Goal: Task Accomplishment & Management: Manage account settings

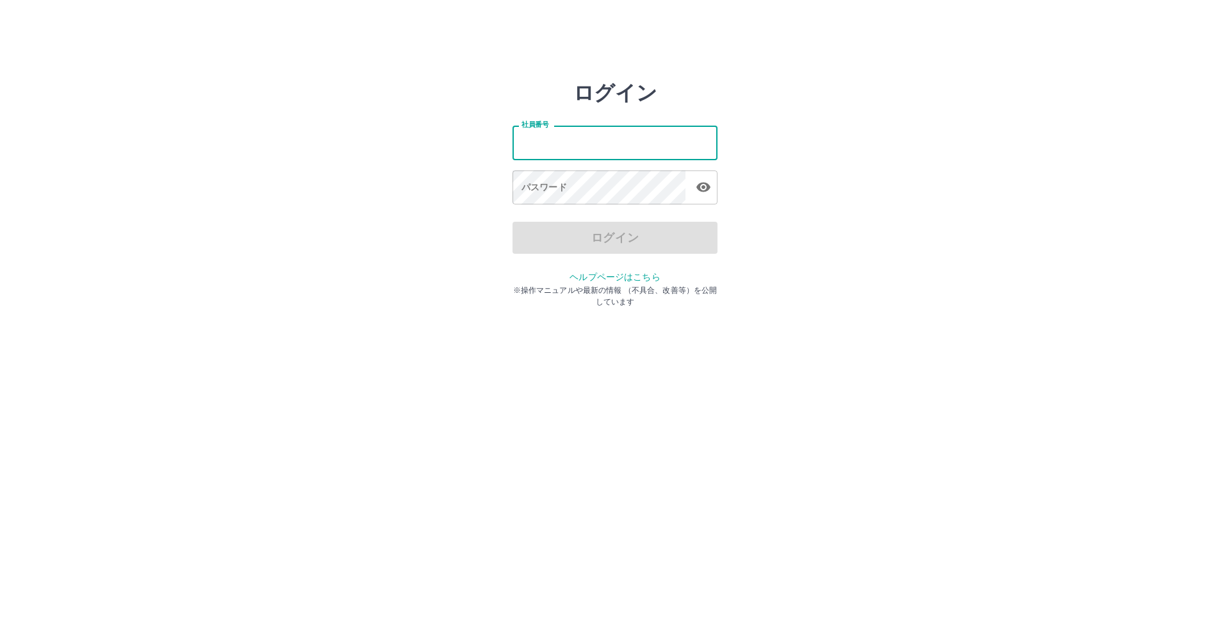
click at [612, 135] on input "社員番号" at bounding box center [615, 143] width 205 height 34
type input "*******"
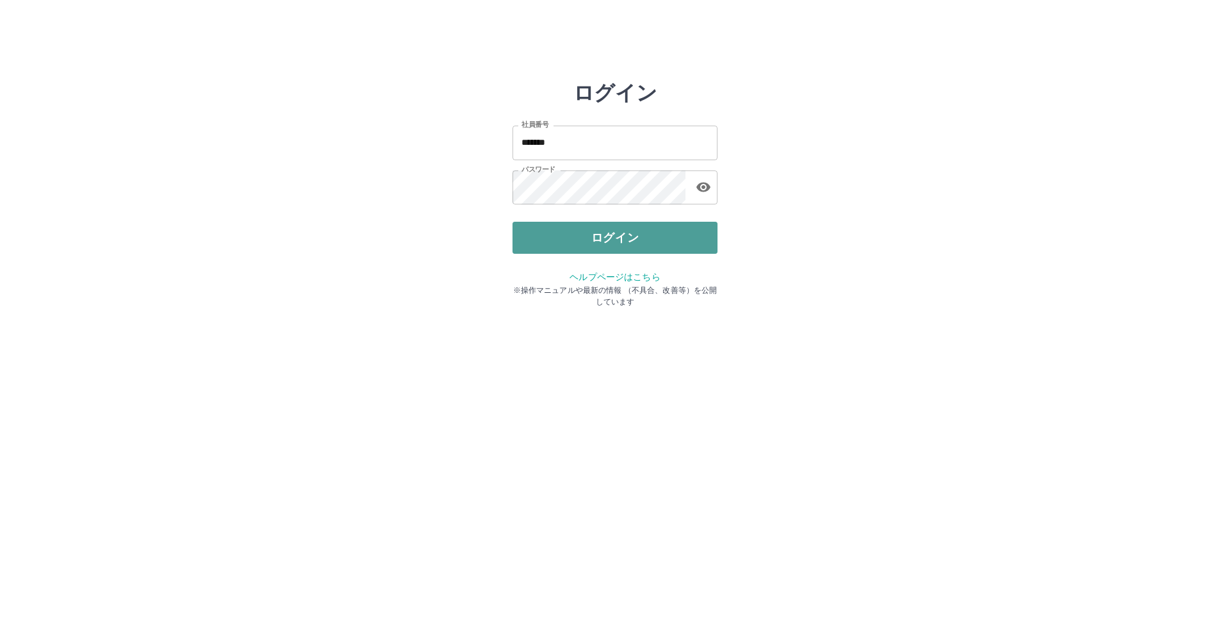
click at [643, 244] on button "ログイン" at bounding box center [615, 238] width 205 height 32
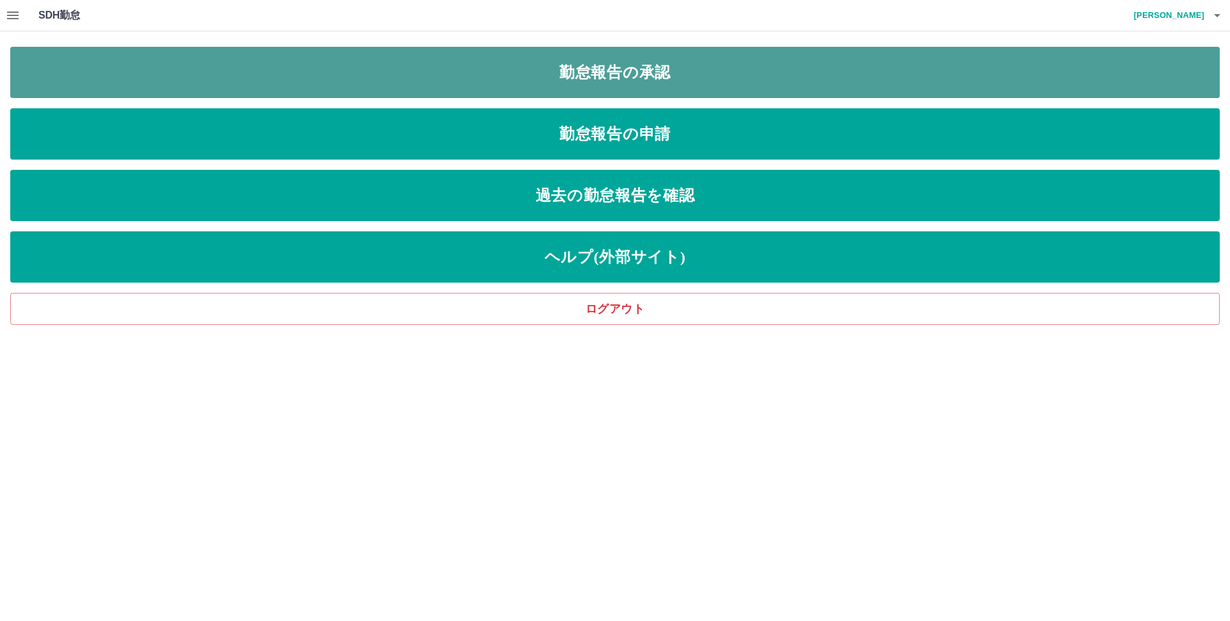
click at [645, 79] on link "勤怠報告の承認" at bounding box center [615, 72] width 1210 height 51
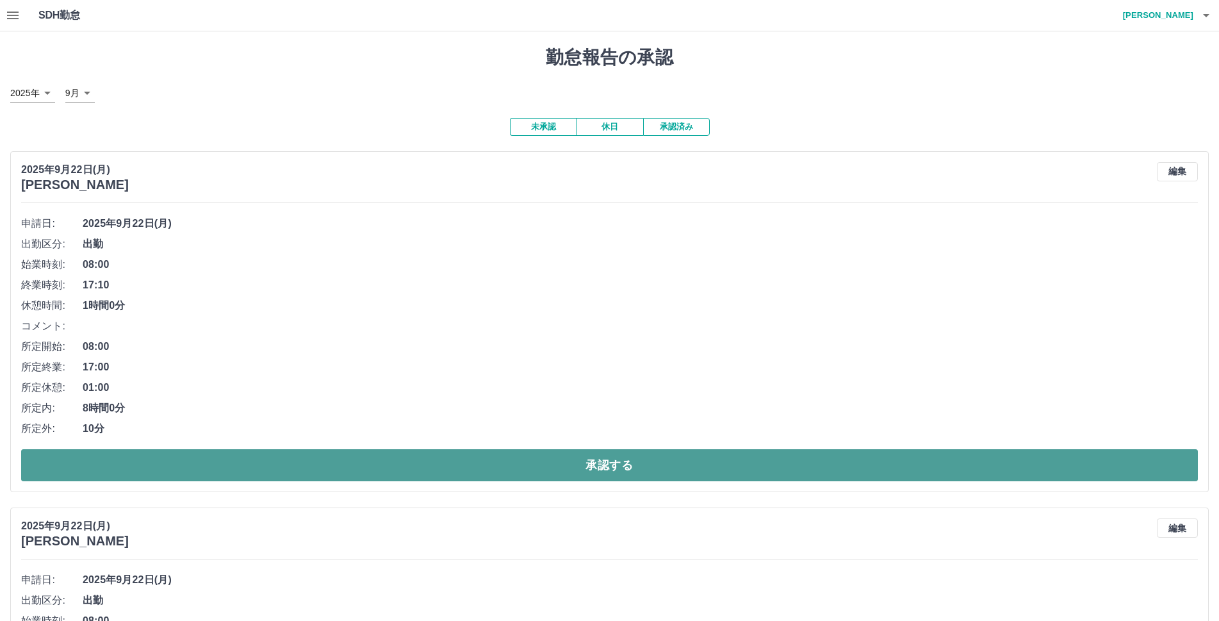
click at [622, 463] on button "承認する" at bounding box center [609, 465] width 1177 height 32
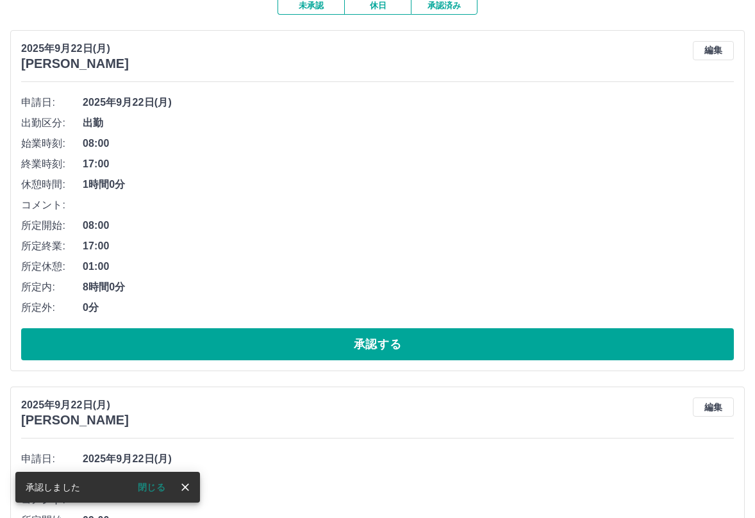
scroll to position [128, 0]
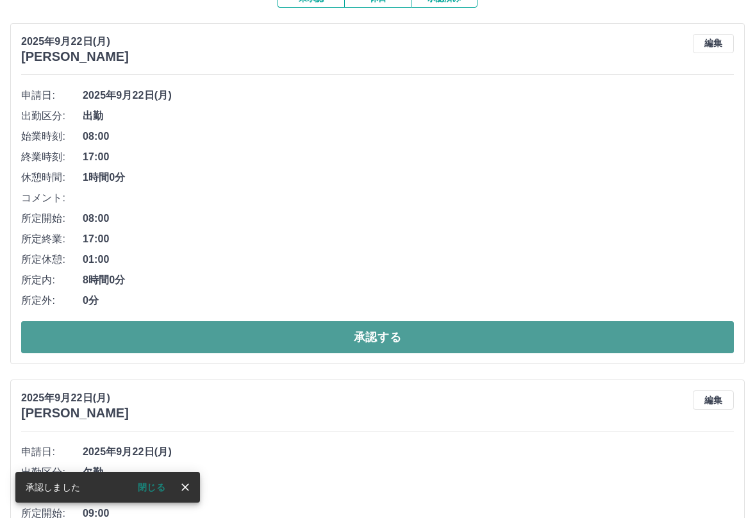
click at [374, 336] on button "承認する" at bounding box center [377, 337] width 712 height 32
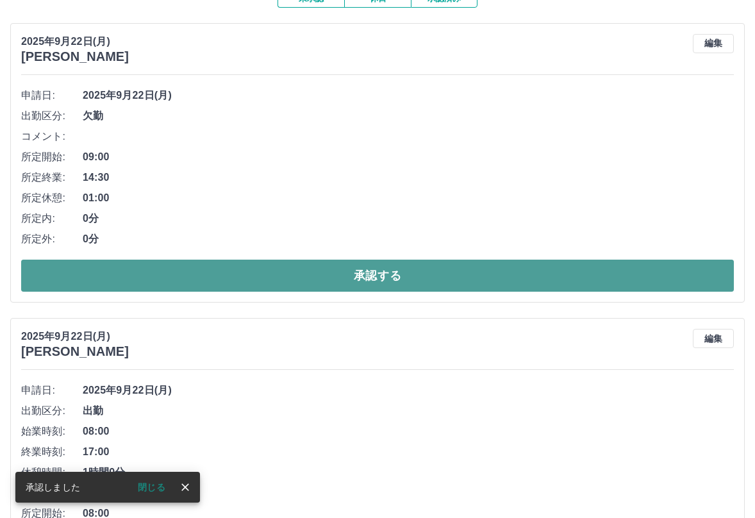
click at [382, 275] on button "承認する" at bounding box center [377, 275] width 712 height 32
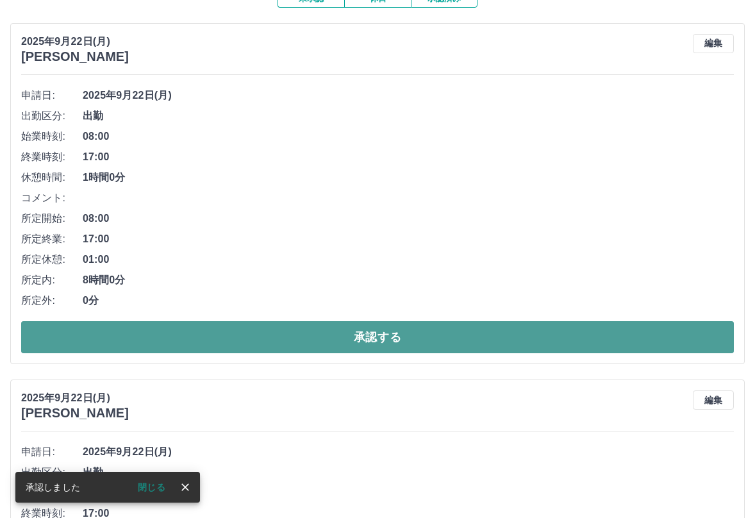
click at [366, 331] on button "承認する" at bounding box center [377, 337] width 712 height 32
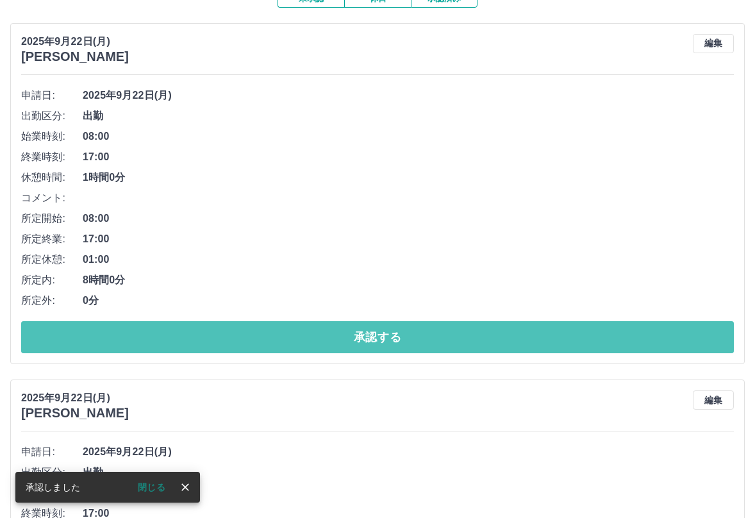
click at [366, 331] on button "承認する" at bounding box center [377, 337] width 712 height 32
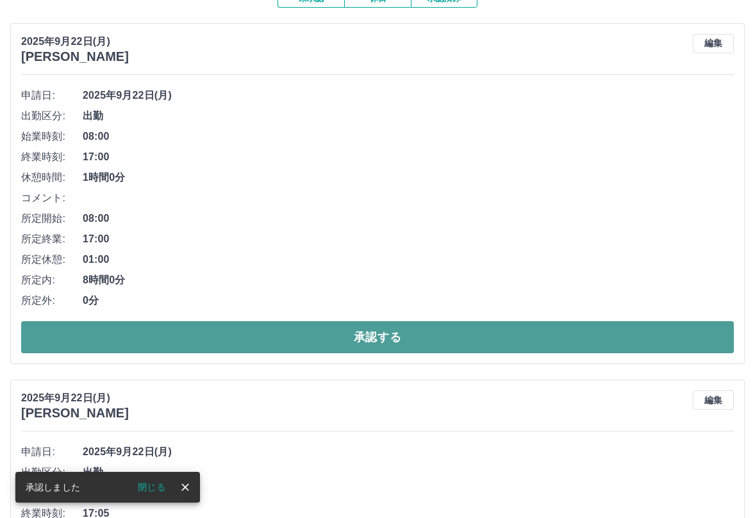
click at [370, 329] on button "承認する" at bounding box center [377, 337] width 712 height 32
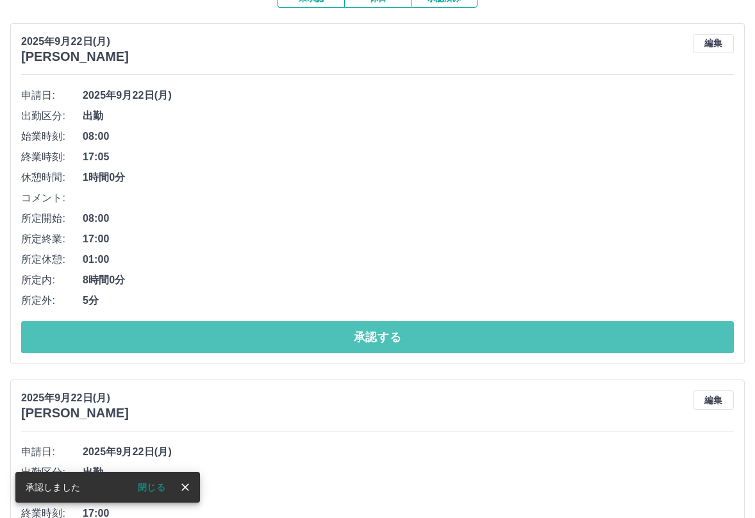
click at [370, 329] on button "承認する" at bounding box center [377, 337] width 712 height 32
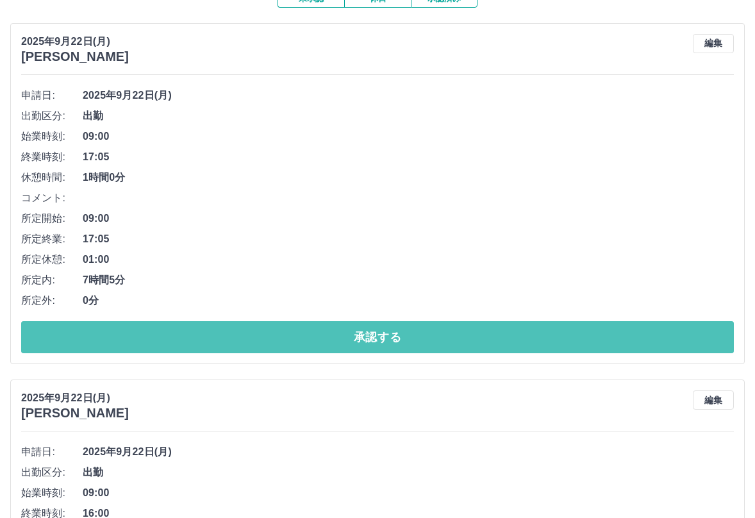
click at [373, 329] on button "承認する" at bounding box center [377, 337] width 712 height 32
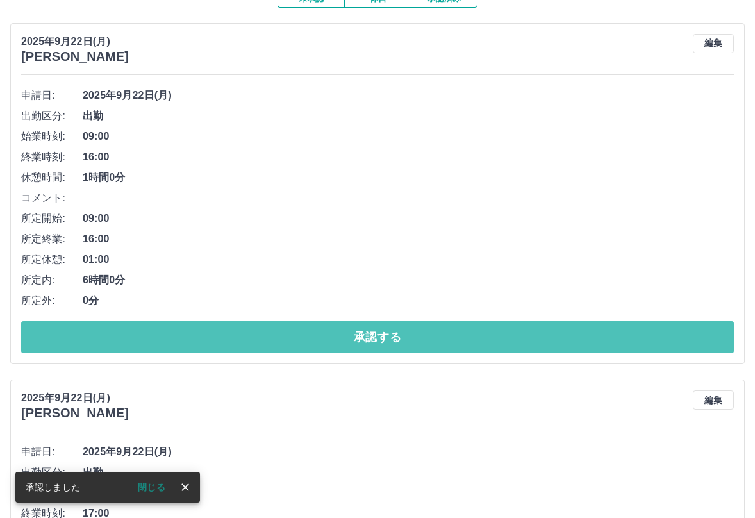
click at [373, 329] on button "承認する" at bounding box center [377, 337] width 712 height 32
click at [374, 328] on button "承認する" at bounding box center [377, 337] width 712 height 32
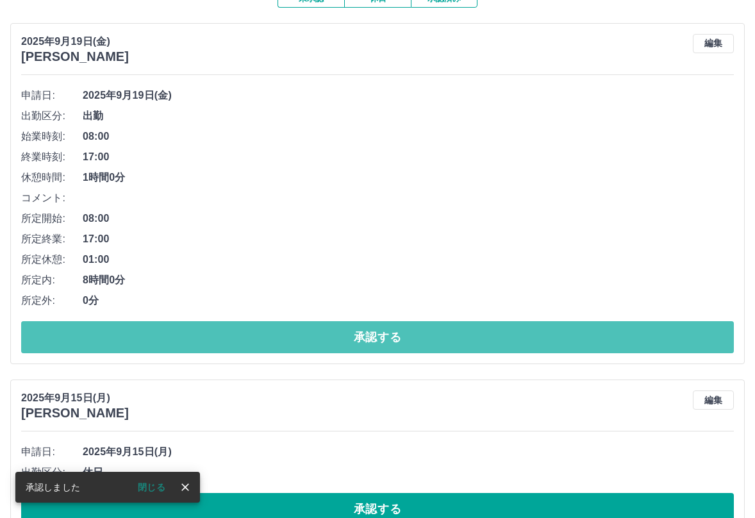
click at [374, 328] on button "承認する" at bounding box center [377, 337] width 712 height 32
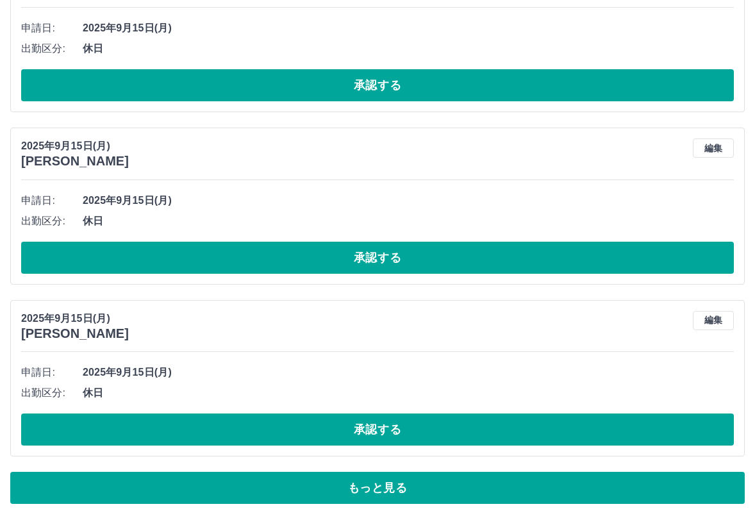
scroll to position [3980, 0]
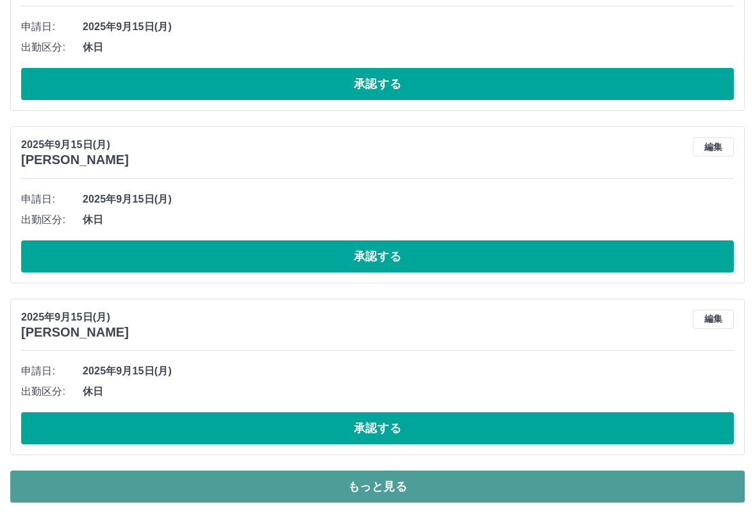
click at [392, 487] on button "もっと見る" at bounding box center [377, 486] width 734 height 32
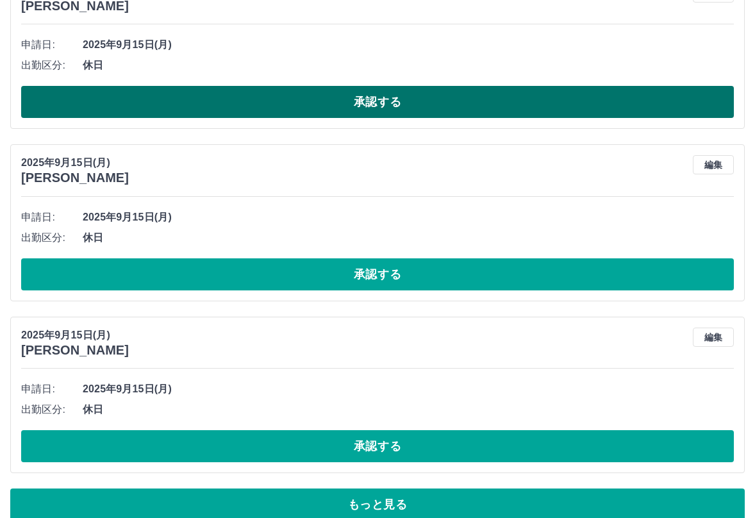
scroll to position [8278, 0]
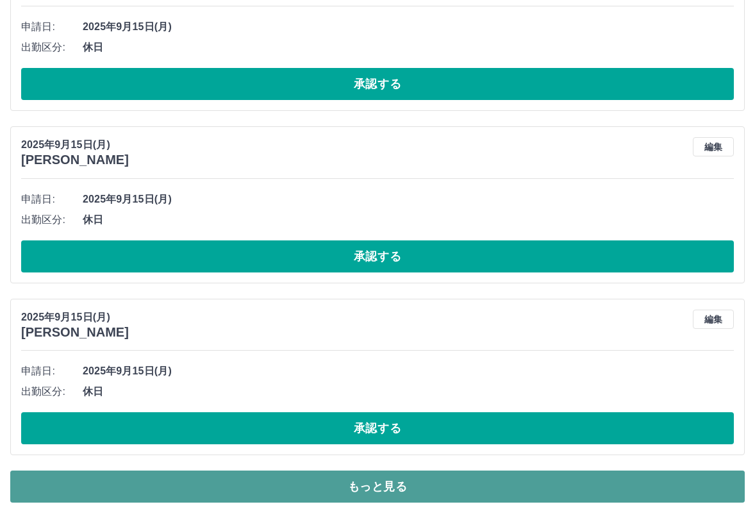
click at [382, 483] on button "もっと見る" at bounding box center [377, 486] width 734 height 32
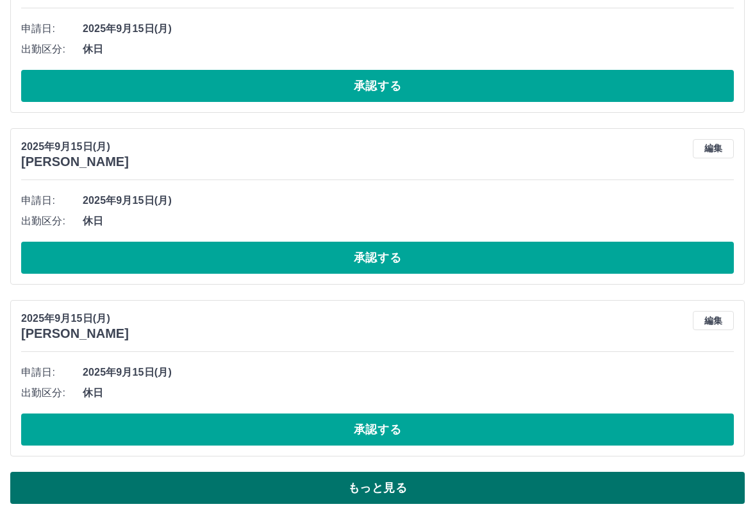
scroll to position [12575, 0]
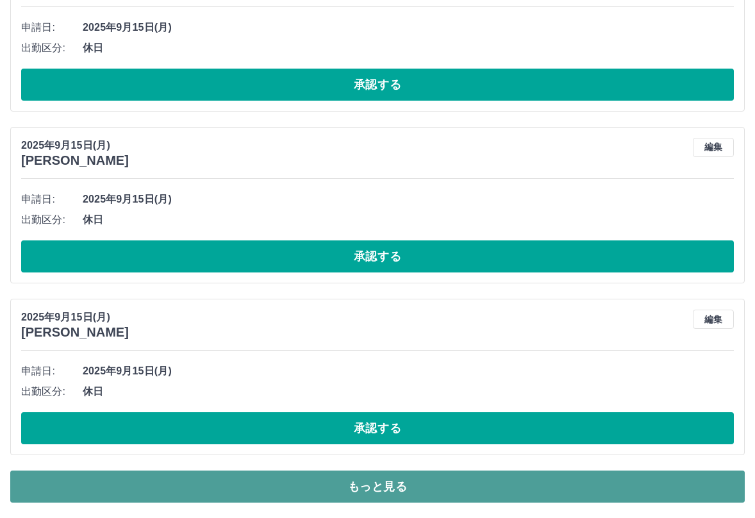
click at [382, 483] on button "もっと見る" at bounding box center [377, 486] width 734 height 32
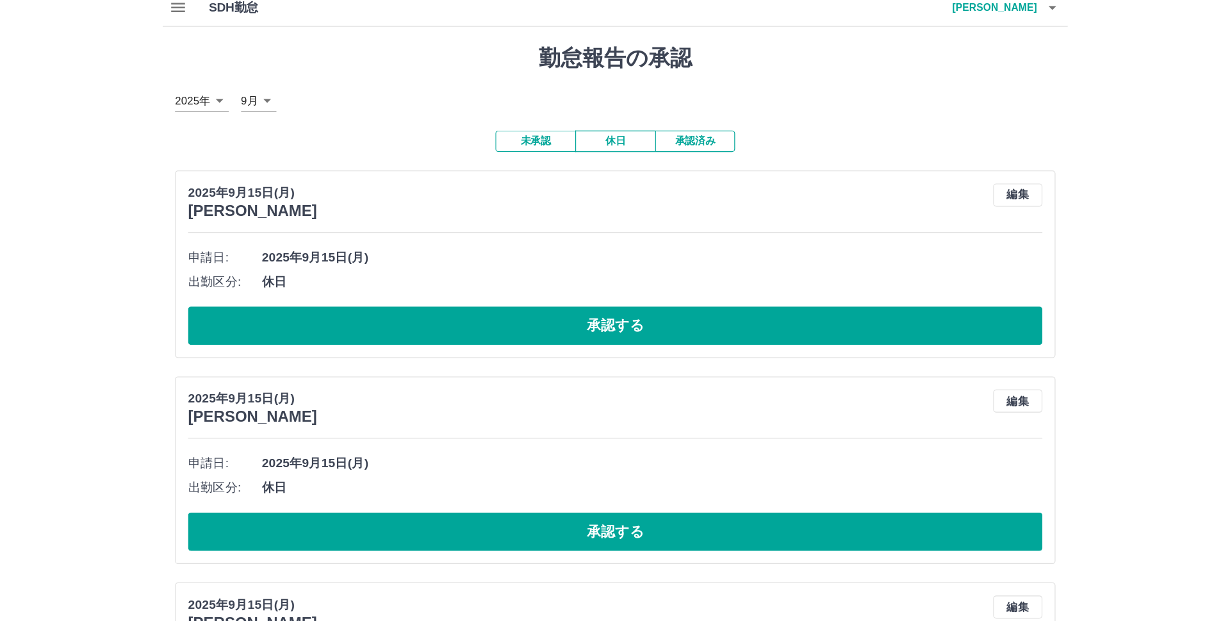
scroll to position [0, 0]
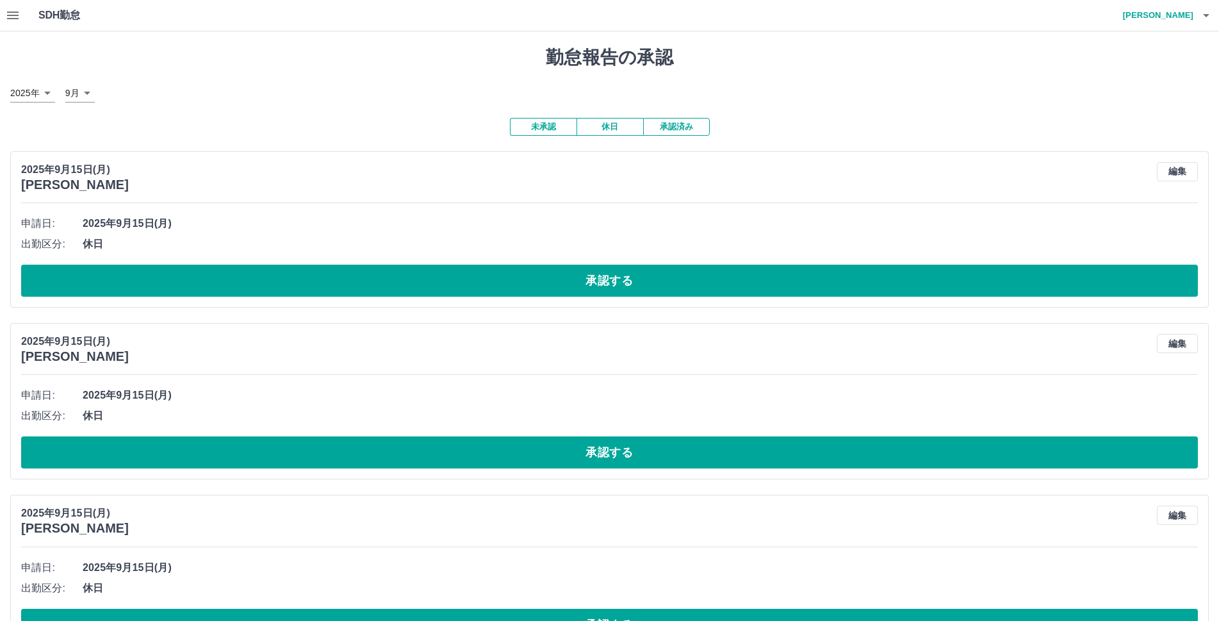
click at [16, 17] on icon "button" at bounding box center [12, 15] width 15 height 15
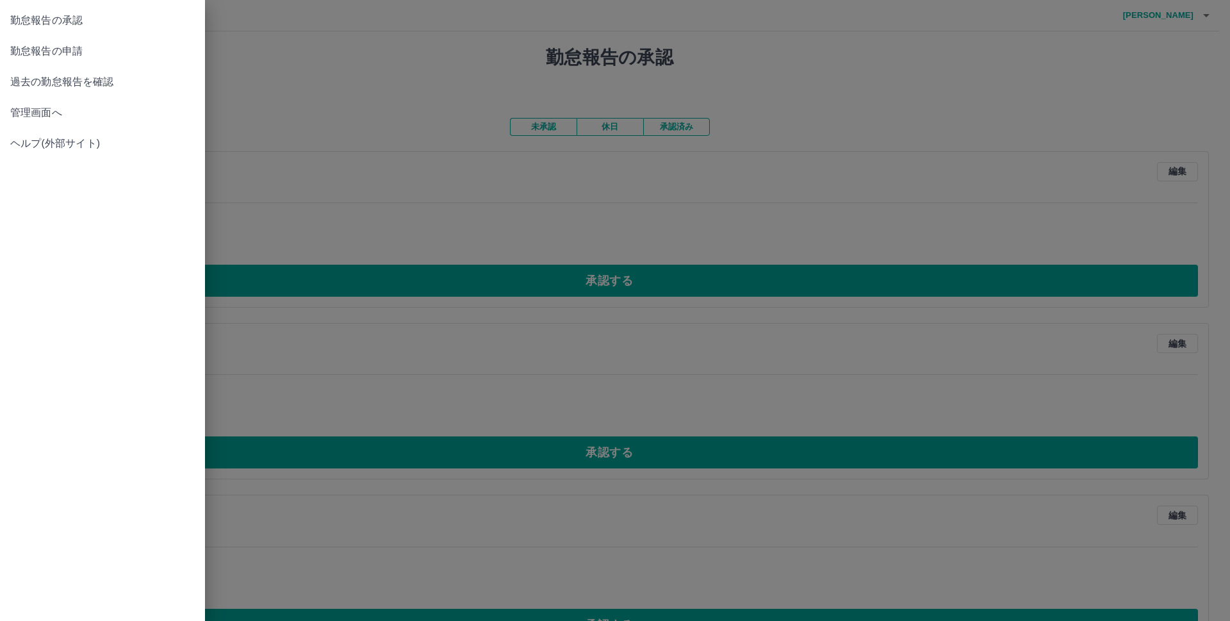
click at [48, 113] on span "管理画面へ" at bounding box center [102, 112] width 185 height 15
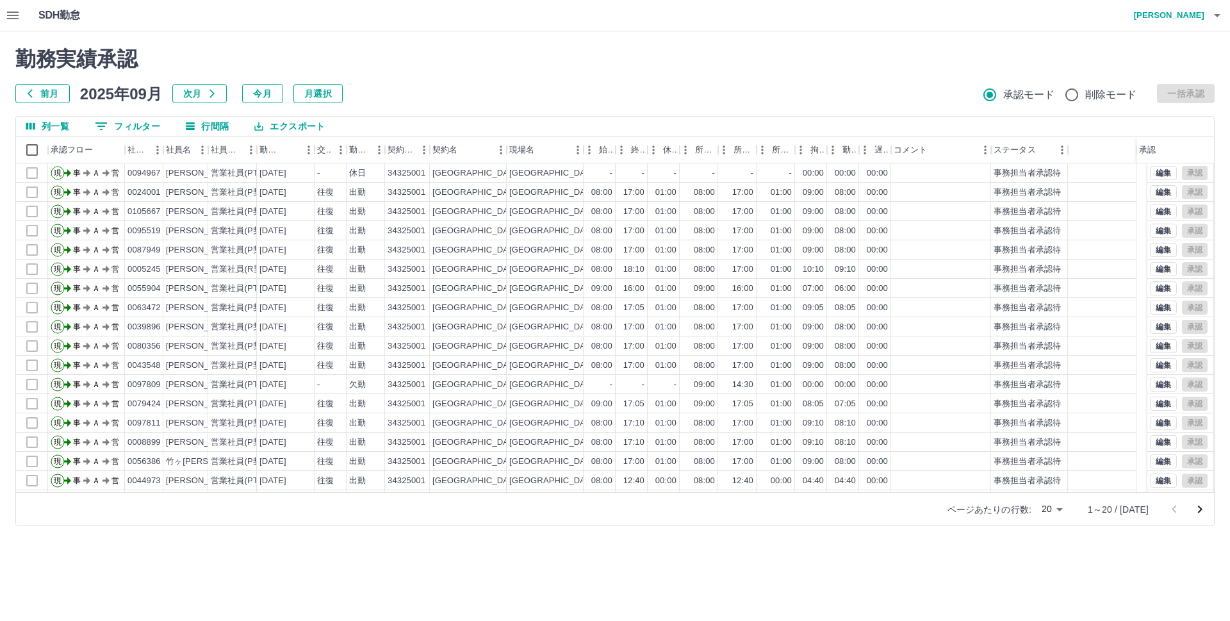
click at [1067, 509] on body "SDH勤怠 [PERSON_NAME] 勤務実績承認 前月 [DATE] 次月 今月 月選択 承認モード 削除モード 一括承認 列一覧 0 フィルター 行間隔…" at bounding box center [615, 270] width 1230 height 541
click at [1061, 574] on li "500" at bounding box center [1061, 570] width 44 height 23
type input "***"
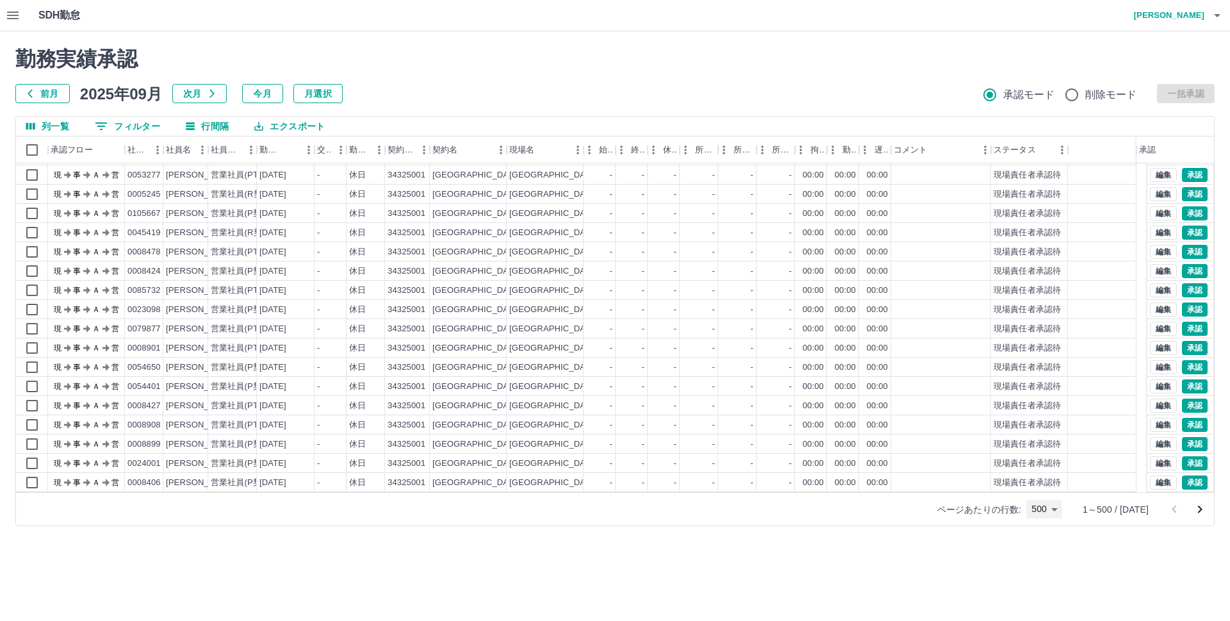
scroll to position [9282, 0]
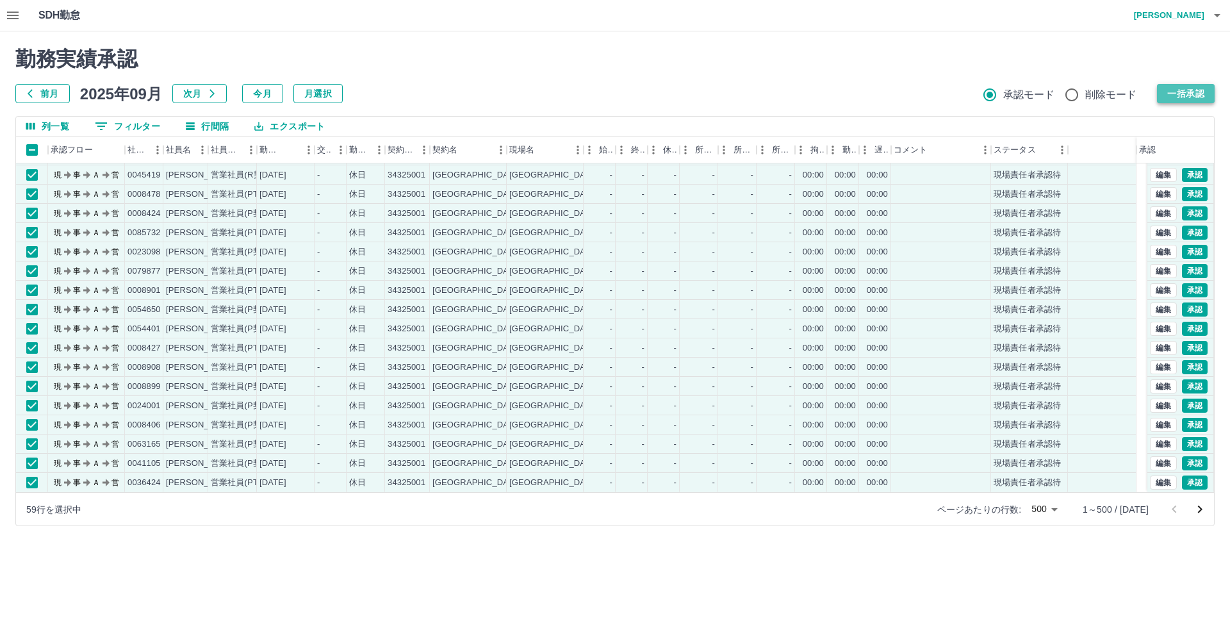
click at [1176, 89] on button "一括承認" at bounding box center [1186, 93] width 58 height 19
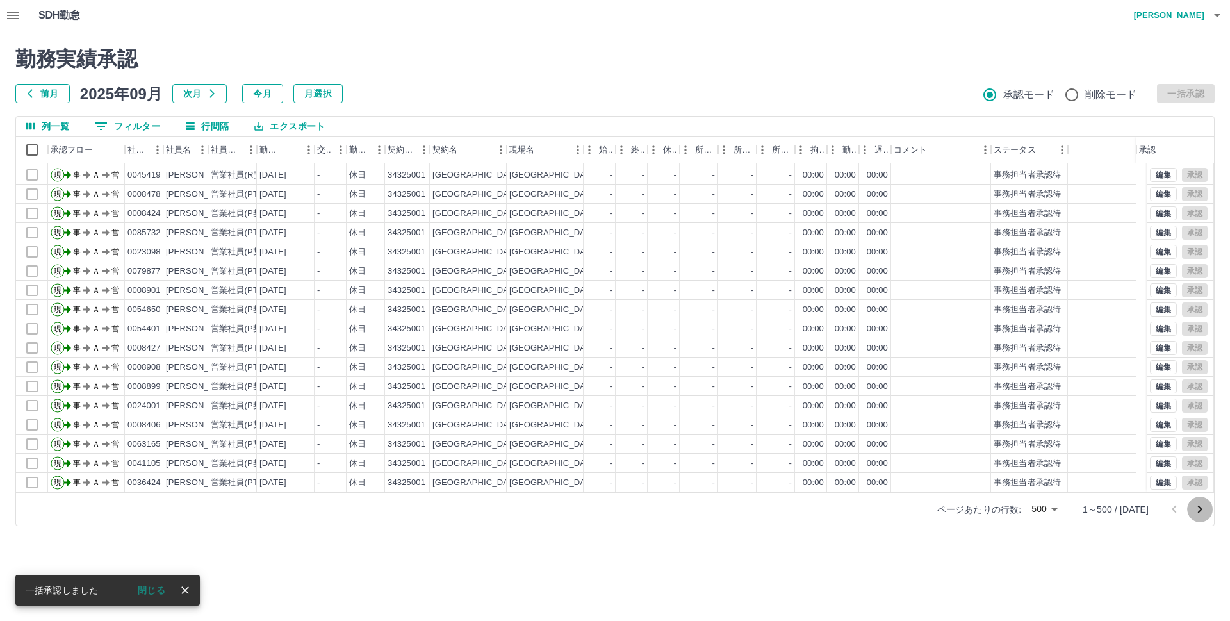
click at [1200, 508] on icon "次のページへ" at bounding box center [1200, 510] width 4 height 8
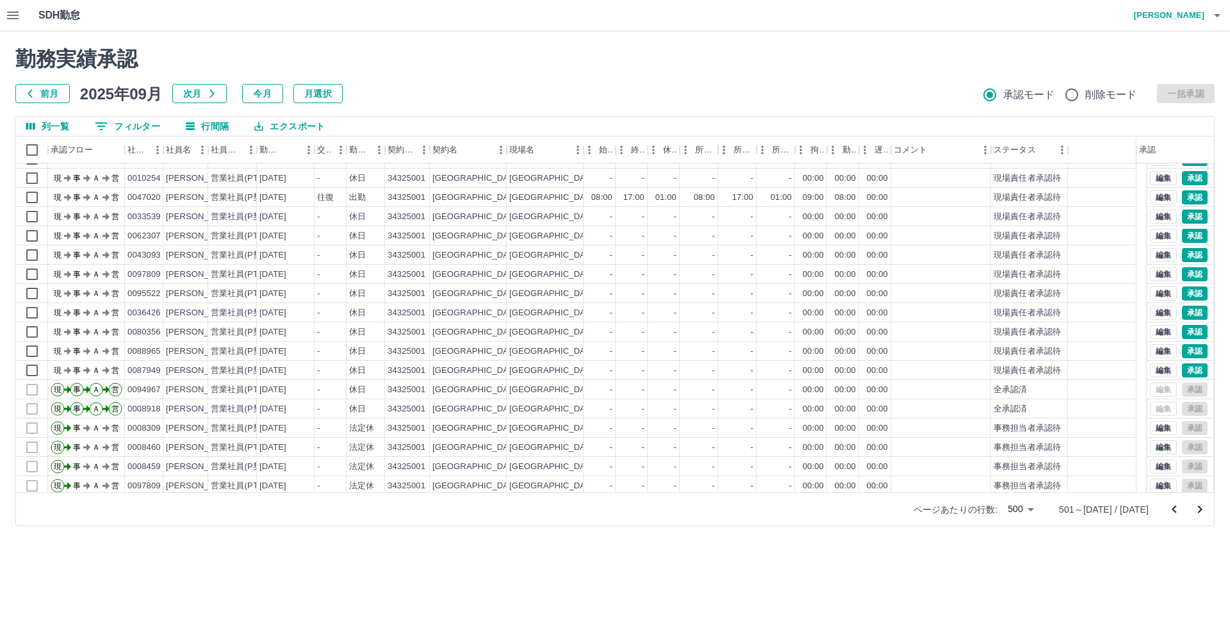
scroll to position [440, 0]
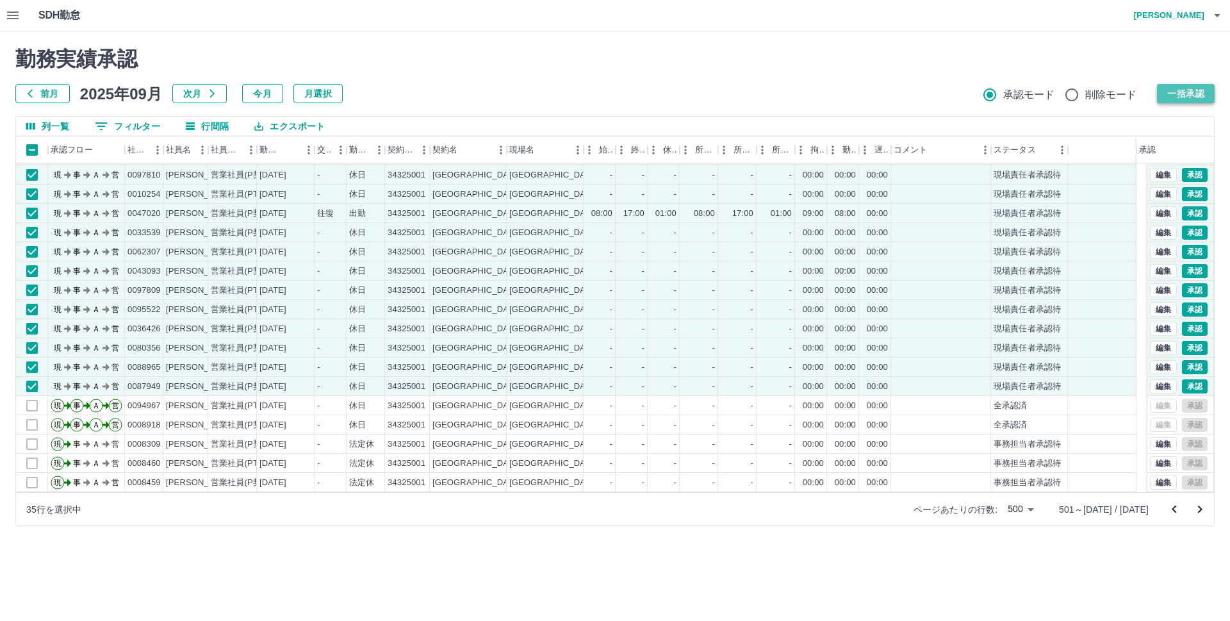
click at [1181, 89] on button "一括承認" at bounding box center [1186, 93] width 58 height 19
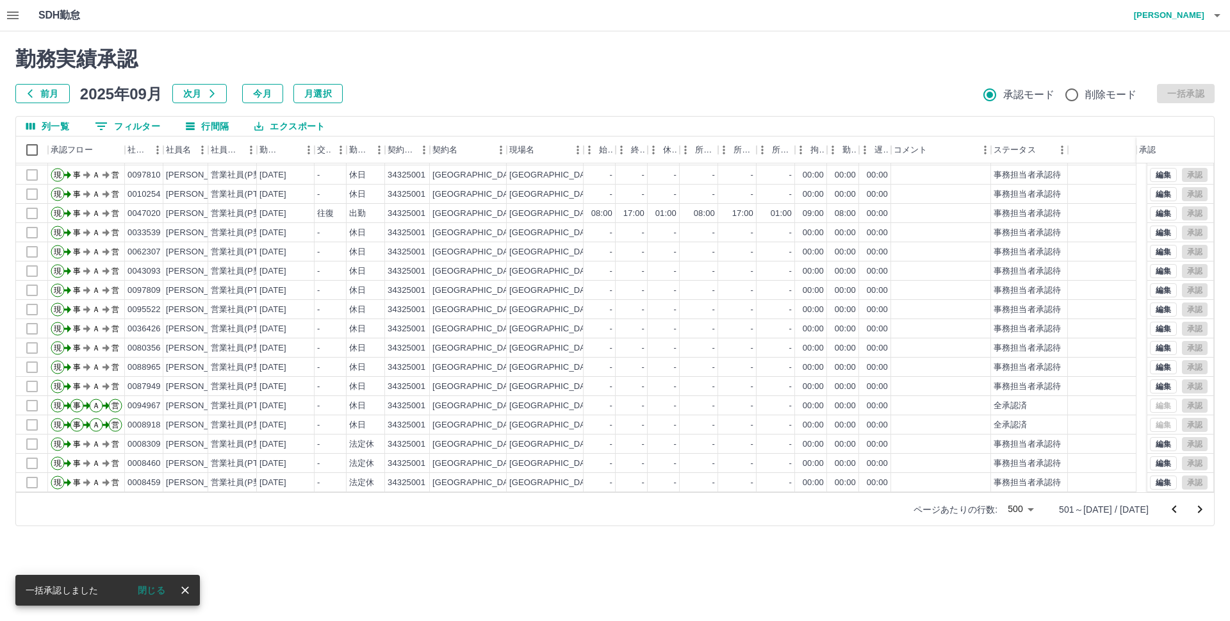
click at [1201, 509] on icon "次のページへ" at bounding box center [1200, 510] width 4 height 8
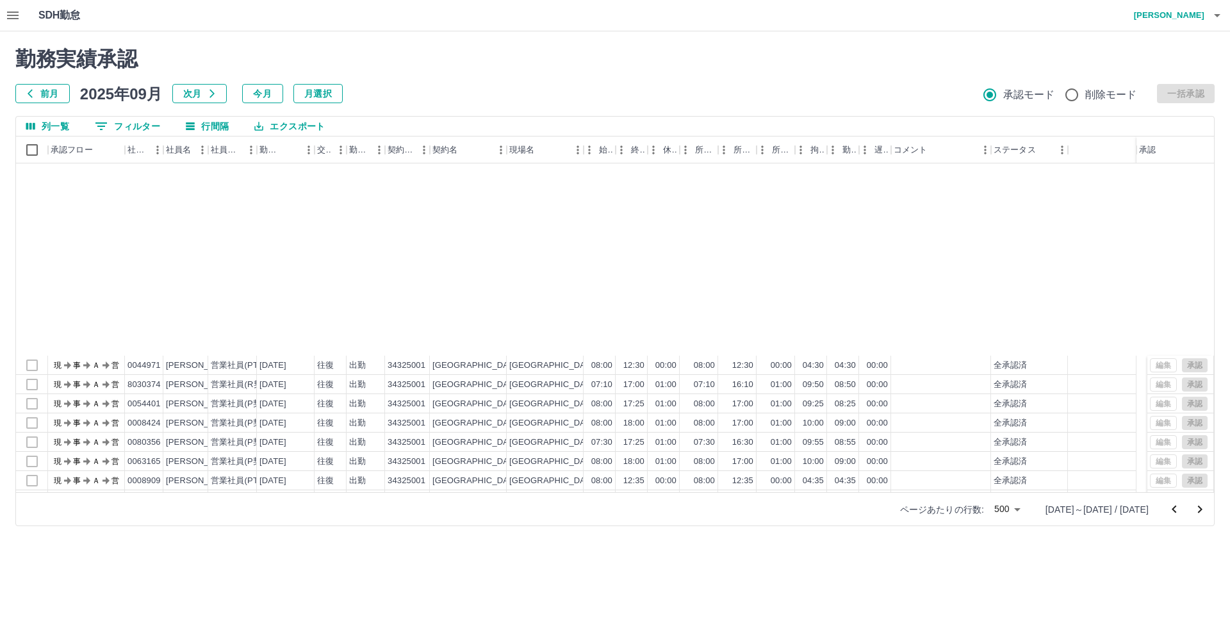
scroll to position [9282, 0]
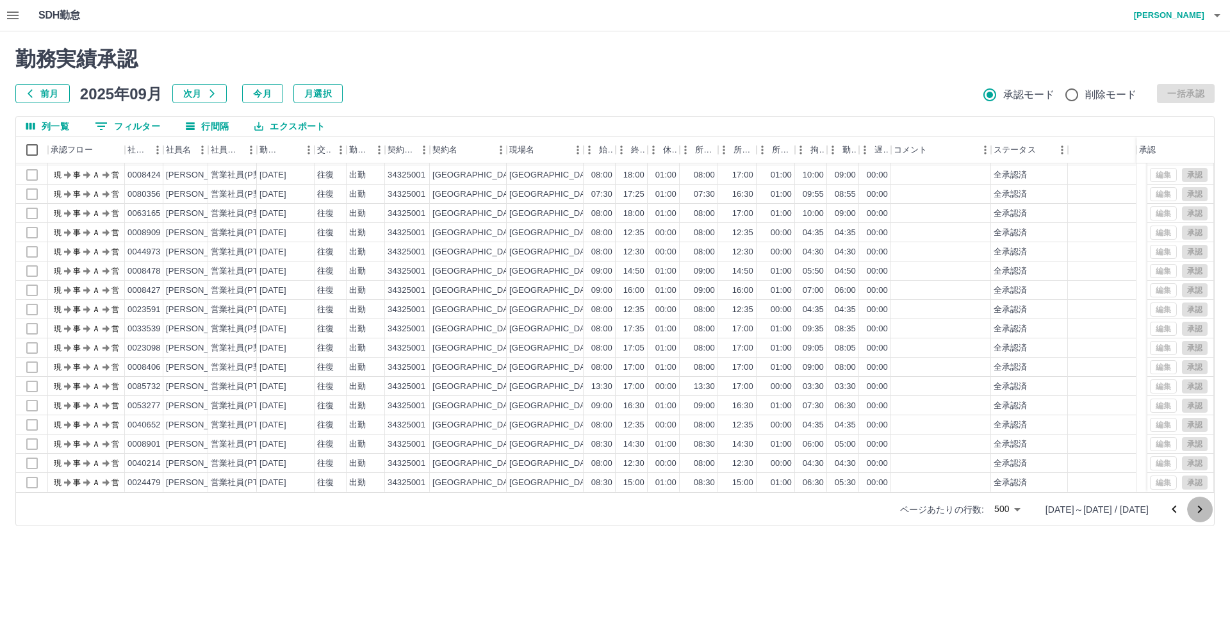
click at [1200, 512] on icon "次のページへ" at bounding box center [1199, 509] width 15 height 15
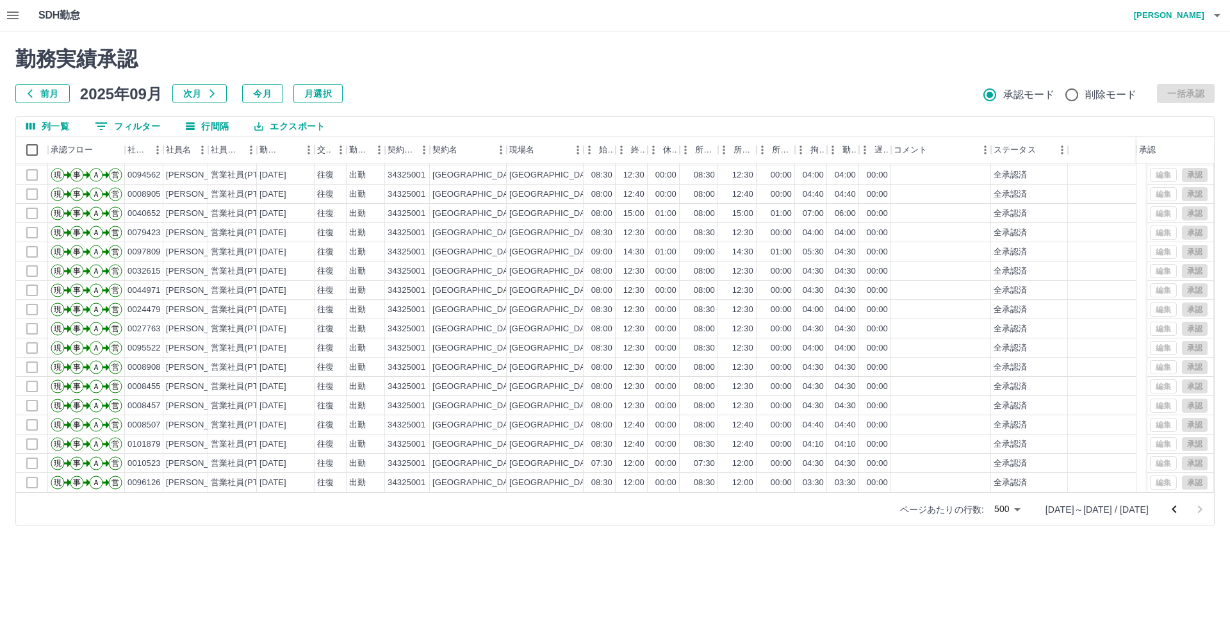
click at [1216, 14] on icon "button" at bounding box center [1217, 15] width 6 height 3
click at [1155, 97] on li "ログアウト" at bounding box center [1162, 93] width 113 height 23
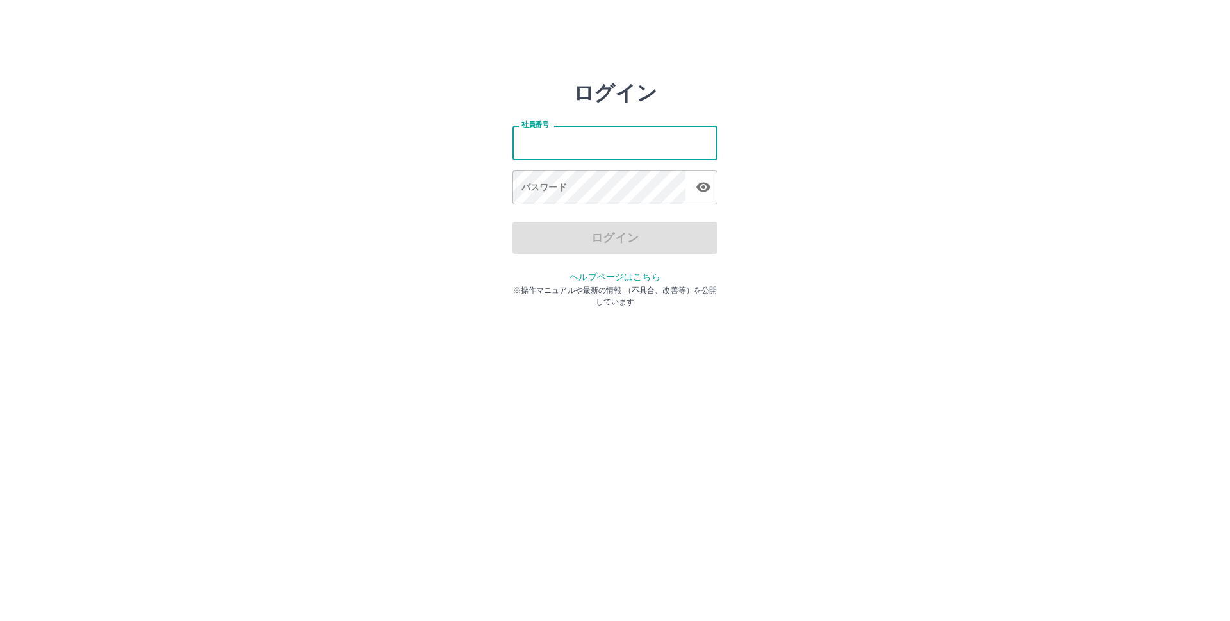
click at [634, 137] on input "社員番号" at bounding box center [615, 143] width 205 height 34
type input "*******"
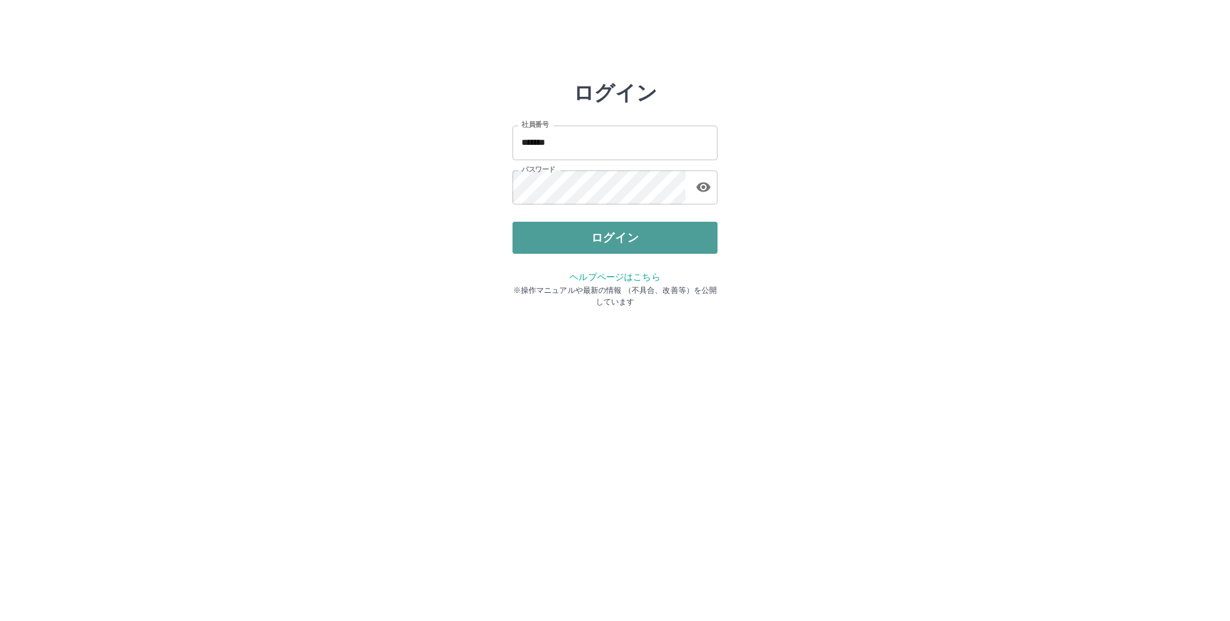
click at [623, 238] on button "ログイン" at bounding box center [615, 238] width 205 height 32
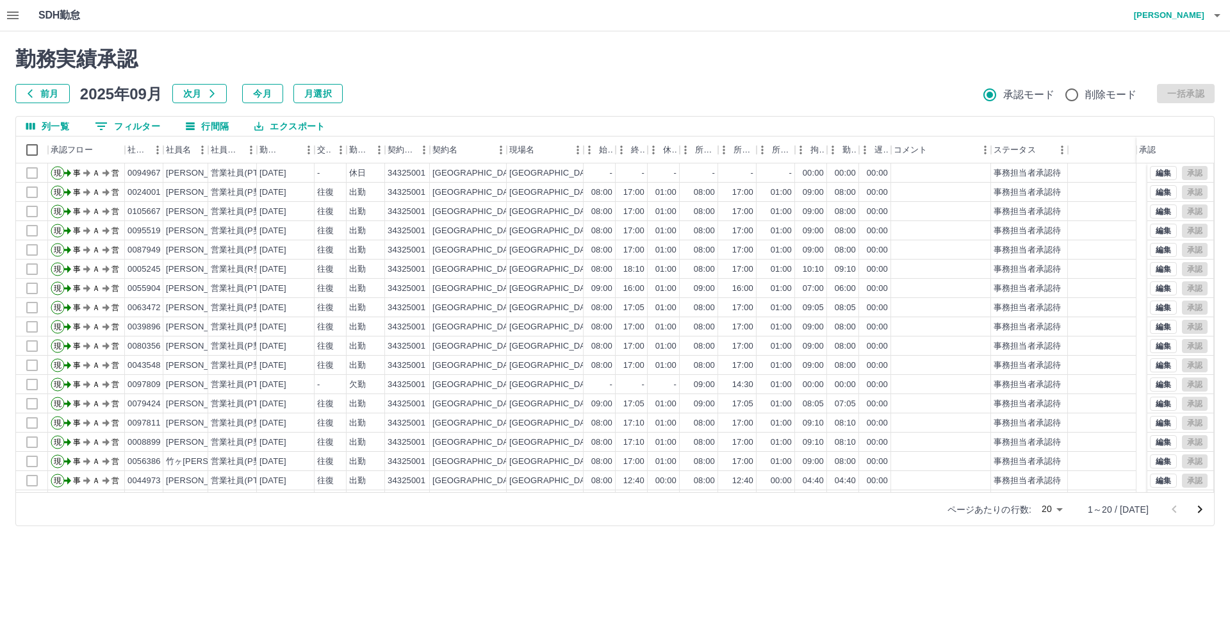
click at [15, 13] on icon "button" at bounding box center [12, 15] width 15 height 15
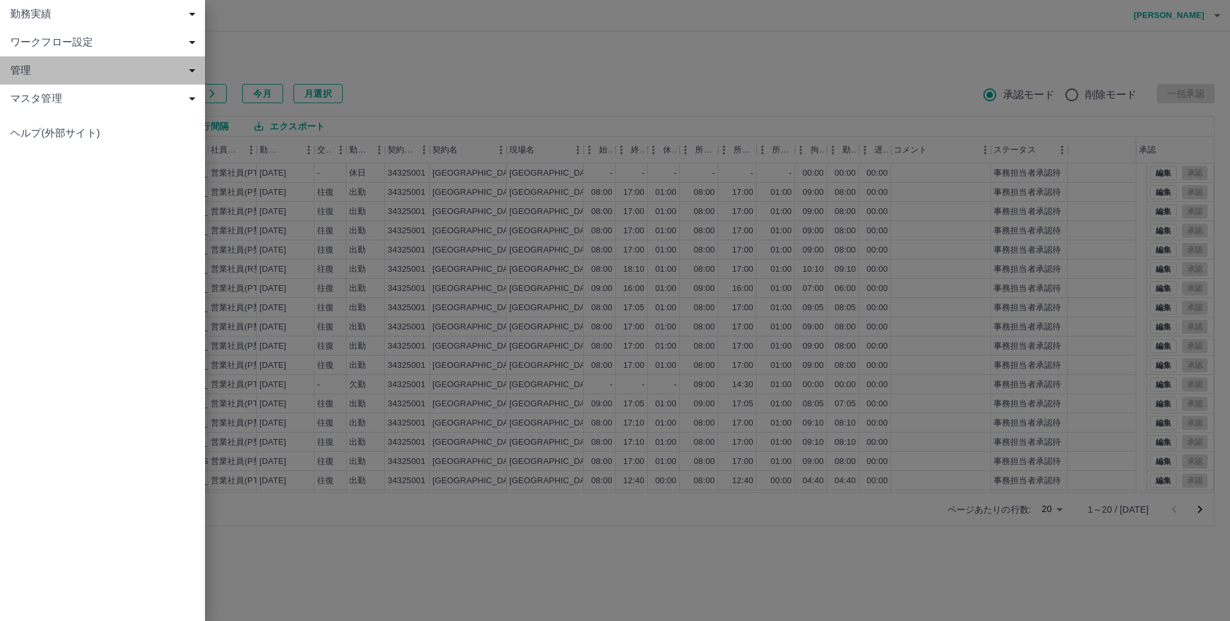
click at [35, 70] on span "管理" at bounding box center [105, 70] width 190 height 15
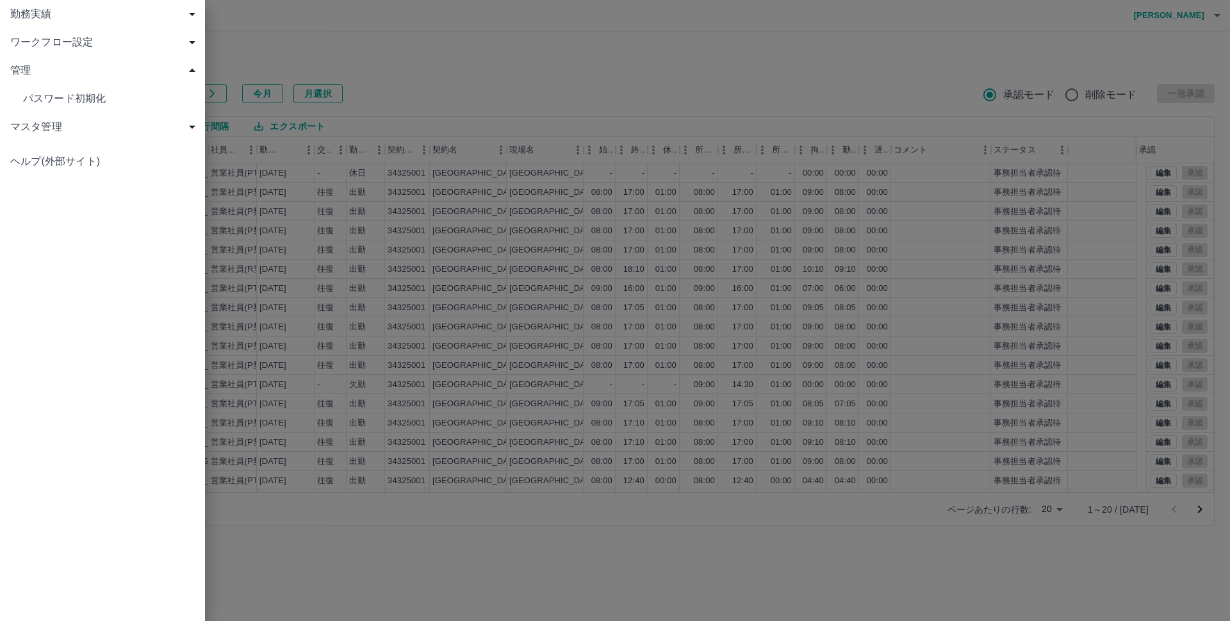
click at [35, 70] on span "管理" at bounding box center [105, 70] width 190 height 15
click at [40, 99] on span "マスタ管理" at bounding box center [105, 98] width 190 height 15
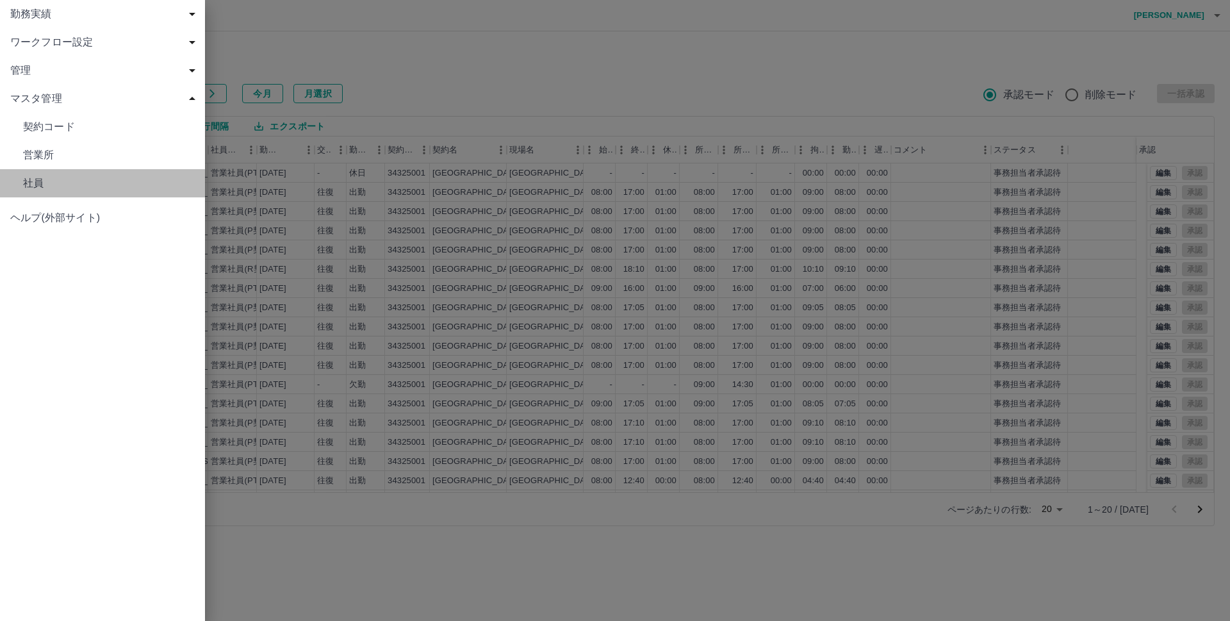
click at [32, 183] on span "社員" at bounding box center [109, 183] width 172 height 15
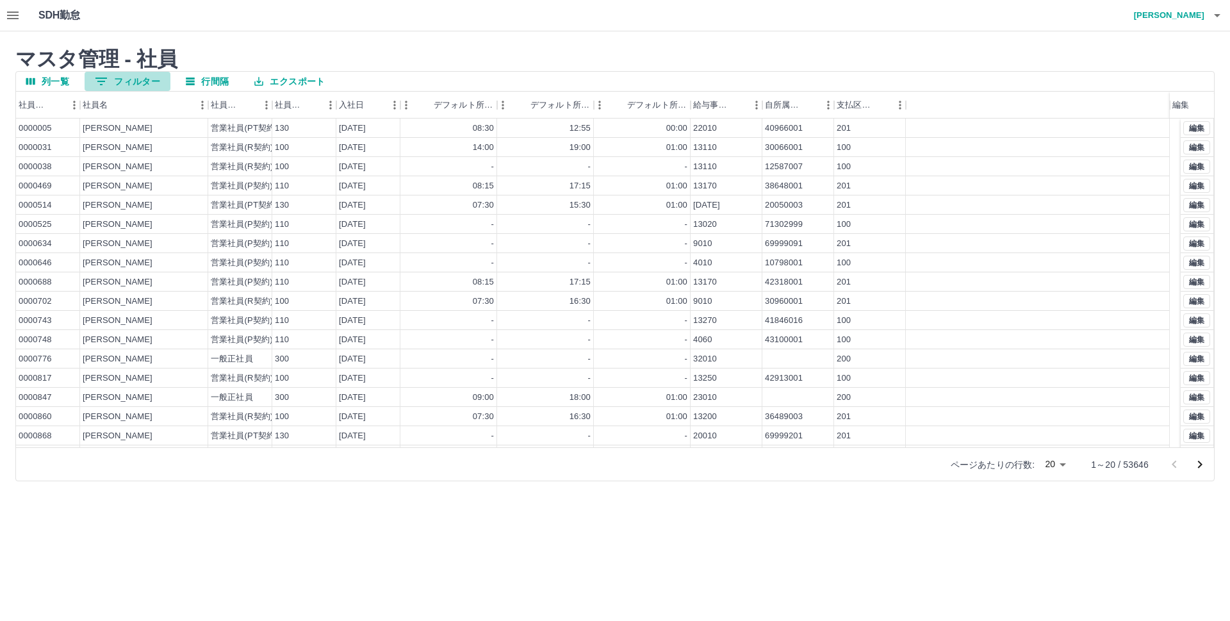
click at [133, 81] on button "0 フィルター" at bounding box center [128, 81] width 86 height 19
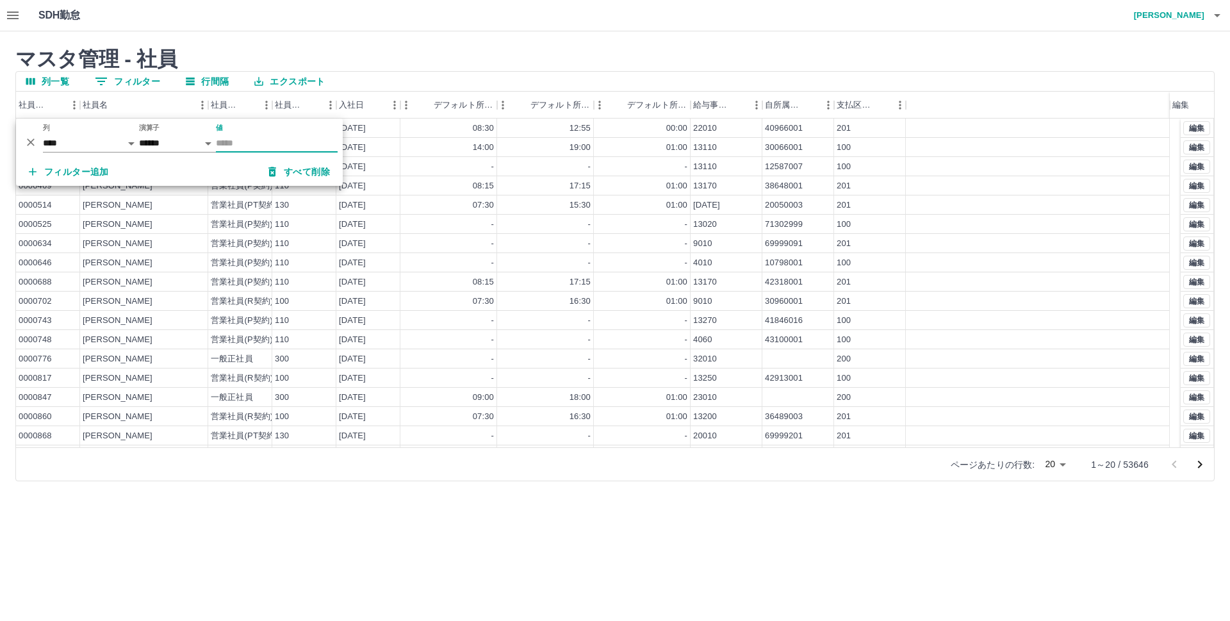
click at [236, 140] on input "値" at bounding box center [277, 143] width 122 height 19
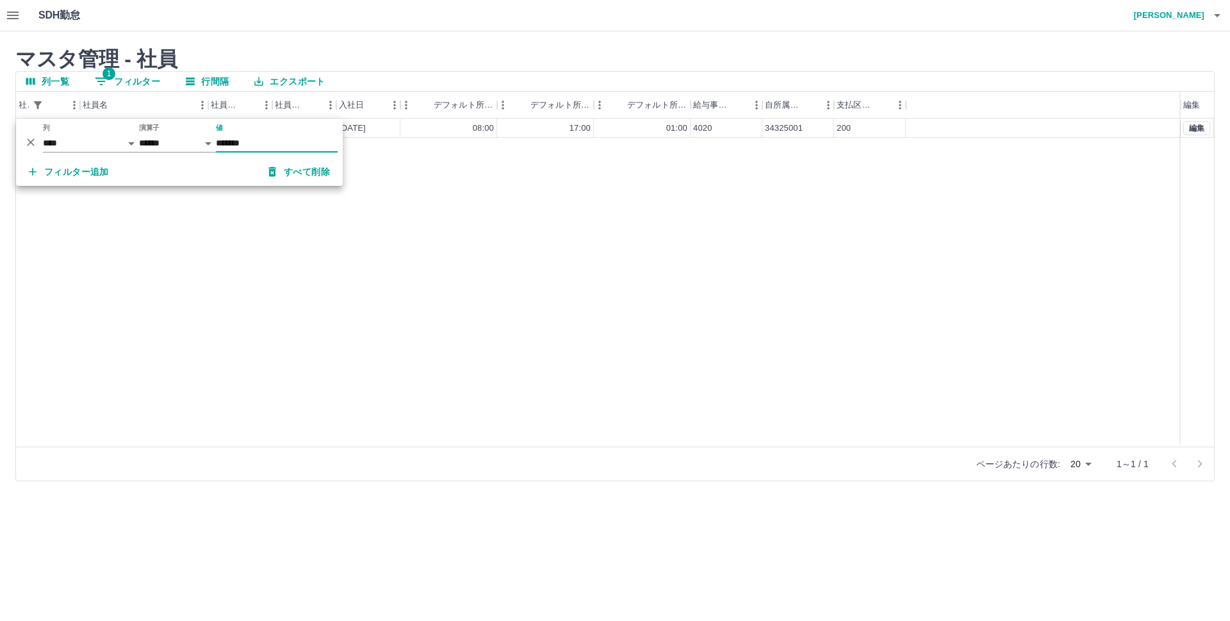
type input "*******"
click at [429, 306] on div "0108371 浅場　薫 一般正社員 300 2025-09-01 08:00 17:00 01:00 4020 34325001 200 編集" at bounding box center [615, 283] width 1198 height 328
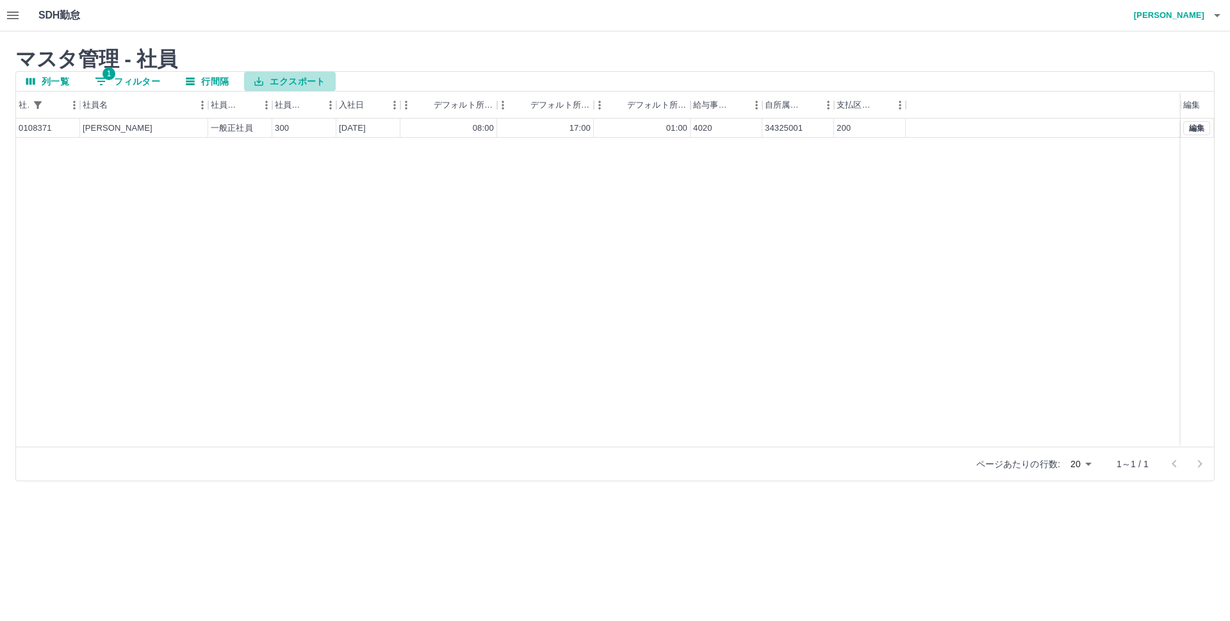
click at [302, 84] on button "エクスポート" at bounding box center [289, 81] width 91 height 19
click at [297, 130] on li "印刷" at bounding box center [296, 130] width 104 height 23
click at [281, 81] on button "エクスポート" at bounding box center [289, 81] width 91 height 19
click at [278, 105] on li "CSVダウンロード" at bounding box center [296, 107] width 104 height 23
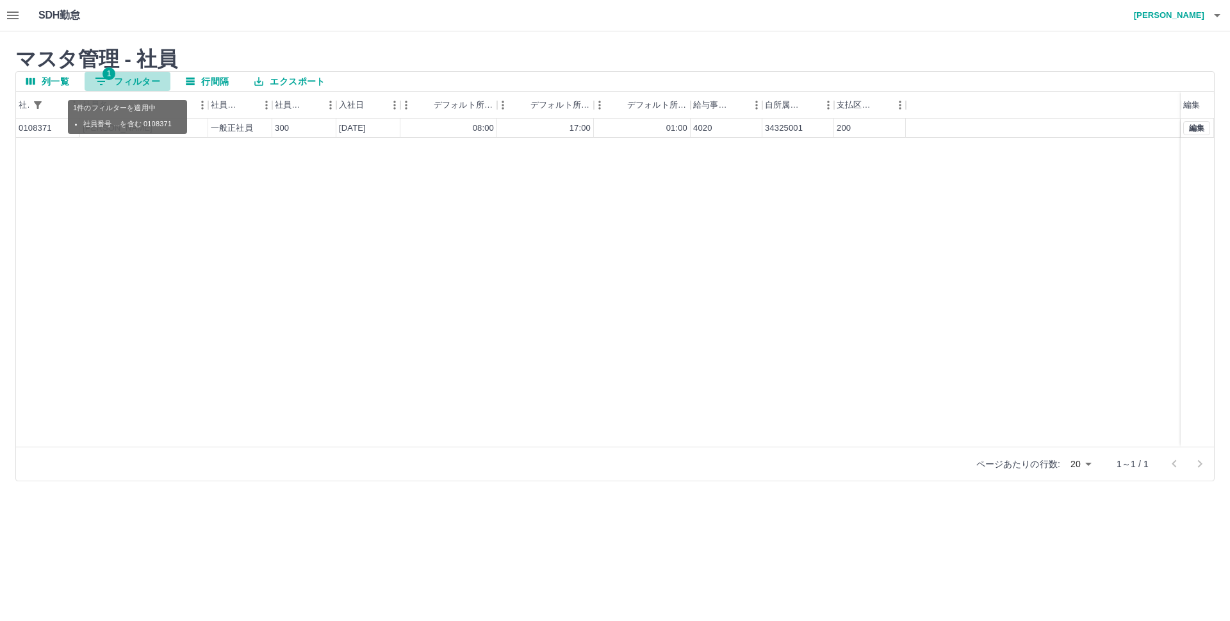
click at [136, 83] on button "1 フィルター" at bounding box center [128, 81] width 86 height 19
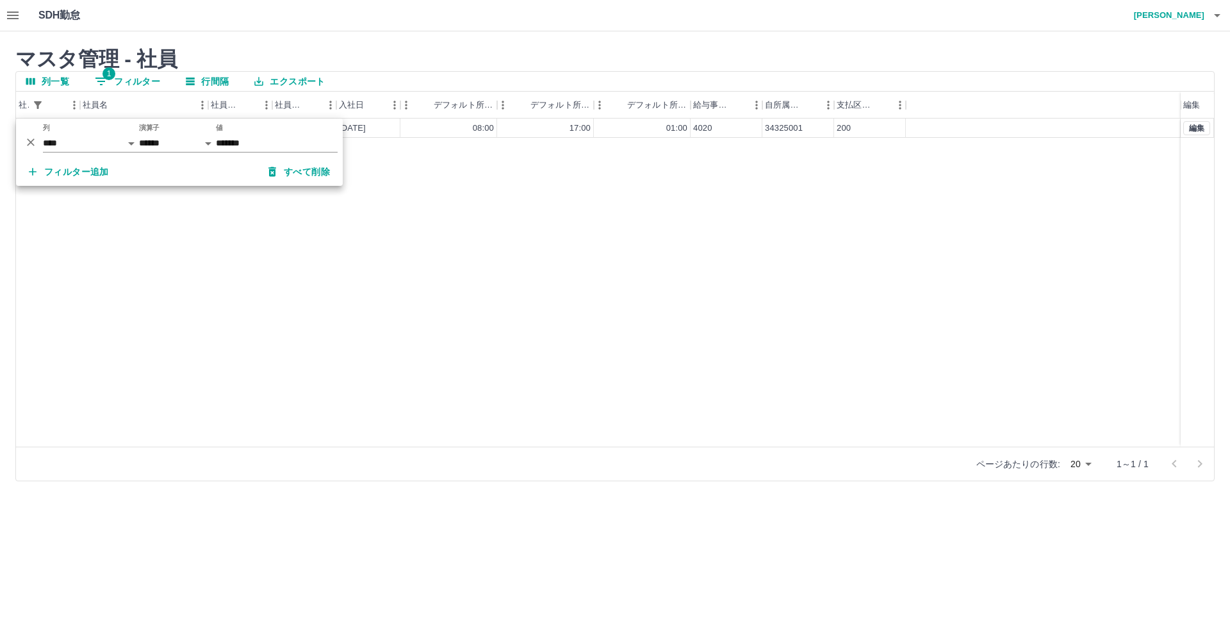
click at [315, 315] on div "0108371 浅場　薫 一般正社員 300 2025-09-01 08:00 17:00 01:00 4020 34325001 200 編集" at bounding box center [615, 283] width 1198 height 328
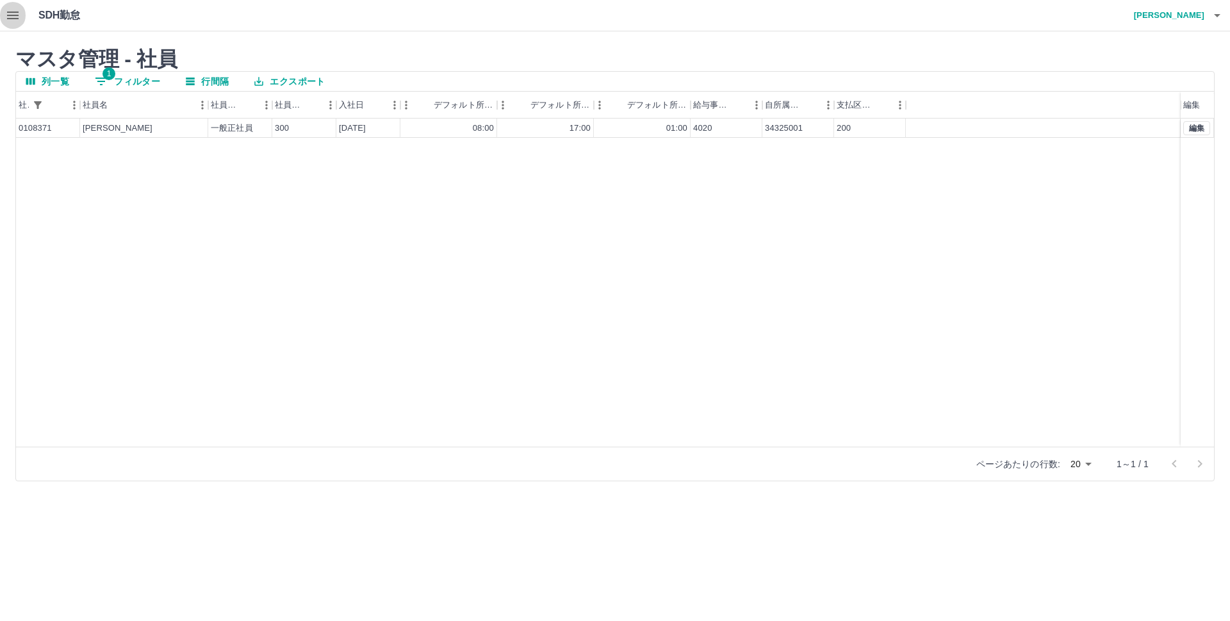
click at [13, 12] on icon "button" at bounding box center [13, 16] width 12 height 8
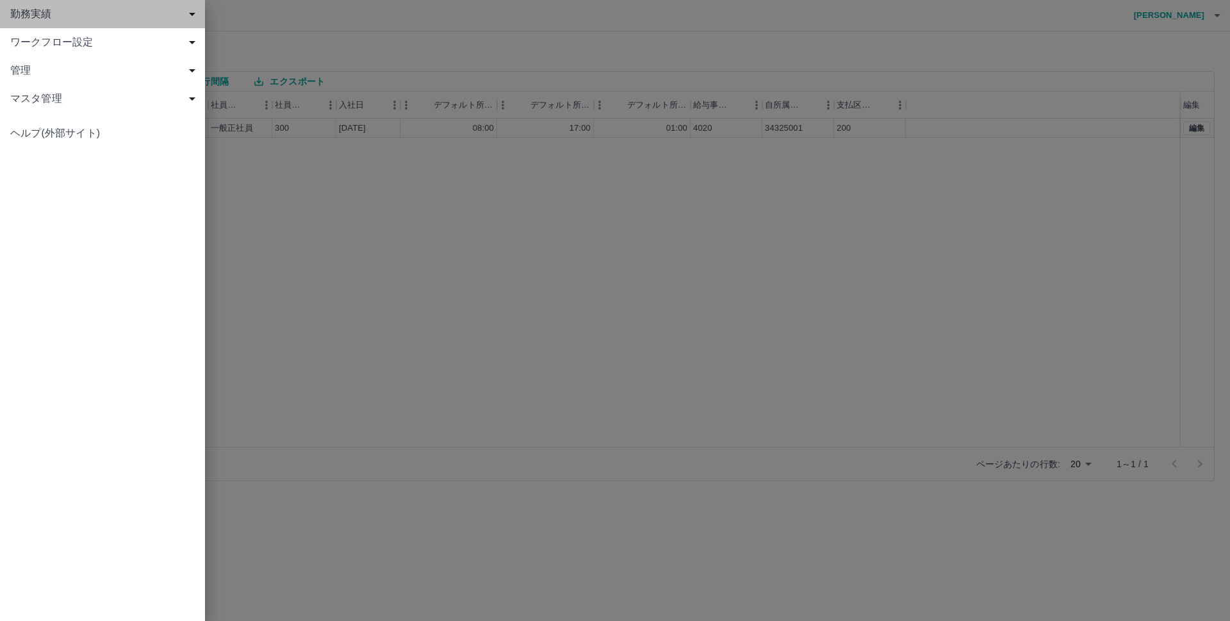
click at [50, 10] on span "勤務実績" at bounding box center [105, 13] width 190 height 15
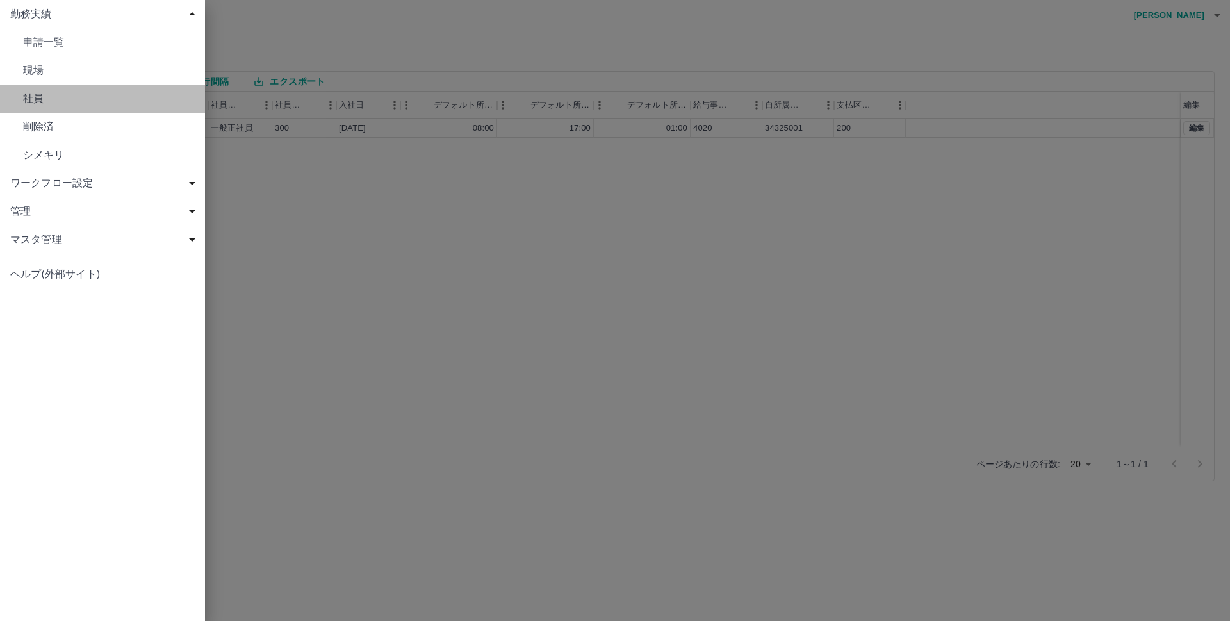
click at [42, 94] on span "社員" at bounding box center [109, 98] width 172 height 15
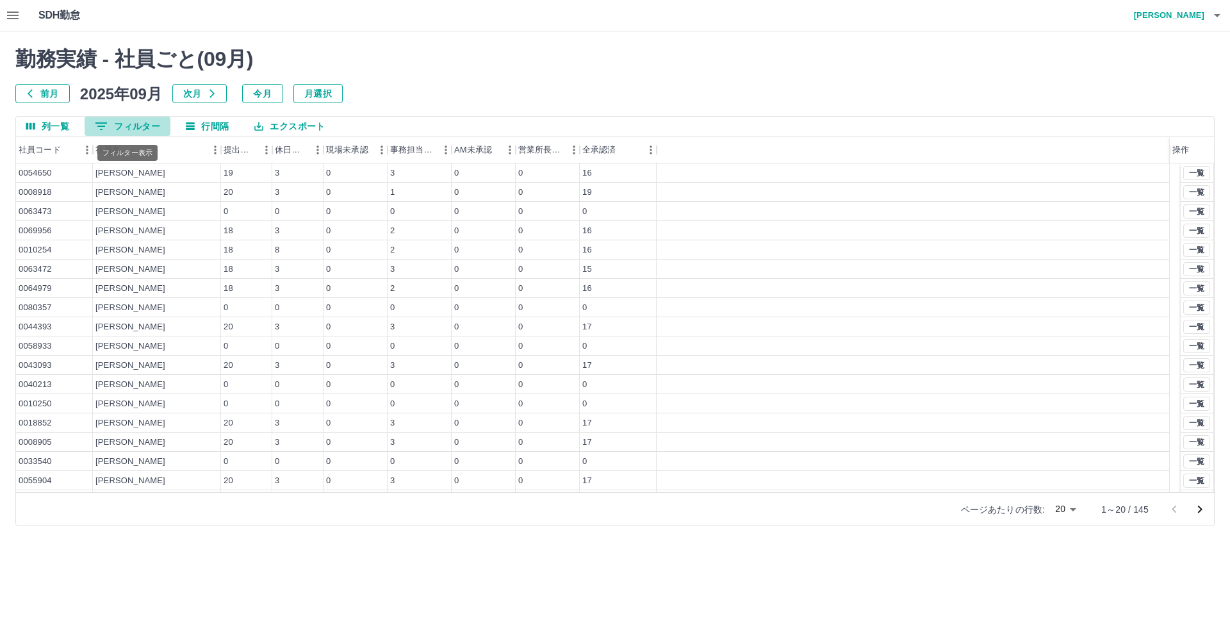
click at [143, 124] on button "0 フィルター" at bounding box center [128, 126] width 86 height 19
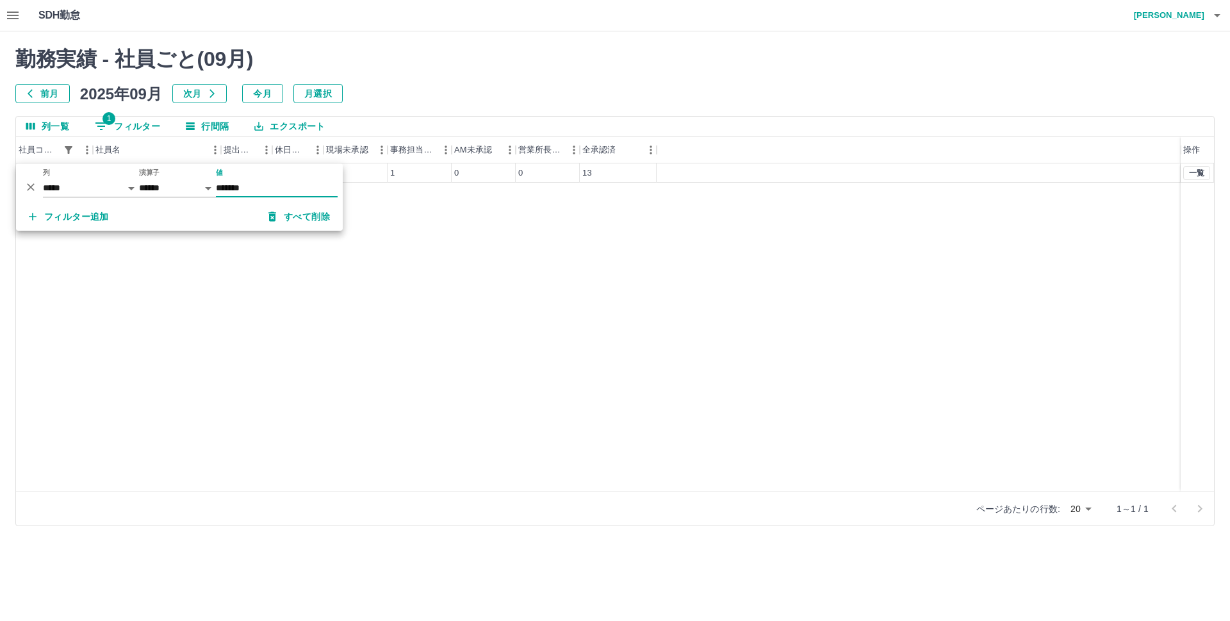
type input "*******"
click at [265, 306] on div "0108371 浅場　薫 19 2 5 1 0 0 13 一覧" at bounding box center [615, 327] width 1198 height 328
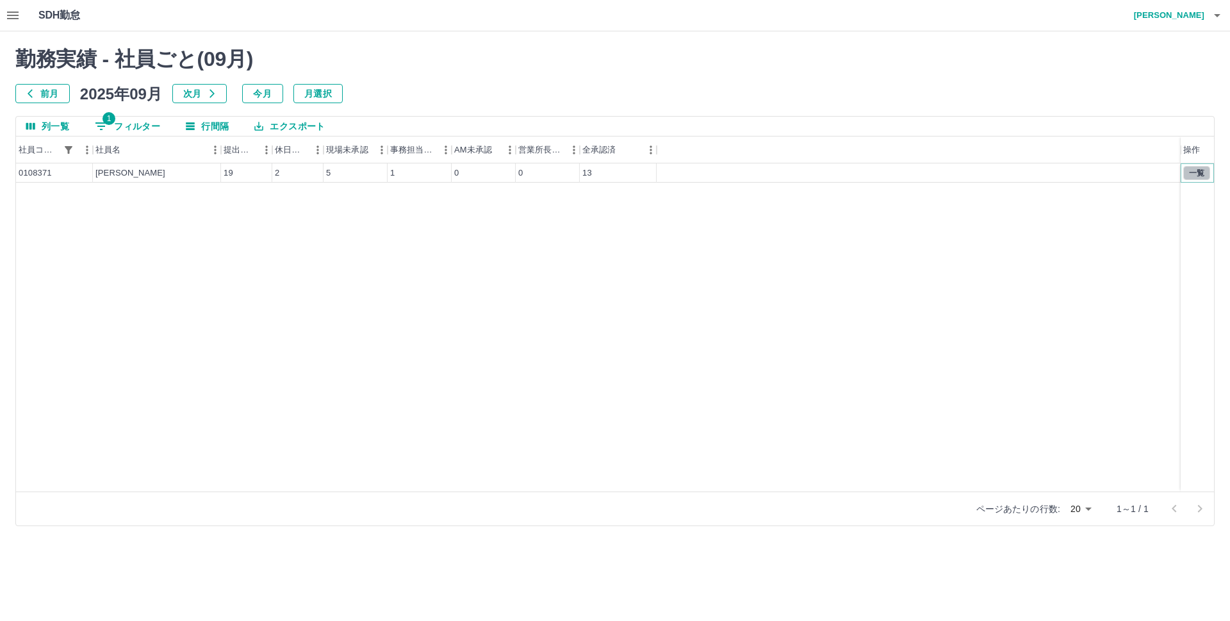
click at [1201, 174] on button "一覧" at bounding box center [1196, 173] width 27 height 14
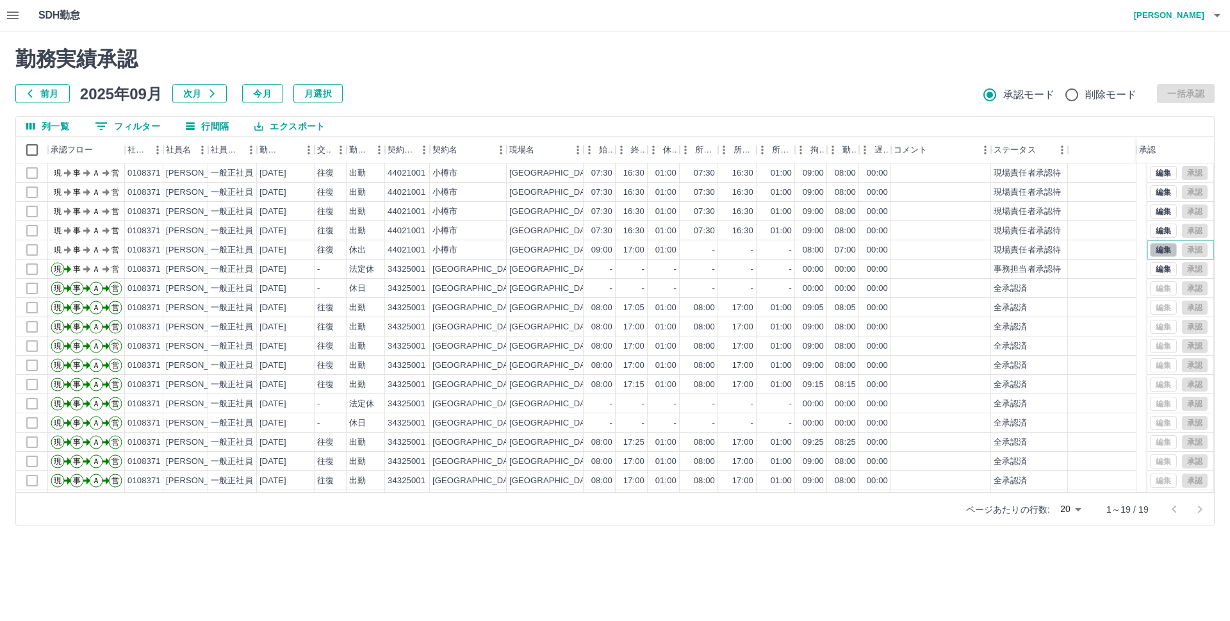
click at [1155, 249] on button "編集" at bounding box center [1163, 250] width 27 height 14
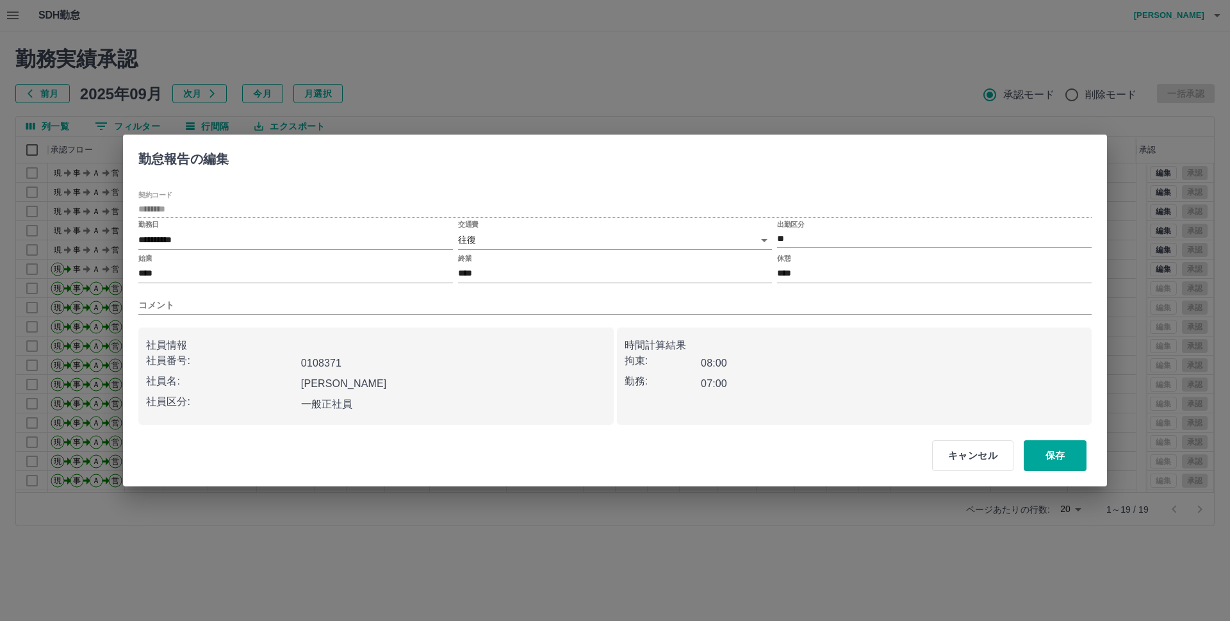
click at [475, 239] on body "SDH勤怠 斉藤　友宏 勤務実績承認 前月 2025年09月 次月 今月 月選択 承認モード 削除モード 一括承認 列一覧 0 フィルター 行間隔 エクスポー…" at bounding box center [615, 270] width 1230 height 541
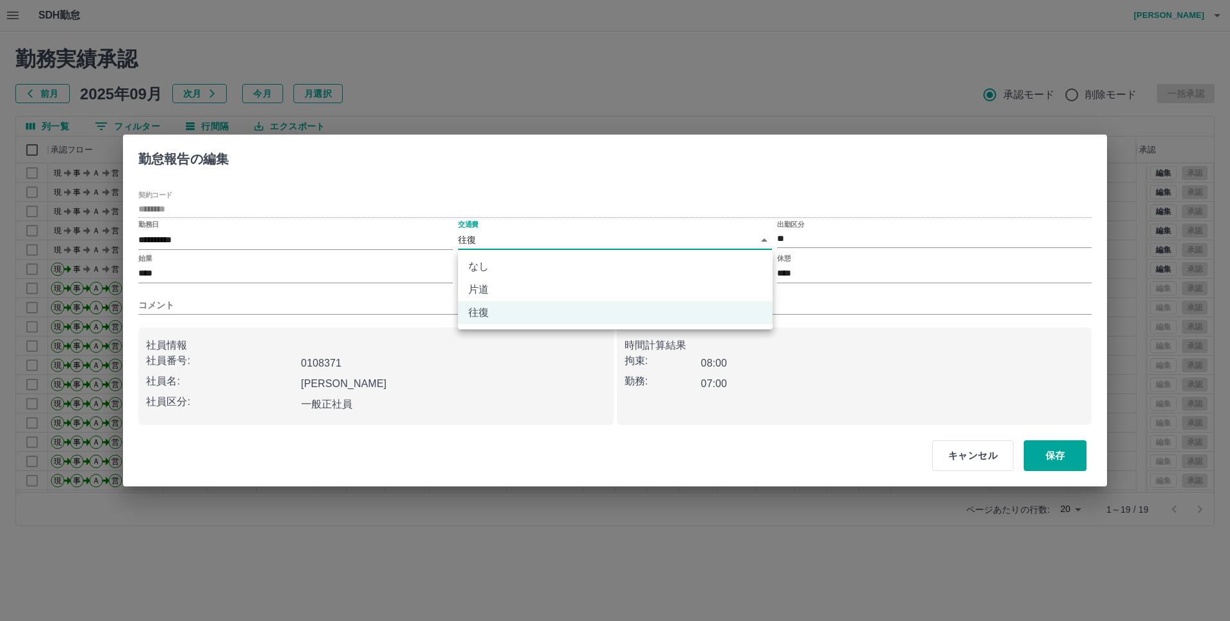
click at [484, 267] on li "なし" at bounding box center [615, 266] width 315 height 23
type input "****"
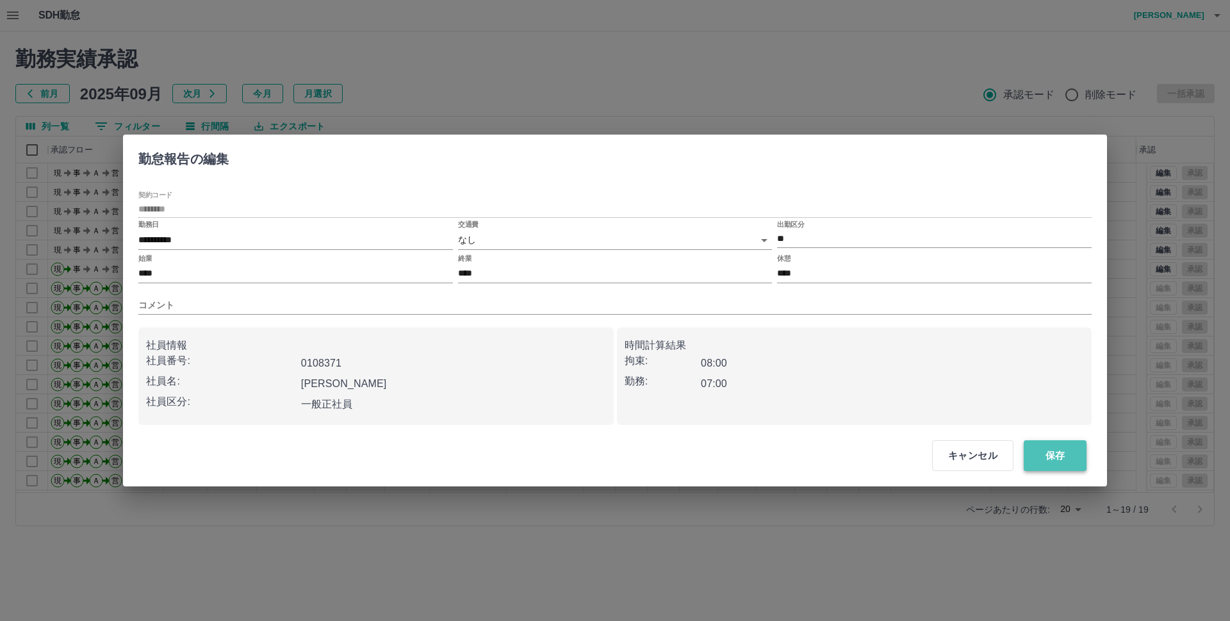
click at [1055, 451] on button "保存" at bounding box center [1055, 455] width 63 height 31
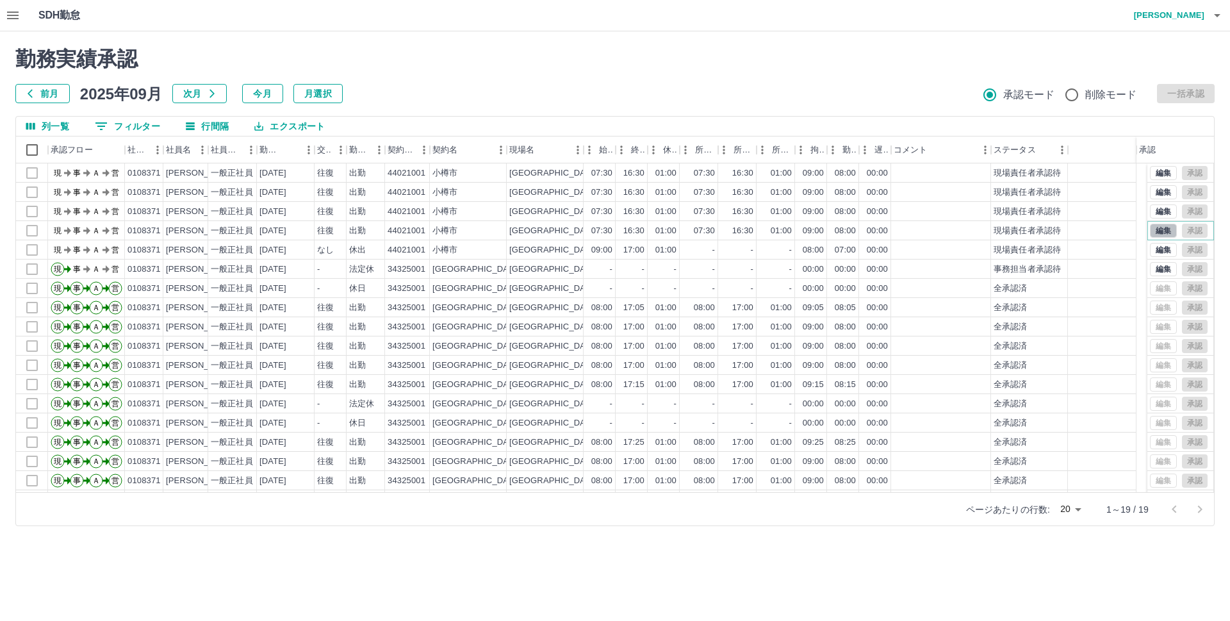
click at [1150, 229] on button "編集" at bounding box center [1163, 231] width 27 height 14
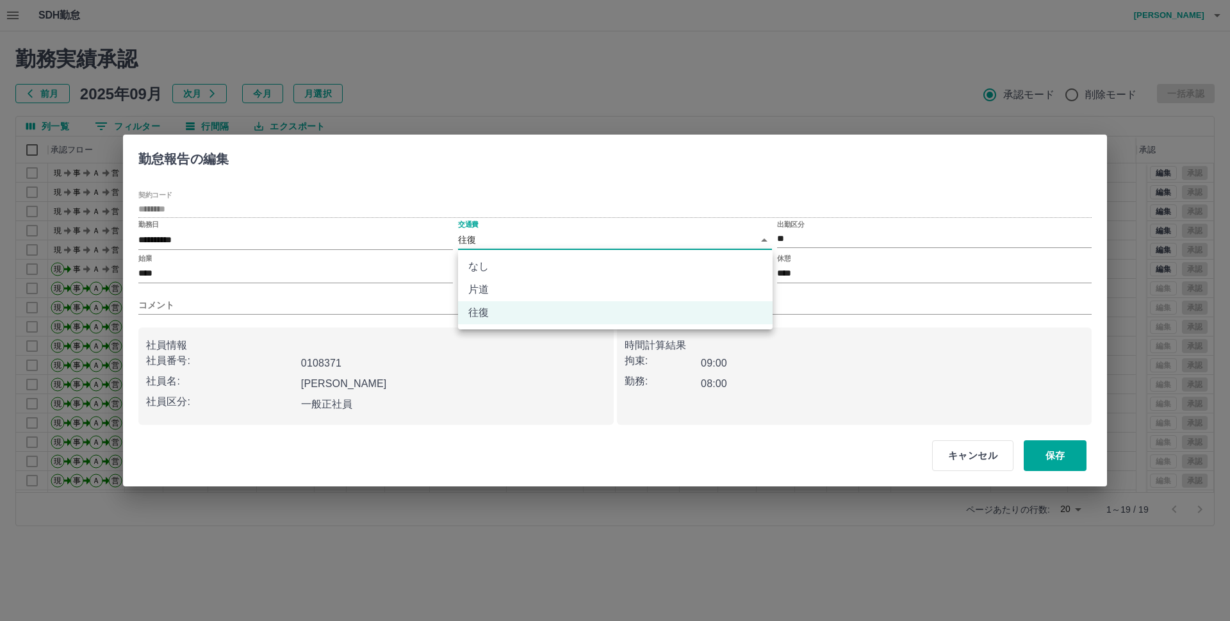
click at [474, 238] on body "SDH勤怠 斉藤　友宏 勤務実績承認 前月 2025年09月 次月 今月 月選択 承認モード 削除モード 一括承認 列一覧 0 フィルター 行間隔 エクスポー…" at bounding box center [615, 270] width 1230 height 541
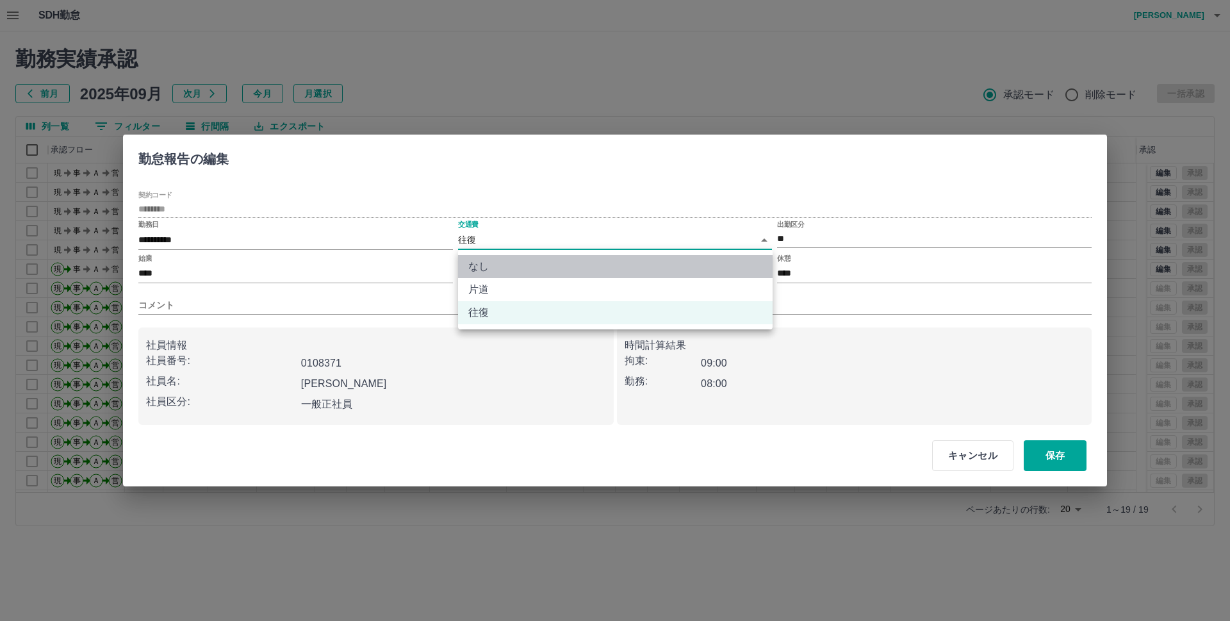
click at [480, 267] on li "なし" at bounding box center [615, 266] width 315 height 23
type input "****"
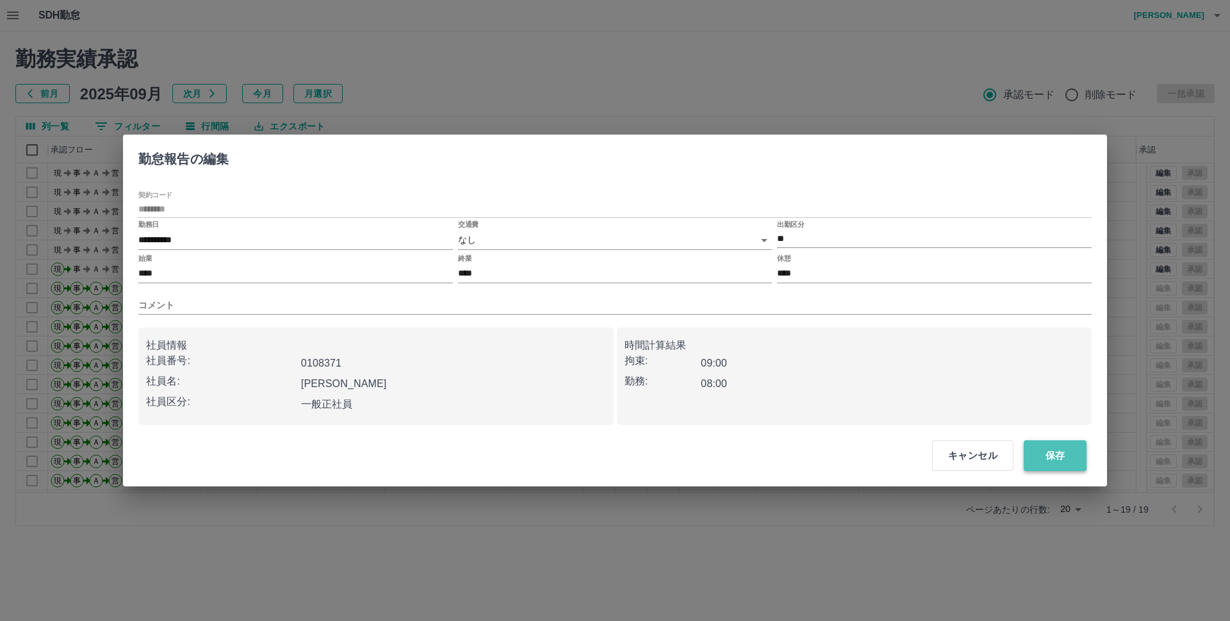
click at [1042, 454] on button "保存" at bounding box center [1055, 455] width 63 height 31
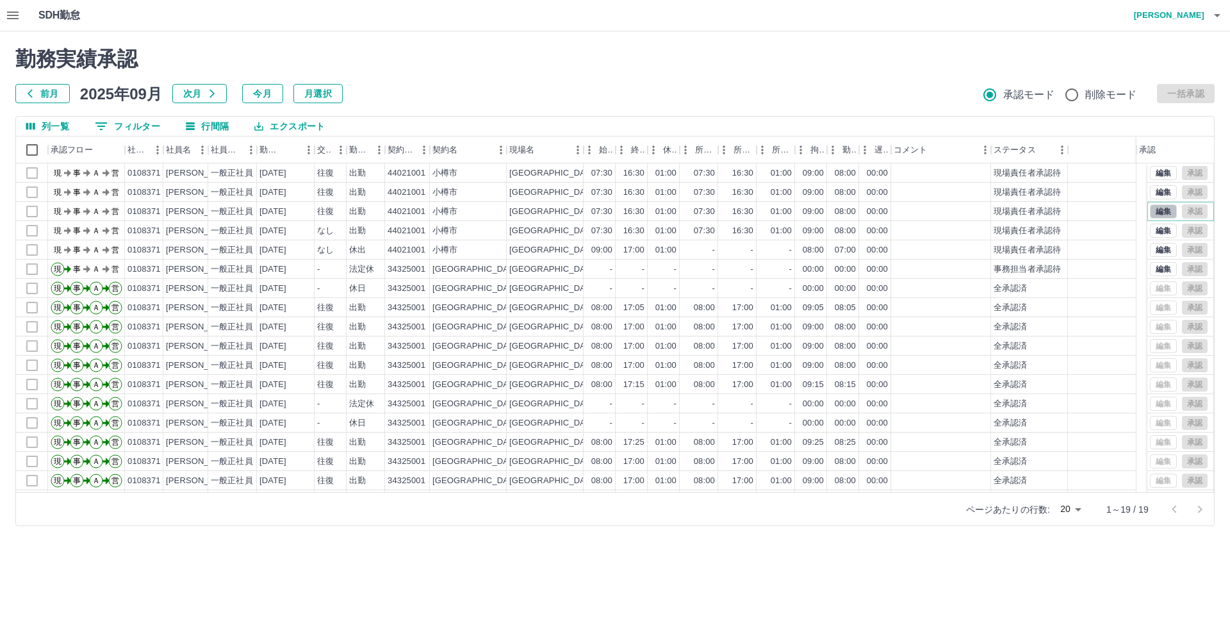
click at [1153, 213] on button "編集" at bounding box center [1163, 211] width 27 height 14
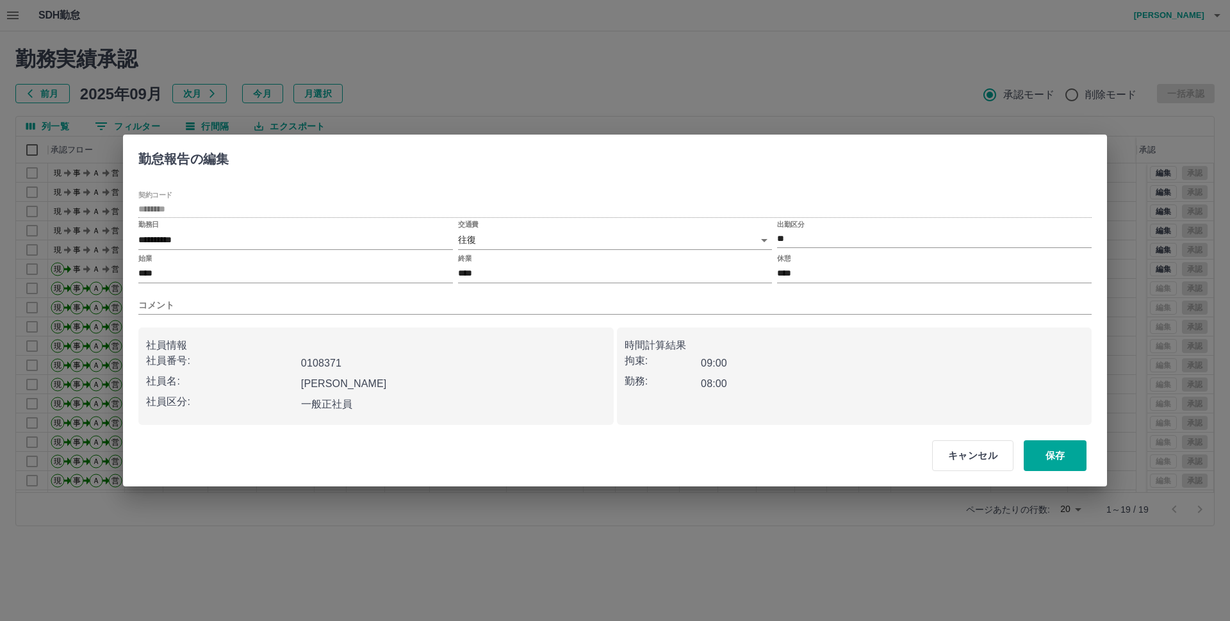
click at [473, 236] on body "SDH勤怠 斉藤　友宏 勤務実績承認 前月 2025年09月 次月 今月 月選択 承認モード 削除モード 一括承認 列一覧 0 フィルター 行間隔 エクスポー…" at bounding box center [615, 270] width 1230 height 541
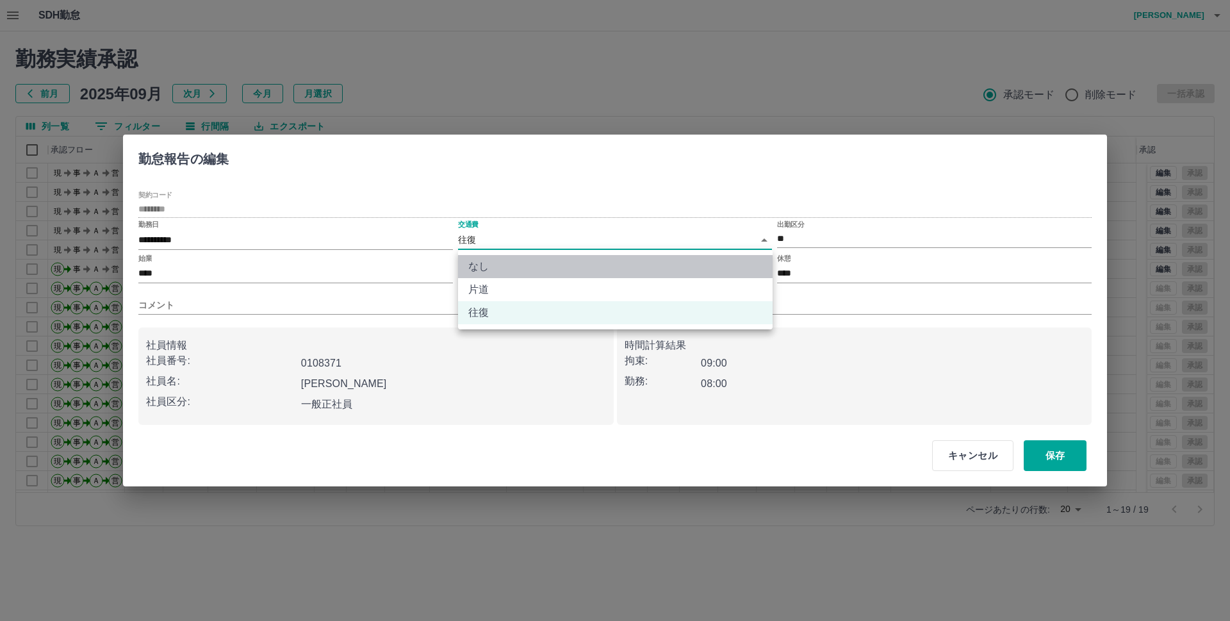
click at [481, 268] on li "なし" at bounding box center [615, 266] width 315 height 23
type input "****"
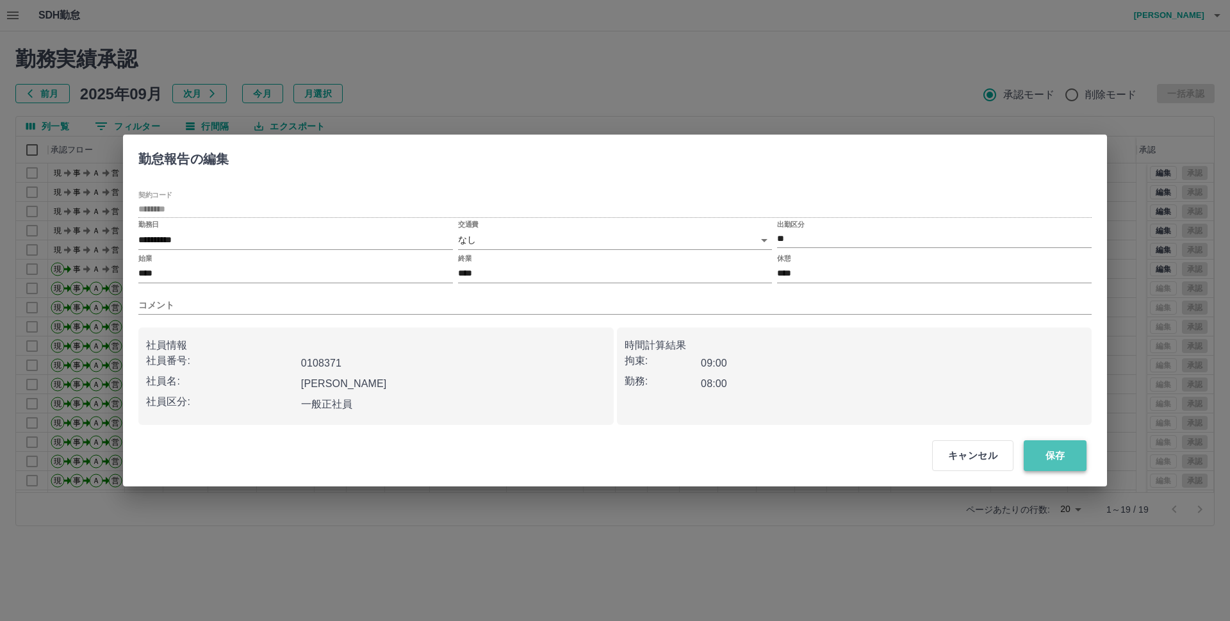
click at [1051, 454] on button "保存" at bounding box center [1055, 455] width 63 height 31
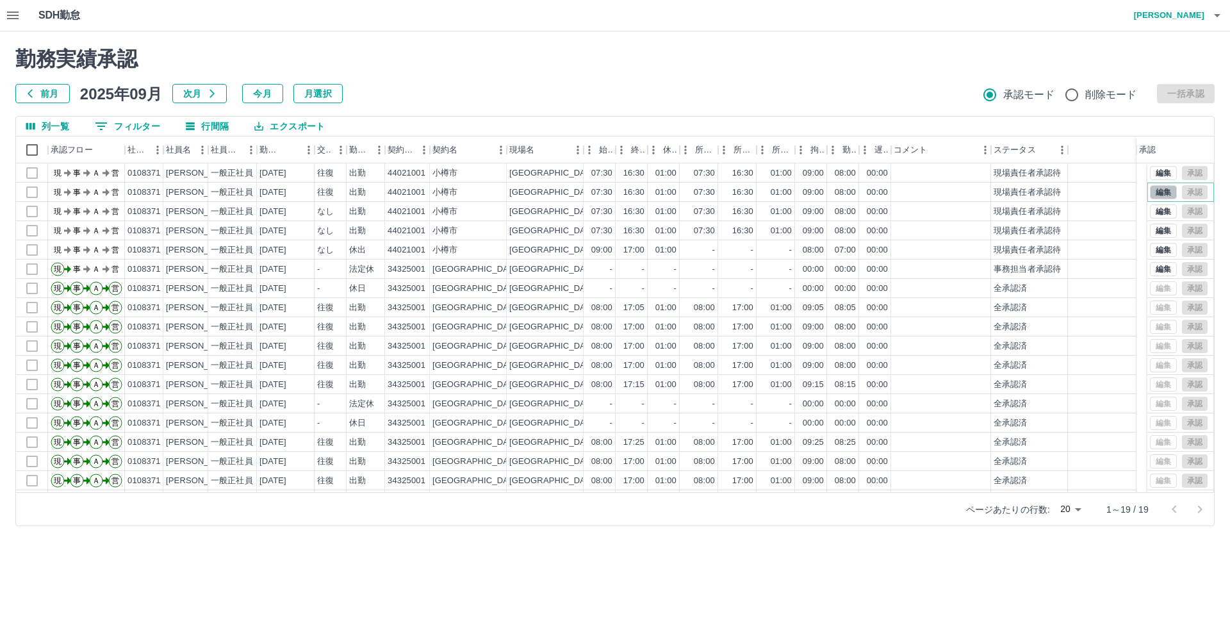
click at [1155, 189] on button "編集" at bounding box center [1163, 192] width 27 height 14
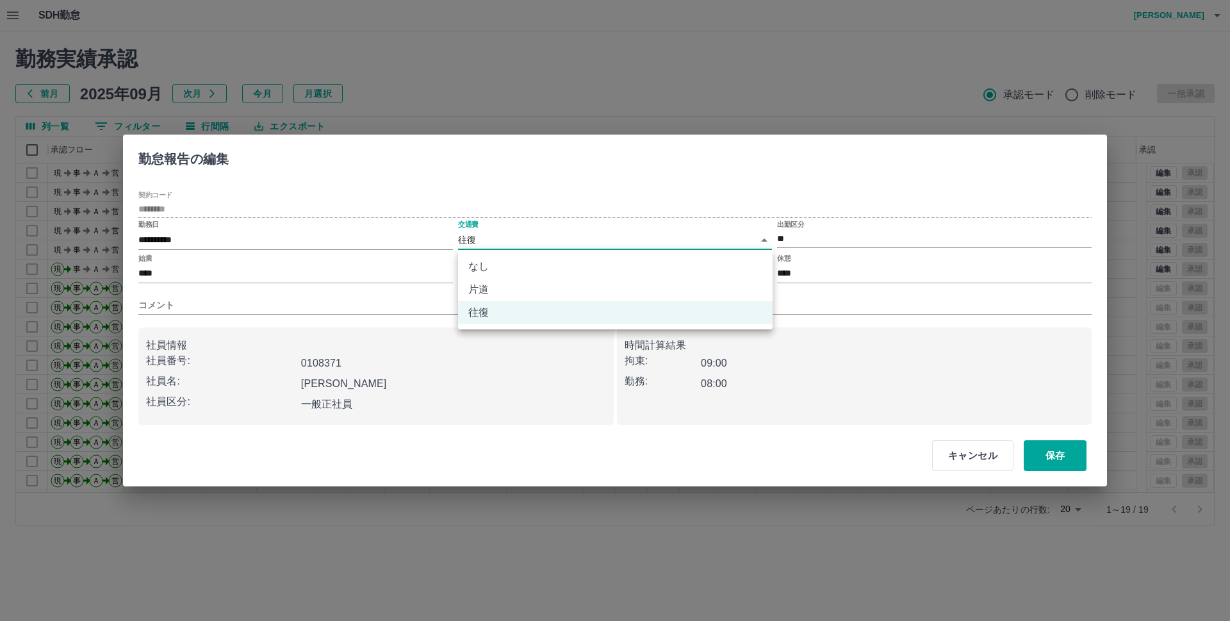
click at [473, 234] on body "SDH勤怠 斉藤　友宏 勤務実績承認 前月 2025年09月 次月 今月 月選択 承認モード 削除モード 一括承認 列一覧 0 フィルター 行間隔 エクスポー…" at bounding box center [615, 270] width 1230 height 541
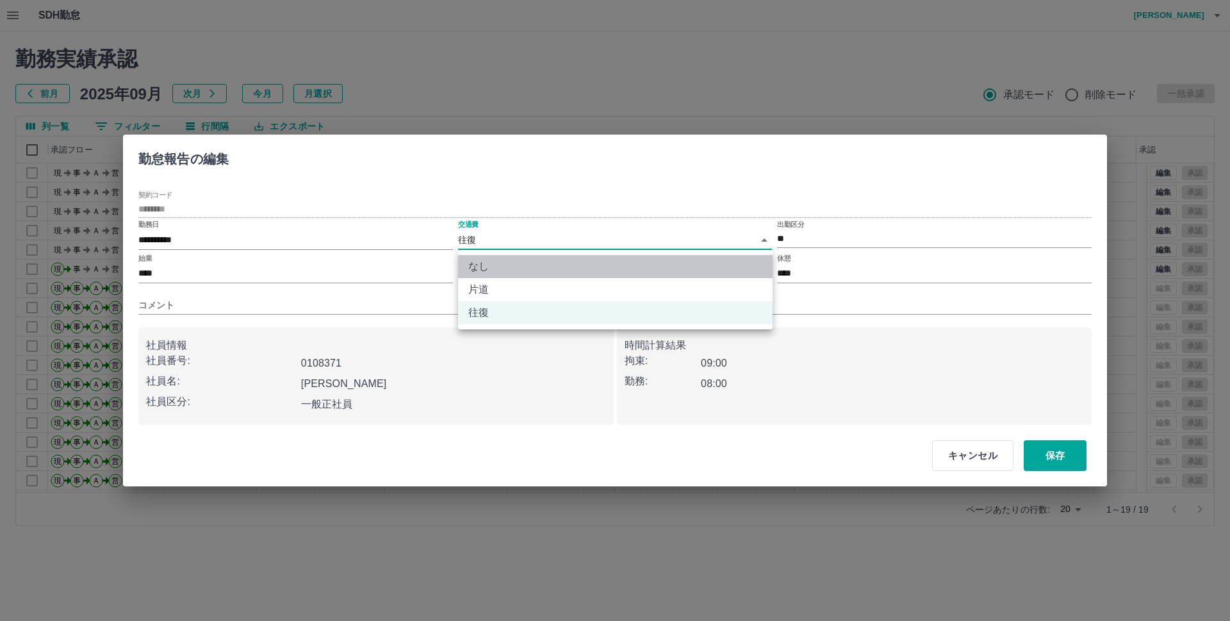
click at [486, 267] on li "なし" at bounding box center [615, 266] width 315 height 23
type input "****"
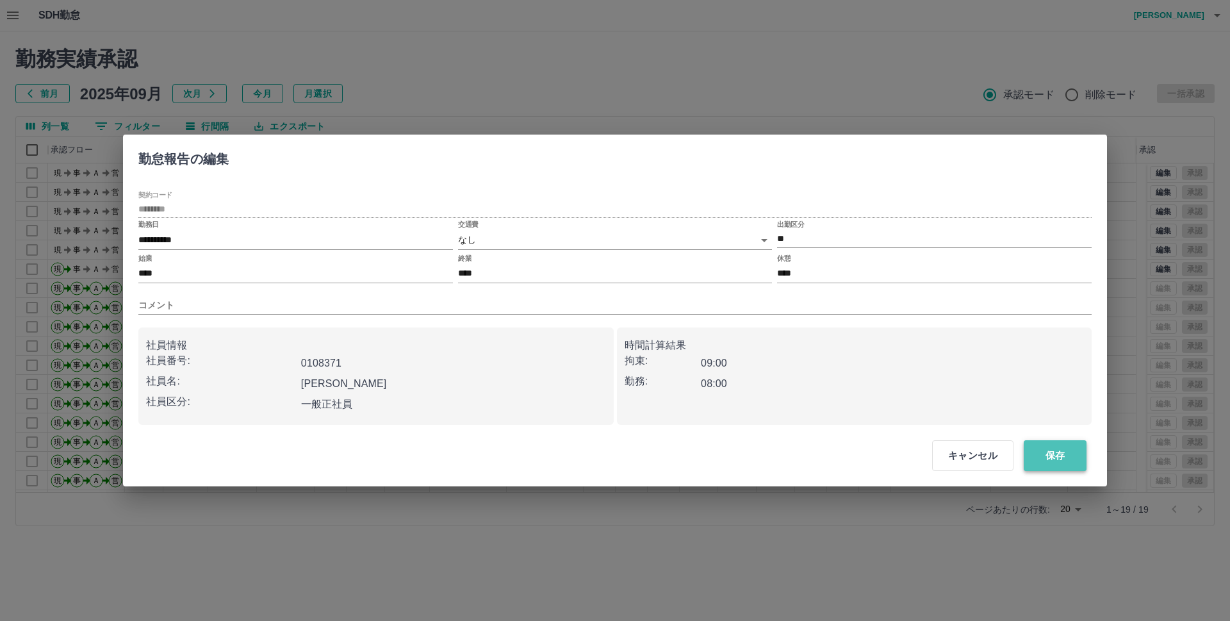
click at [1059, 457] on button "保存" at bounding box center [1055, 455] width 63 height 31
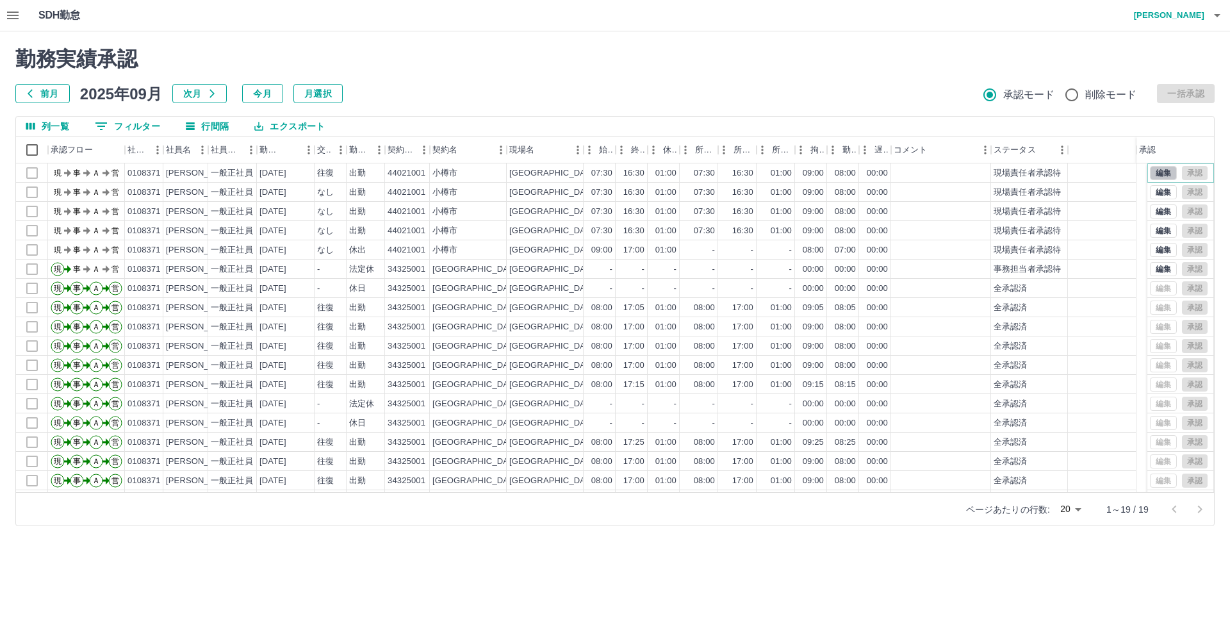
click at [1154, 162] on div "承認フロー 社員番号 社員名 社員区分 勤務日 交通費 勤務区分 契約コード 契約名 現場名 始業 終業 休憩 所定開始 所定終業 所定休憩 拘束 勤務 遅刻…" at bounding box center [615, 314] width 1198 height 356
click at [1150, 171] on button "編集" at bounding box center [1163, 173] width 27 height 14
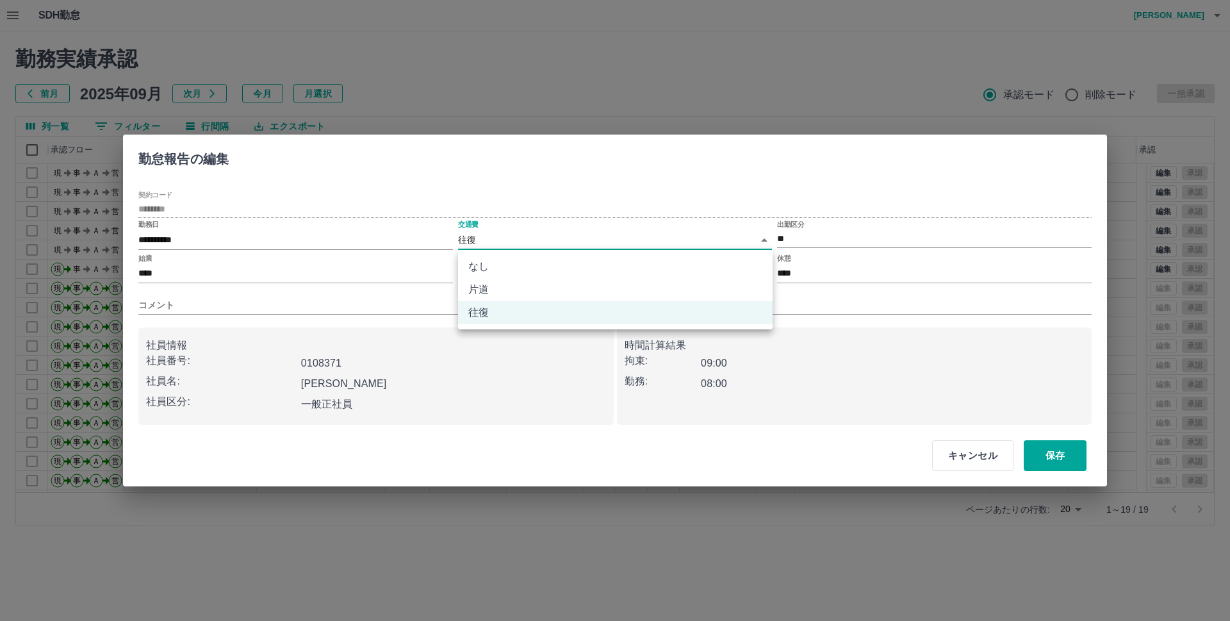
click at [478, 235] on body "SDH勤怠 斉藤　友宏 勤務実績承認 前月 2025年09月 次月 今月 月選択 承認モード 削除モード 一括承認 列一覧 0 フィルター 行間隔 エクスポー…" at bounding box center [615, 270] width 1230 height 541
click at [479, 265] on li "なし" at bounding box center [615, 266] width 315 height 23
type input "****"
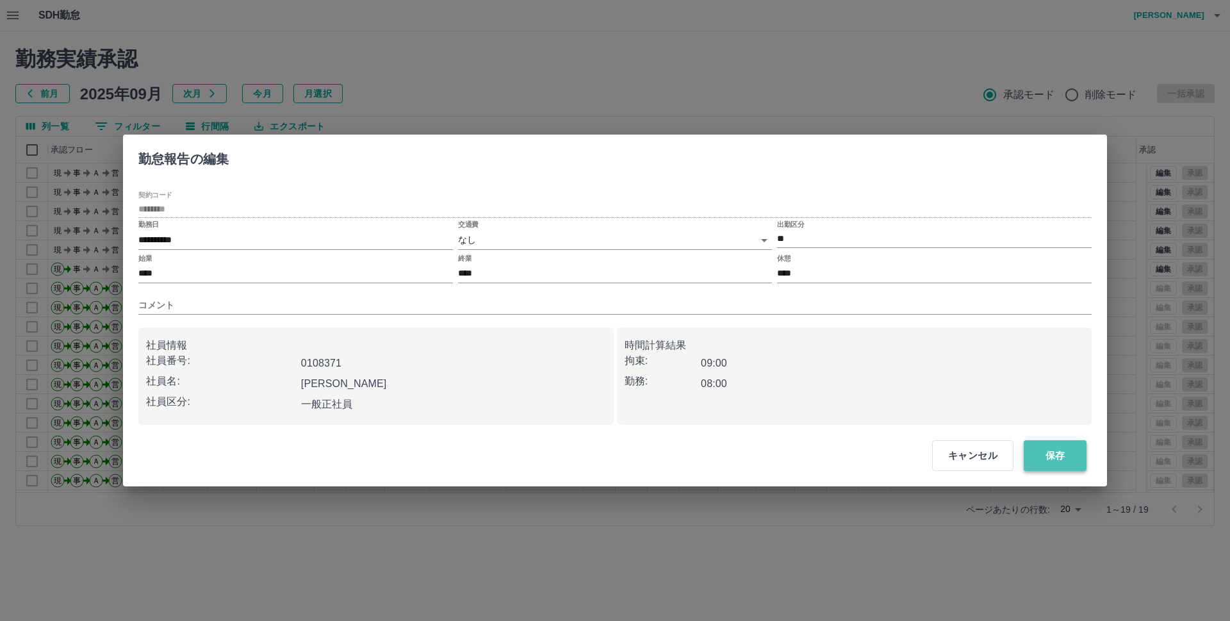
click at [1064, 445] on button "保存" at bounding box center [1055, 455] width 63 height 31
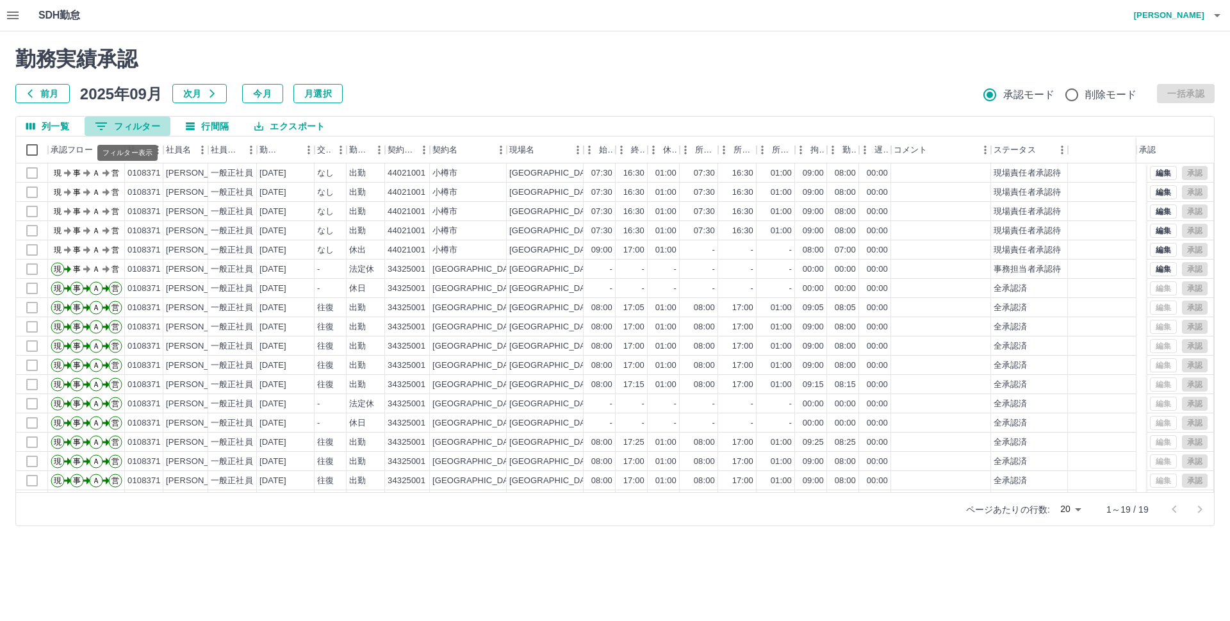
click at [152, 125] on button "0 フィルター" at bounding box center [128, 126] width 86 height 19
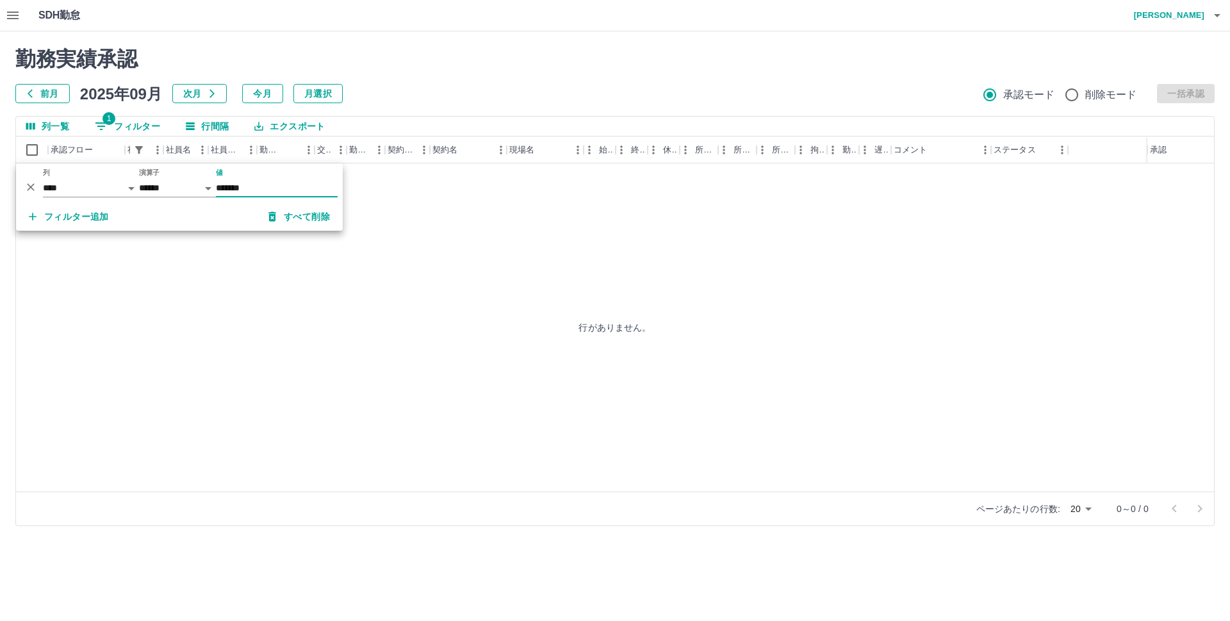
type input "*******"
click at [395, 336] on div "行がありません。" at bounding box center [615, 327] width 1198 height 328
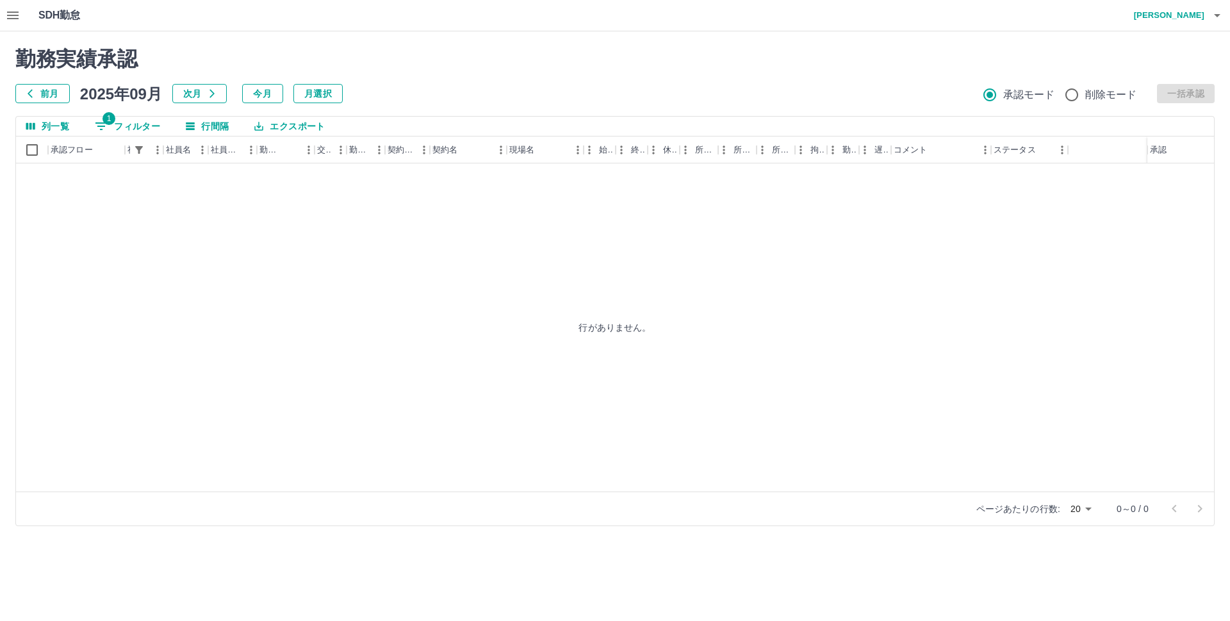
click at [154, 121] on button "1 フィルター" at bounding box center [128, 126] width 86 height 19
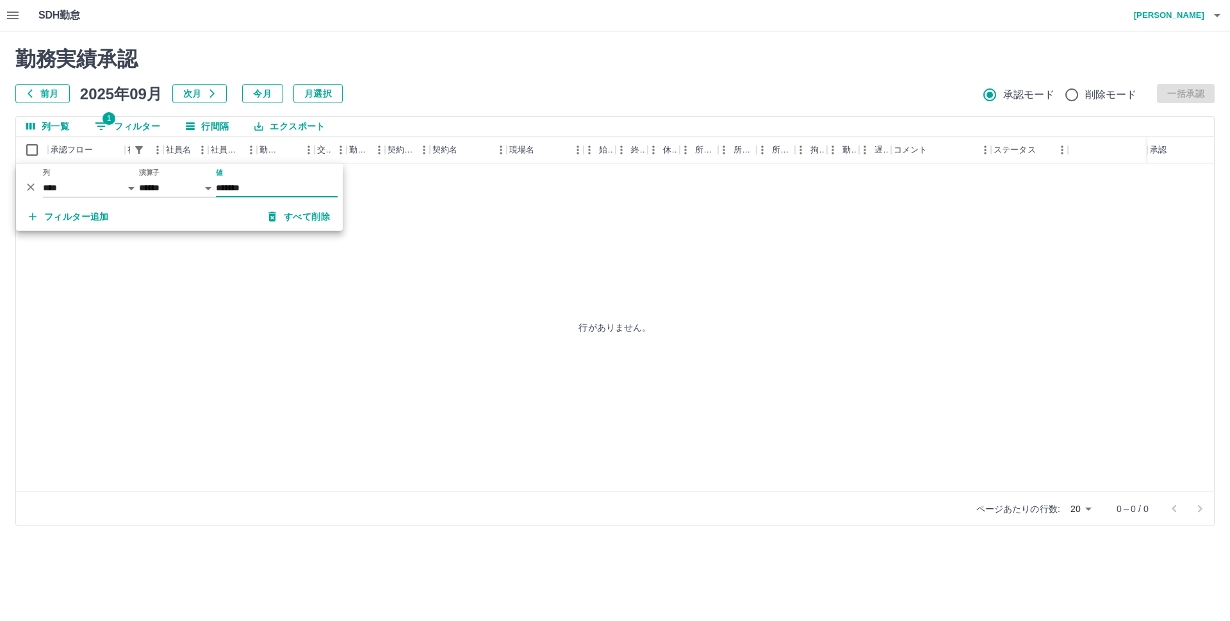
click at [427, 243] on div "行がありません。" at bounding box center [615, 327] width 1198 height 328
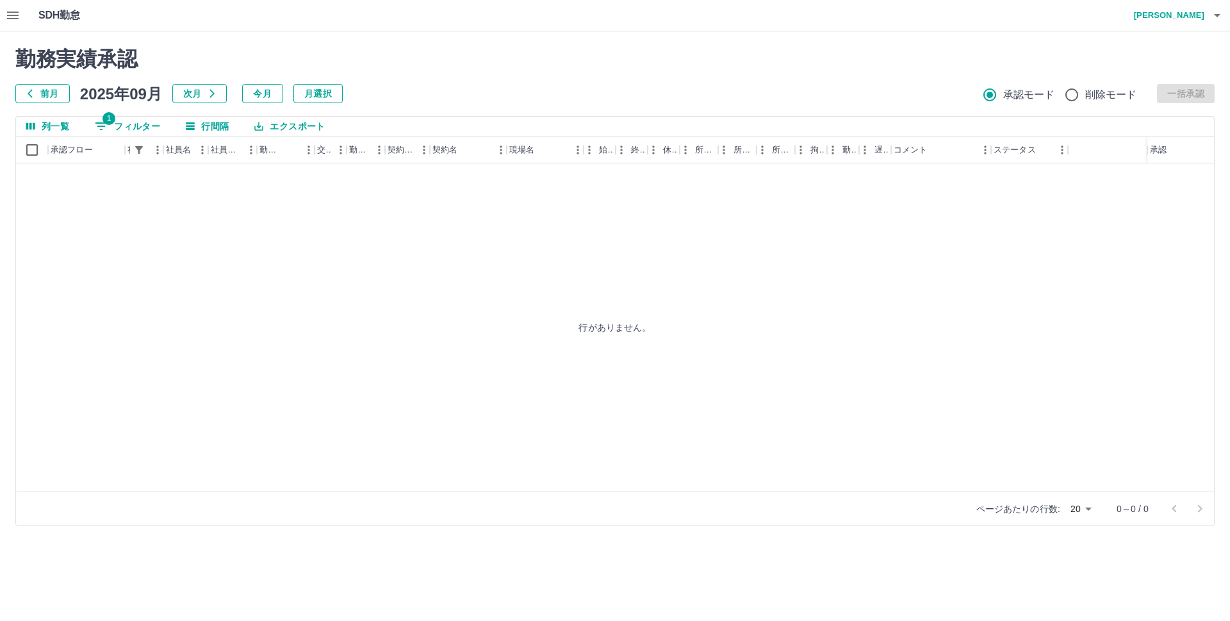
click at [12, 13] on icon "button" at bounding box center [12, 15] width 15 height 15
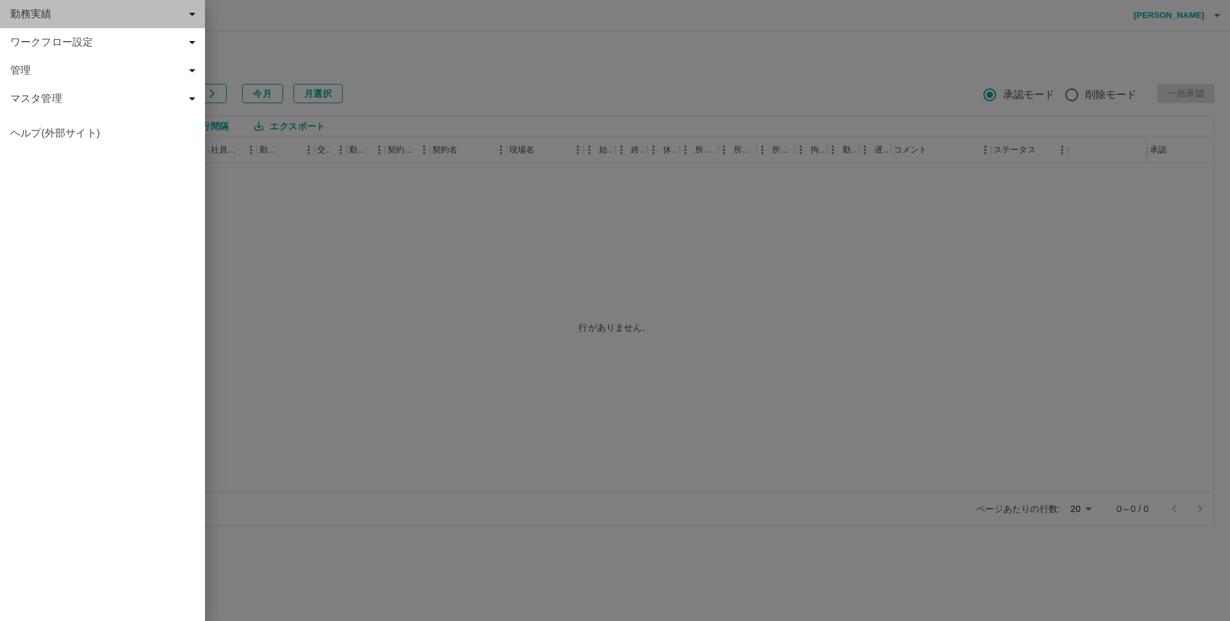
click at [72, 13] on span "勤務実績" at bounding box center [105, 13] width 190 height 15
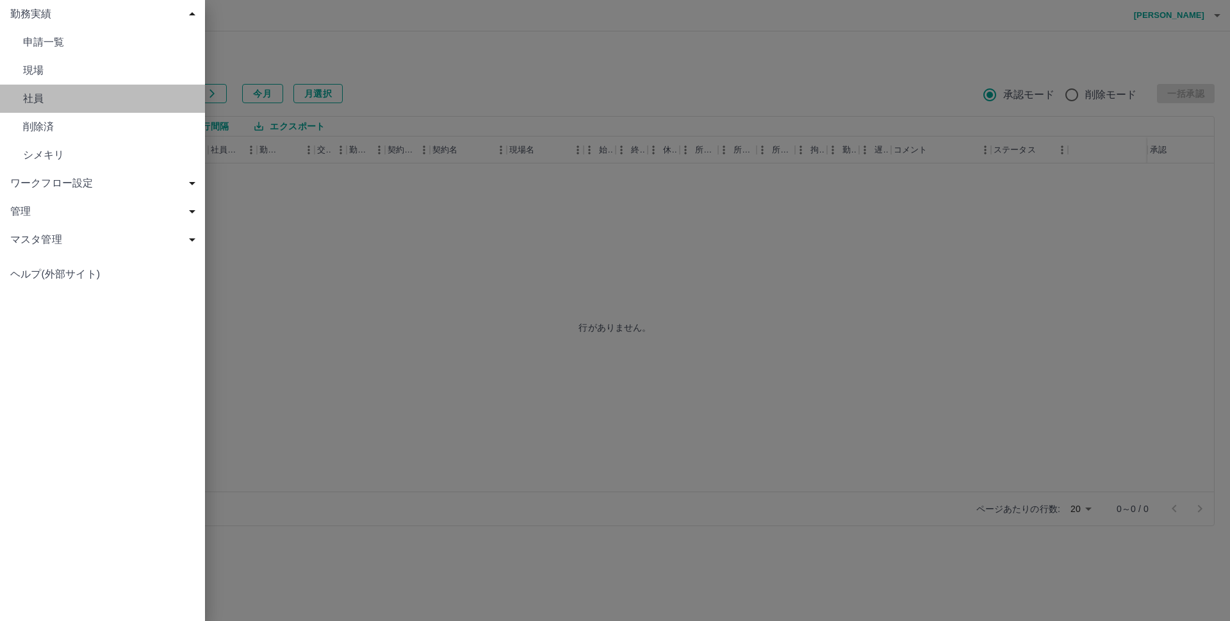
click at [48, 98] on span "社員" at bounding box center [109, 98] width 172 height 15
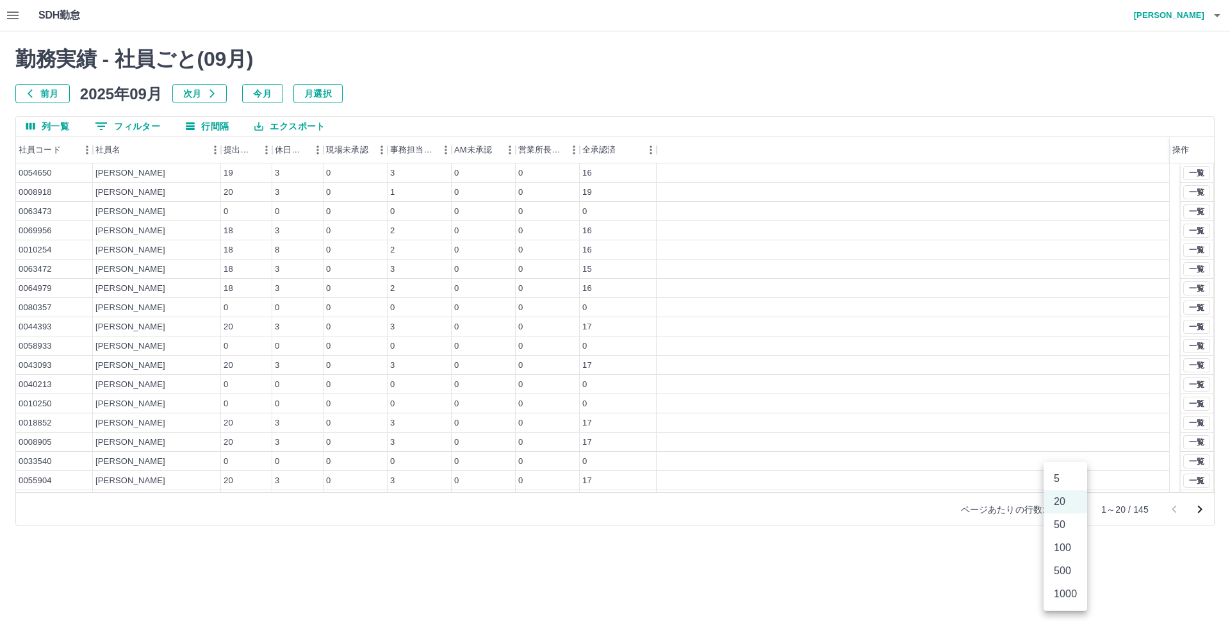
click at [1075, 511] on body "SDH勤怠 斉藤　友宏 勤務実績 - 社員ごと( 09 月) 前月 2025年09月 次月 今月 月選択 列一覧 0 フィルター 行間隔 エクスポート 社員コ…" at bounding box center [615, 270] width 1230 height 541
click at [1065, 571] on li "500" at bounding box center [1066, 570] width 44 height 23
type input "***"
click at [1183, 424] on button "一覧" at bounding box center [1196, 425] width 27 height 14
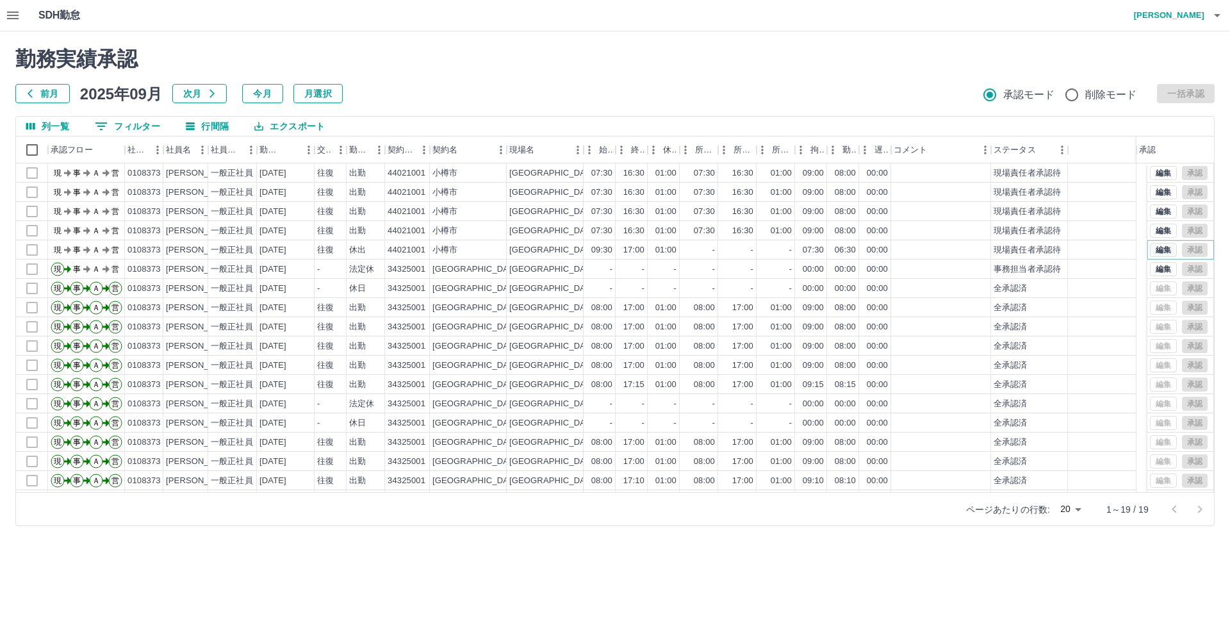
click at [1151, 251] on button "編集" at bounding box center [1163, 250] width 27 height 14
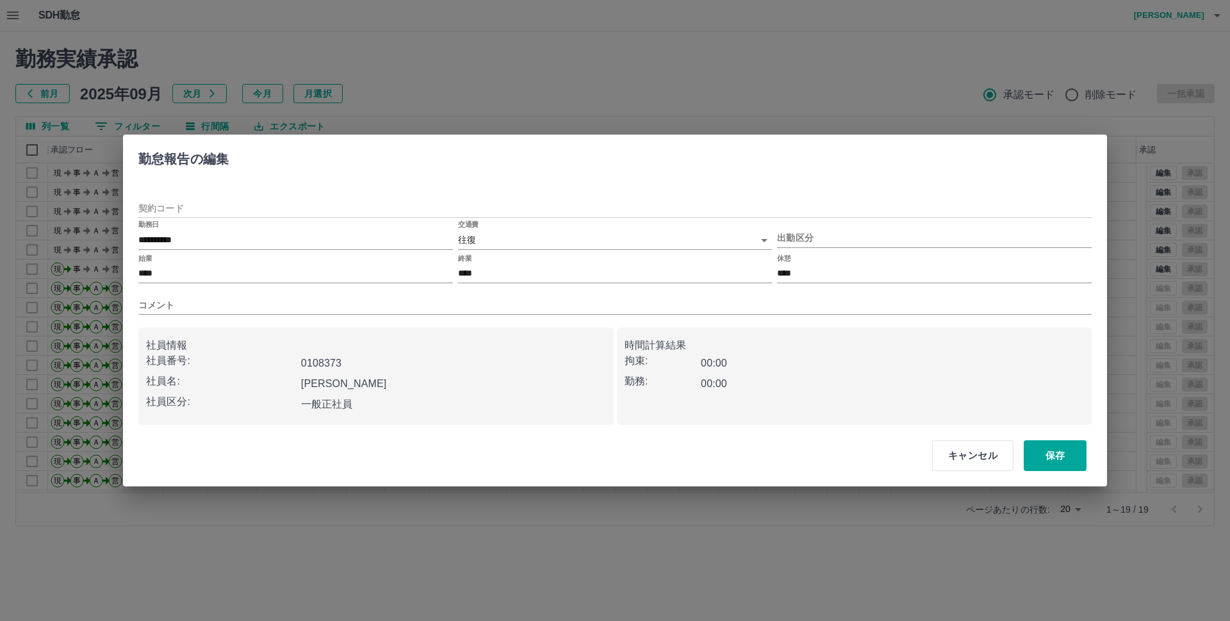
type input "********"
type input "**"
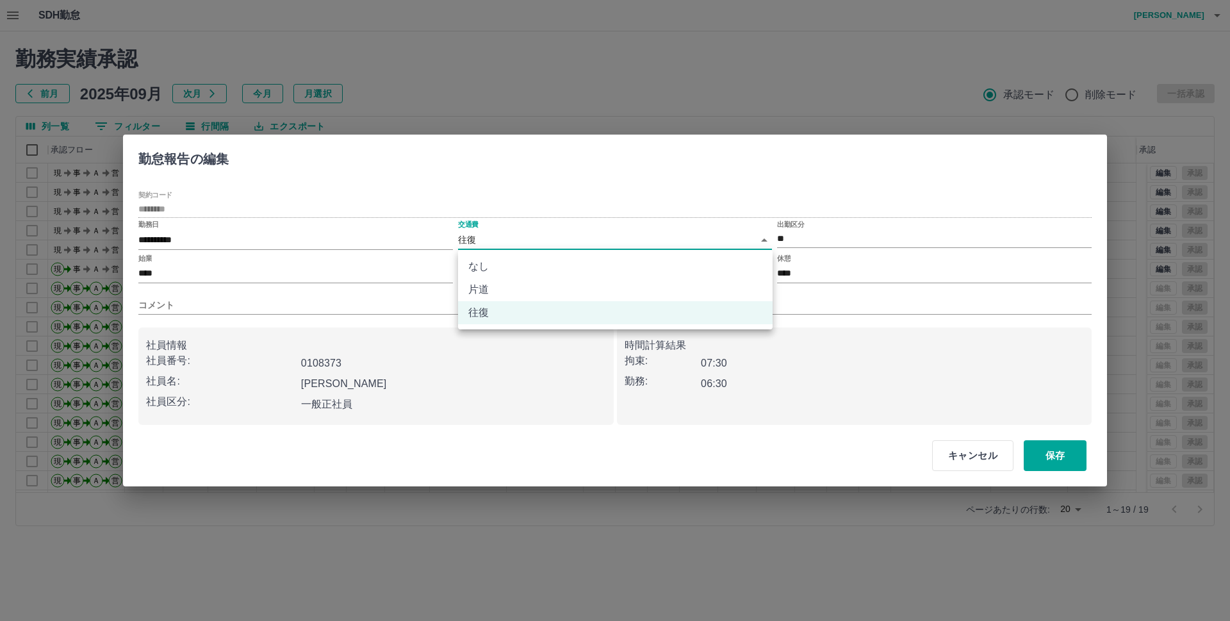
click at [479, 233] on body "SDH勤怠 斉藤　友宏 勤務実績承認 前月 2025年09月 次月 今月 月選択 承認モード 削除モード 一括承認 列一覧 0 フィルター 行間隔 エクスポー…" at bounding box center [615, 270] width 1230 height 541
click at [487, 268] on li "なし" at bounding box center [615, 266] width 315 height 23
type input "****"
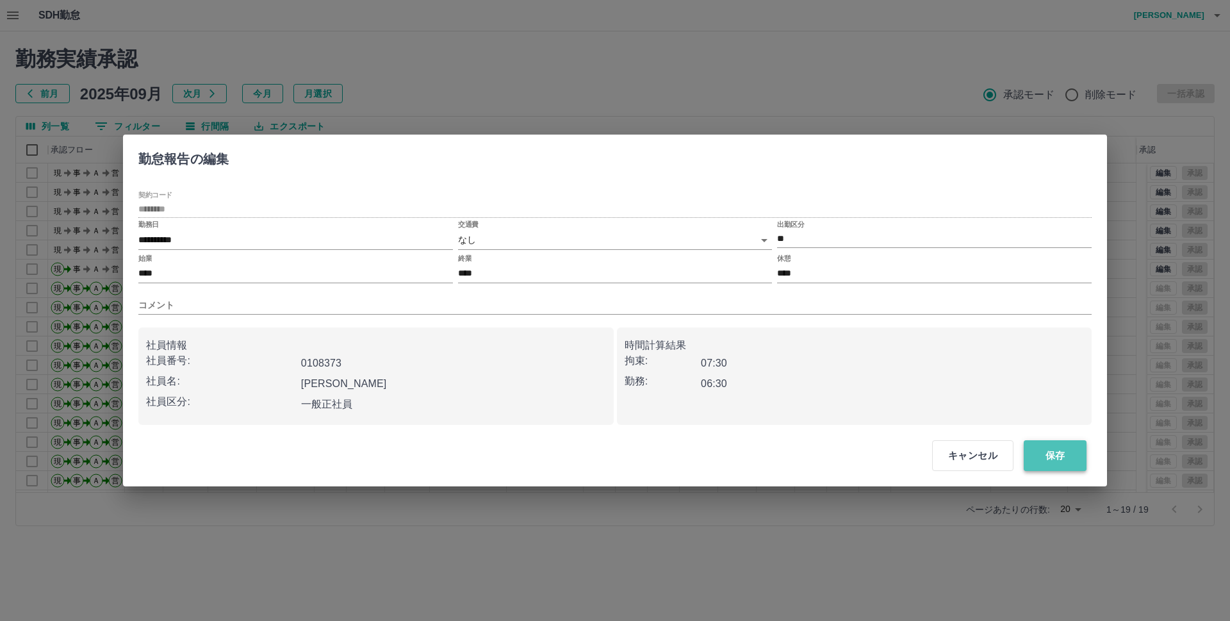
click at [1057, 452] on button "保存" at bounding box center [1055, 455] width 63 height 31
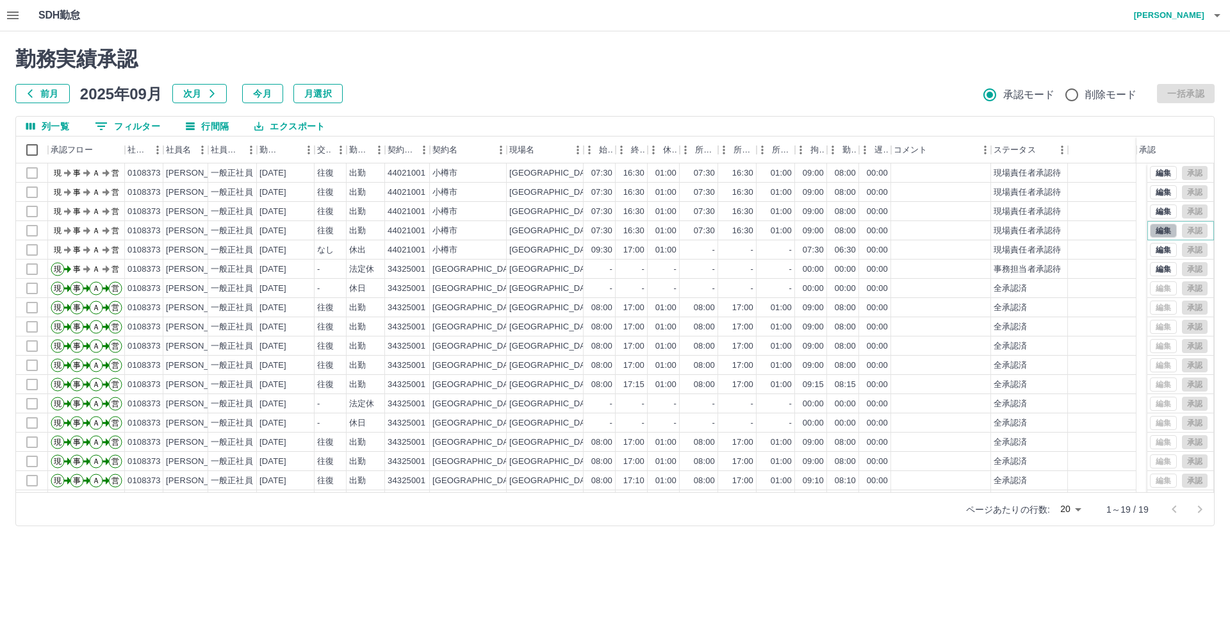
click at [1151, 227] on button "編集" at bounding box center [1163, 231] width 27 height 14
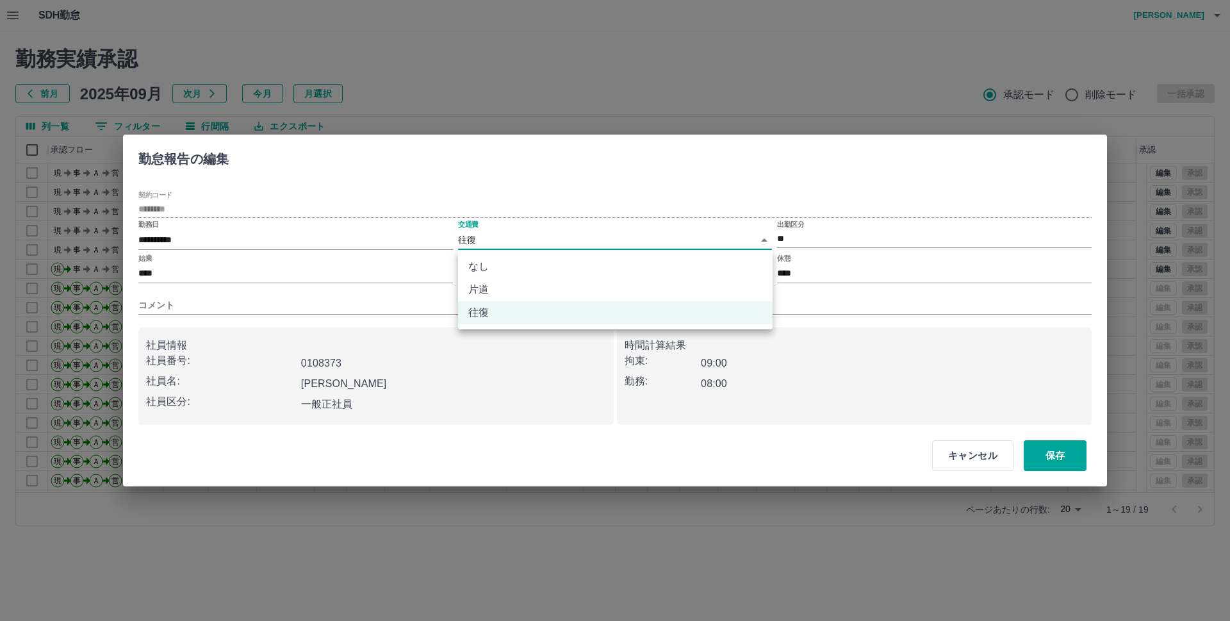
click at [475, 236] on body "SDH勤怠 斉藤　友宏 勤務実績承認 前月 2025年09月 次月 今月 月選択 承認モード 削除モード 一括承認 列一覧 0 フィルター 行間隔 エクスポー…" at bounding box center [615, 270] width 1230 height 541
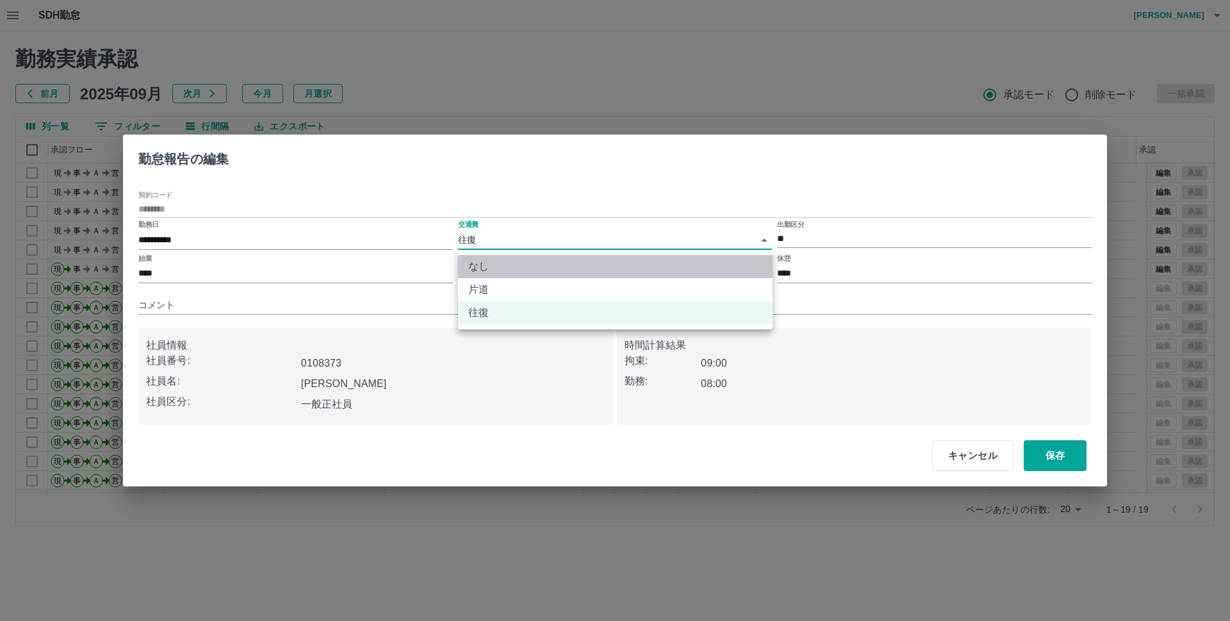
click at [481, 264] on li "なし" at bounding box center [615, 266] width 315 height 23
type input "****"
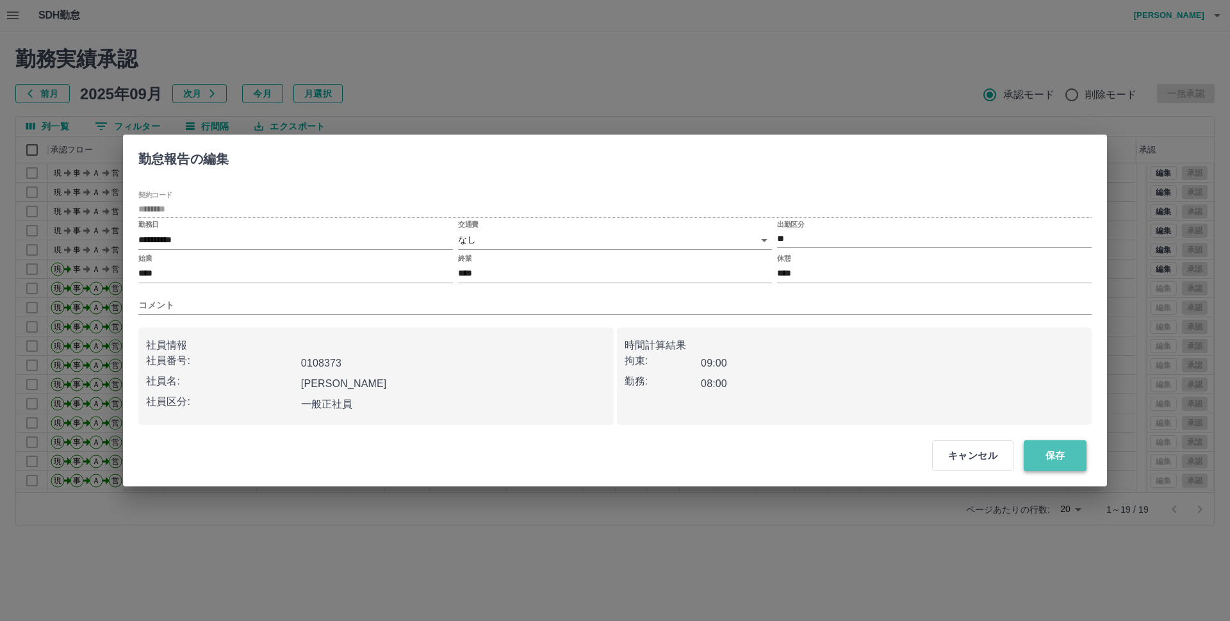
click at [1066, 450] on button "保存" at bounding box center [1055, 455] width 63 height 31
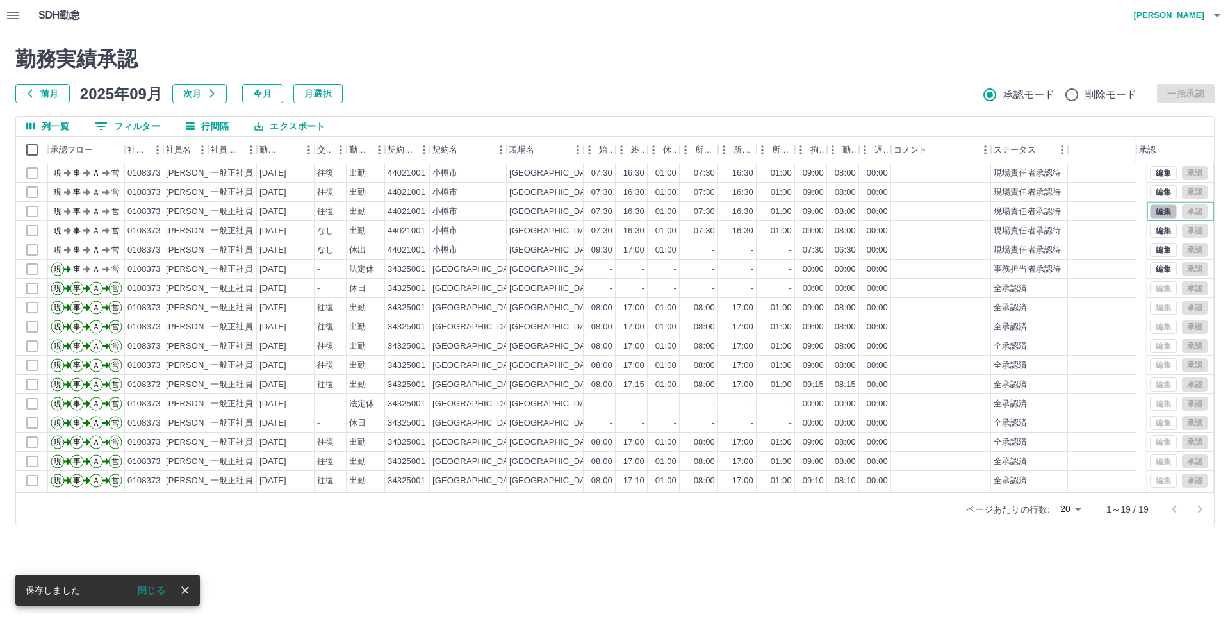
click at [1150, 210] on button "編集" at bounding box center [1163, 211] width 27 height 14
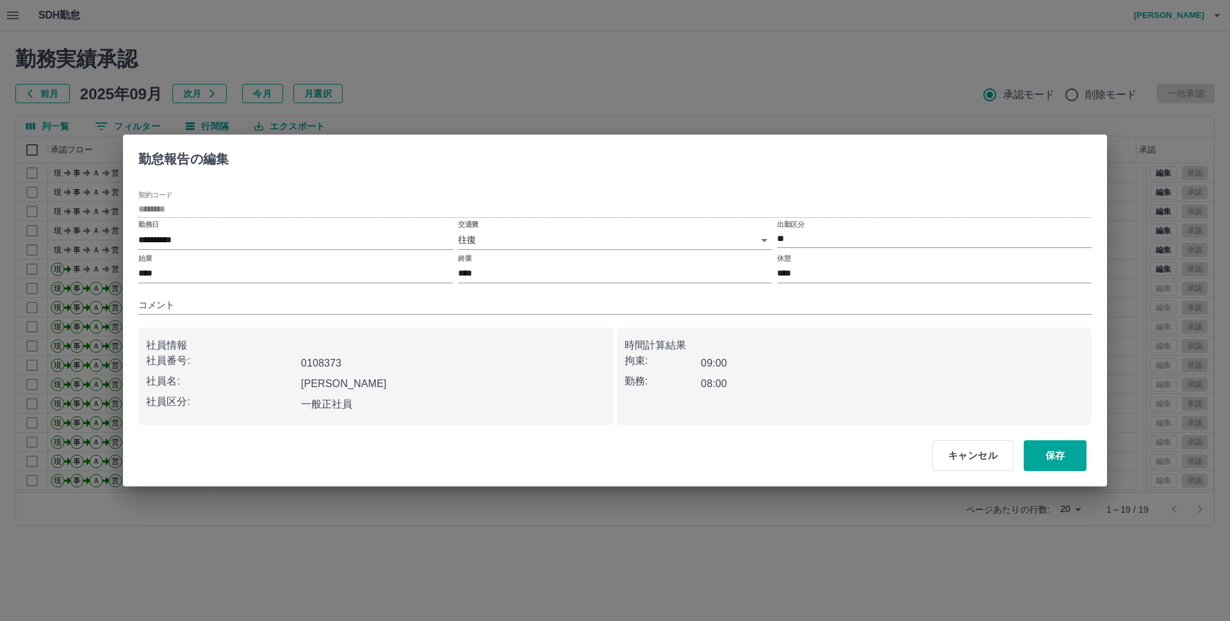
click at [481, 237] on body "SDH勤怠 斉藤　友宏 勤務実績承認 前月 2025年09月 次月 今月 月選択 承認モード 削除モード 一括承認 列一覧 0 フィルター 行間隔 エクスポー…" at bounding box center [615, 270] width 1230 height 541
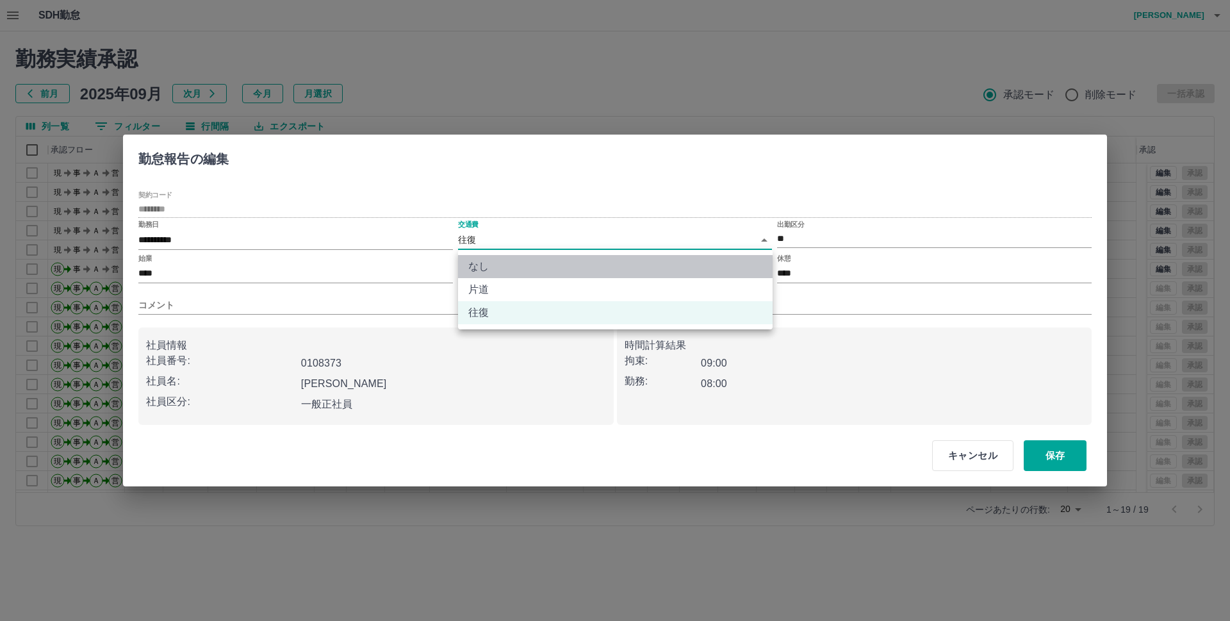
click at [483, 265] on li "なし" at bounding box center [615, 266] width 315 height 23
type input "****"
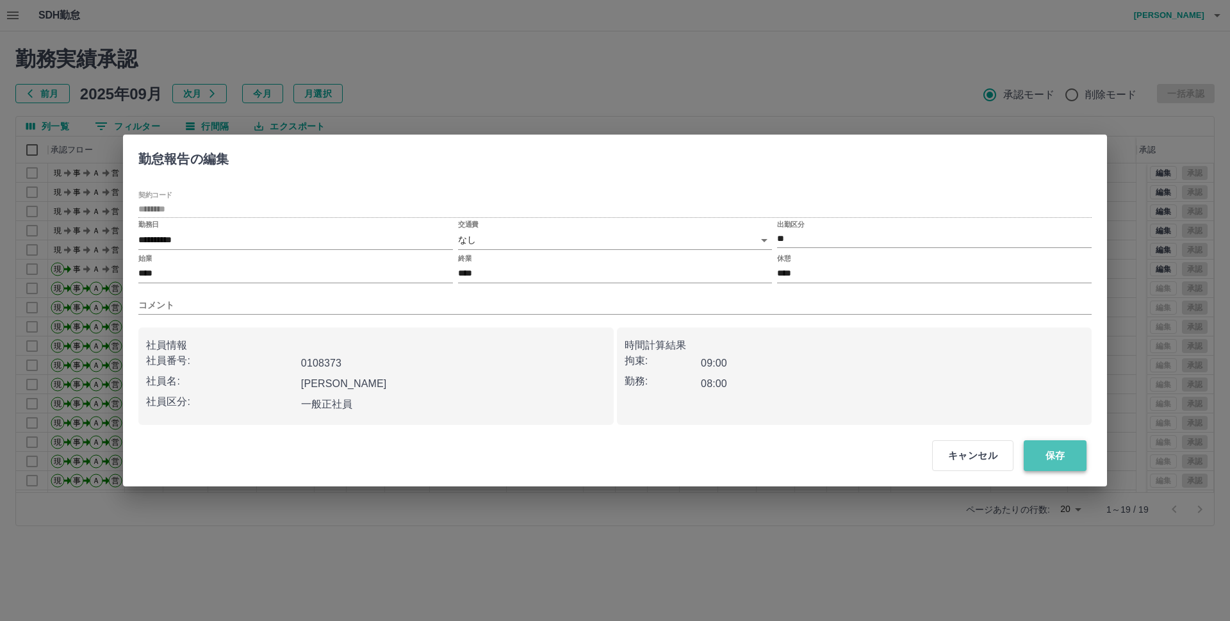
click at [1051, 450] on button "保存" at bounding box center [1055, 455] width 63 height 31
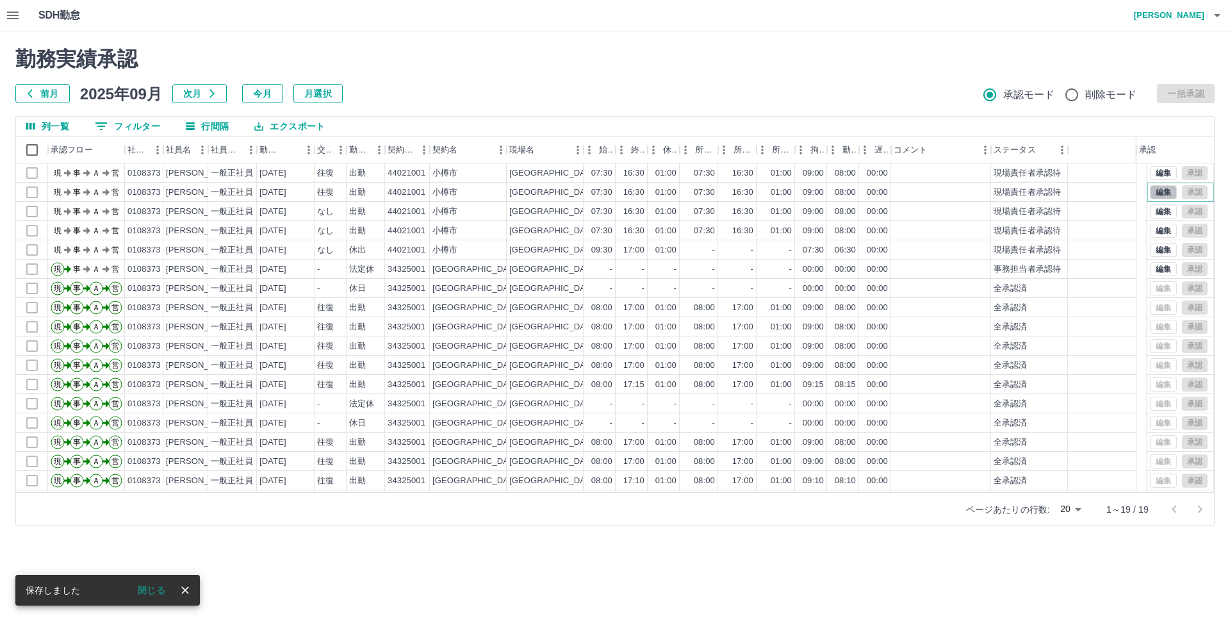
click at [1153, 192] on button "編集" at bounding box center [1163, 192] width 27 height 14
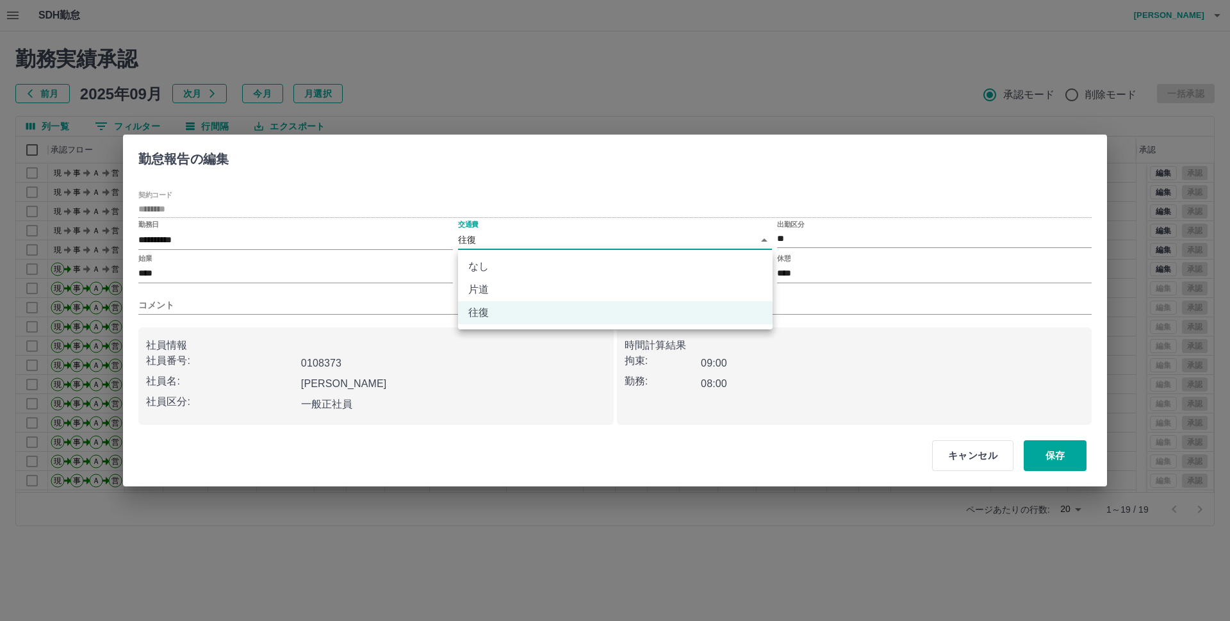
click at [494, 234] on body "SDH勤怠 斉藤　友宏 勤務実績承認 前月 2025年09月 次月 今月 月選択 承認モード 削除モード 一括承認 列一覧 0 フィルター 行間隔 エクスポー…" at bounding box center [615, 270] width 1230 height 541
click at [487, 261] on li "なし" at bounding box center [615, 266] width 315 height 23
type input "****"
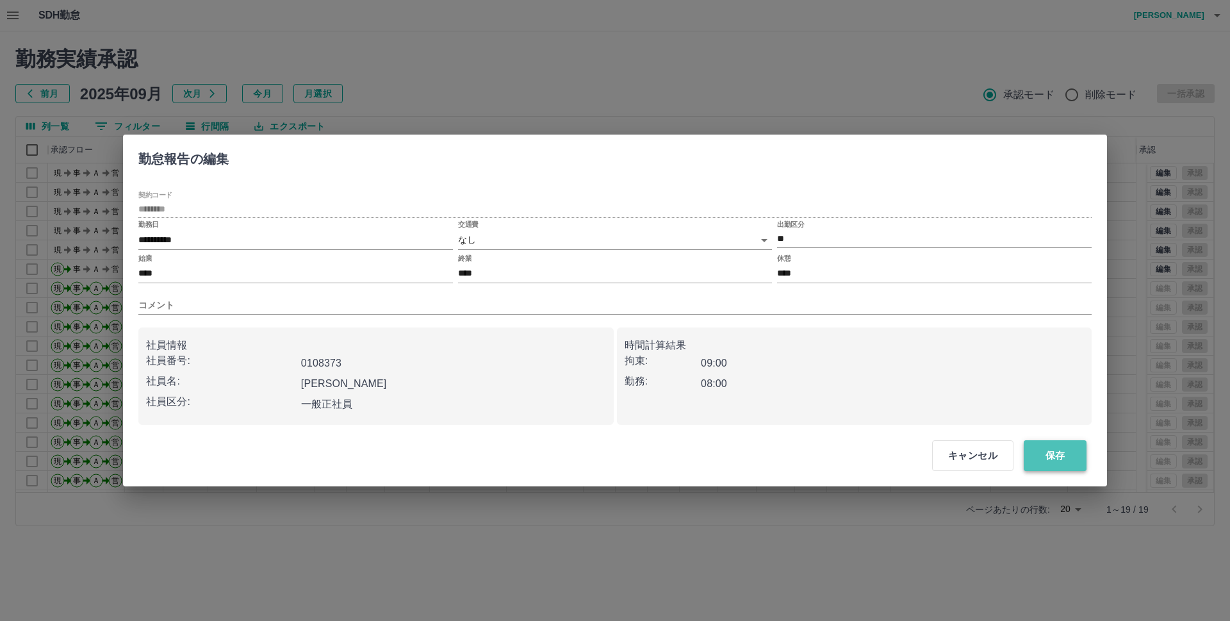
click at [1070, 453] on button "保存" at bounding box center [1055, 455] width 63 height 31
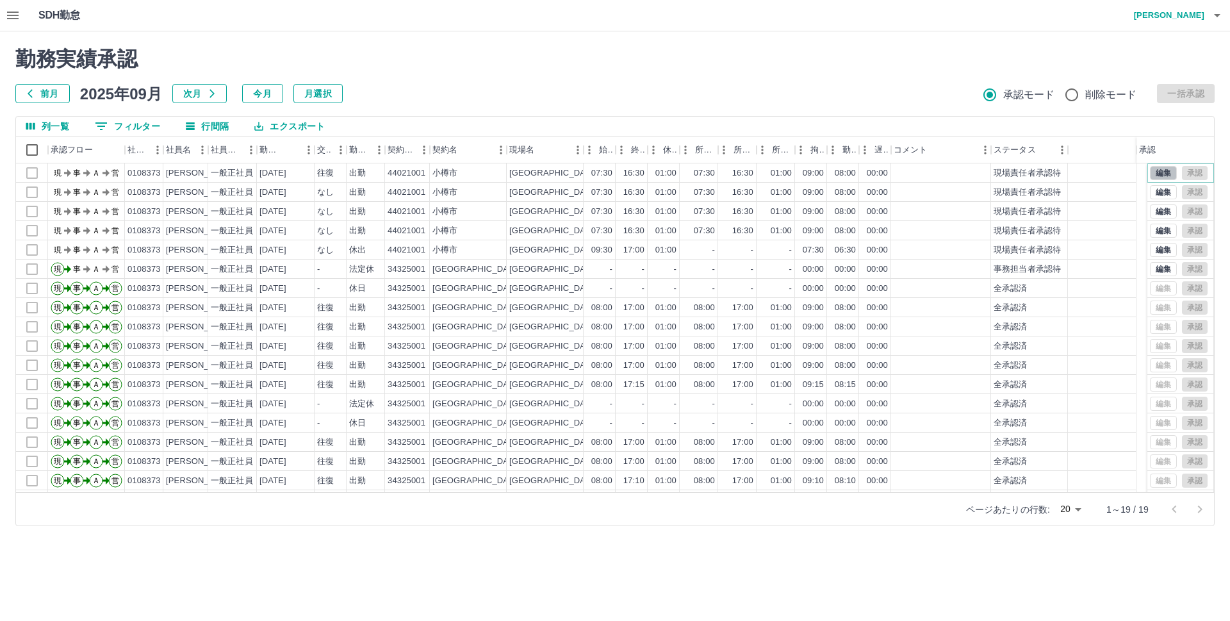
click at [1155, 169] on button "編集" at bounding box center [1163, 173] width 27 height 14
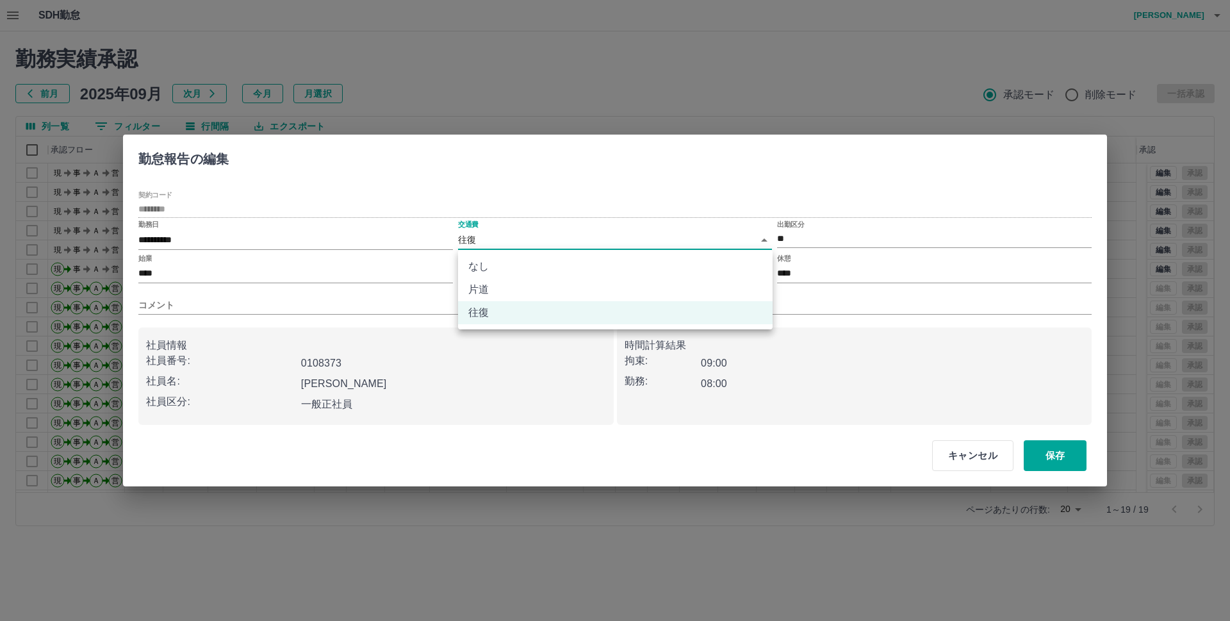
click at [468, 238] on body "SDH勤怠 斉藤　友宏 勤務実績承認 前月 2025年09月 次月 今月 月選択 承認モード 削除モード 一括承認 列一覧 0 フィルター 行間隔 エクスポー…" at bounding box center [615, 270] width 1230 height 541
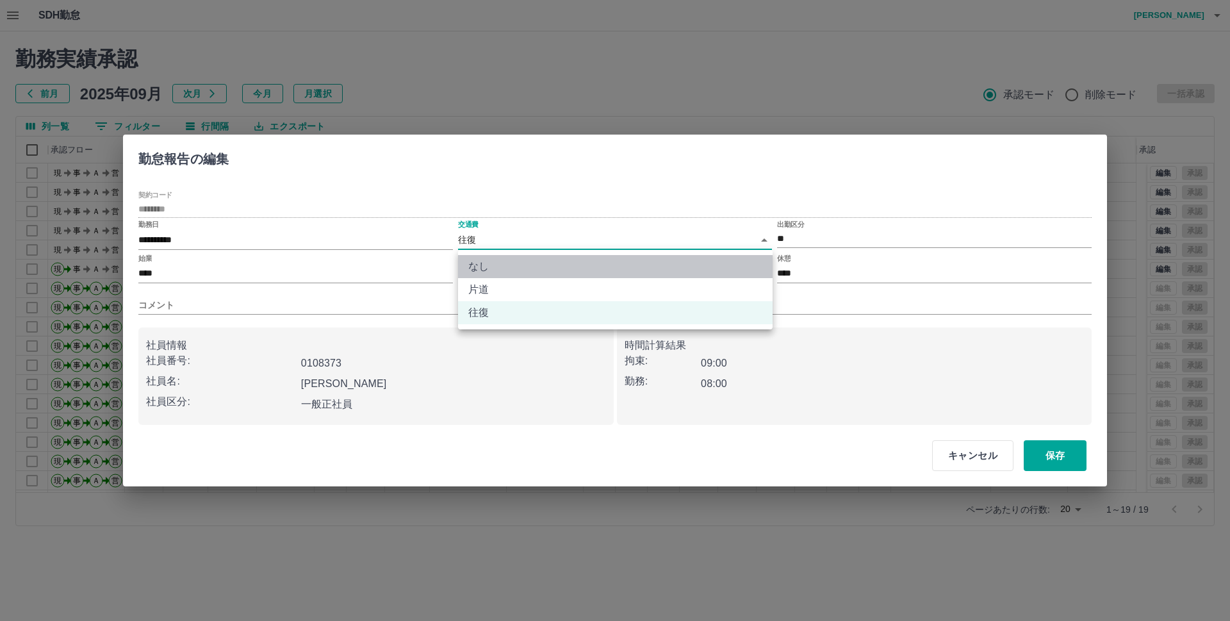
click at [481, 264] on li "なし" at bounding box center [615, 266] width 315 height 23
type input "****"
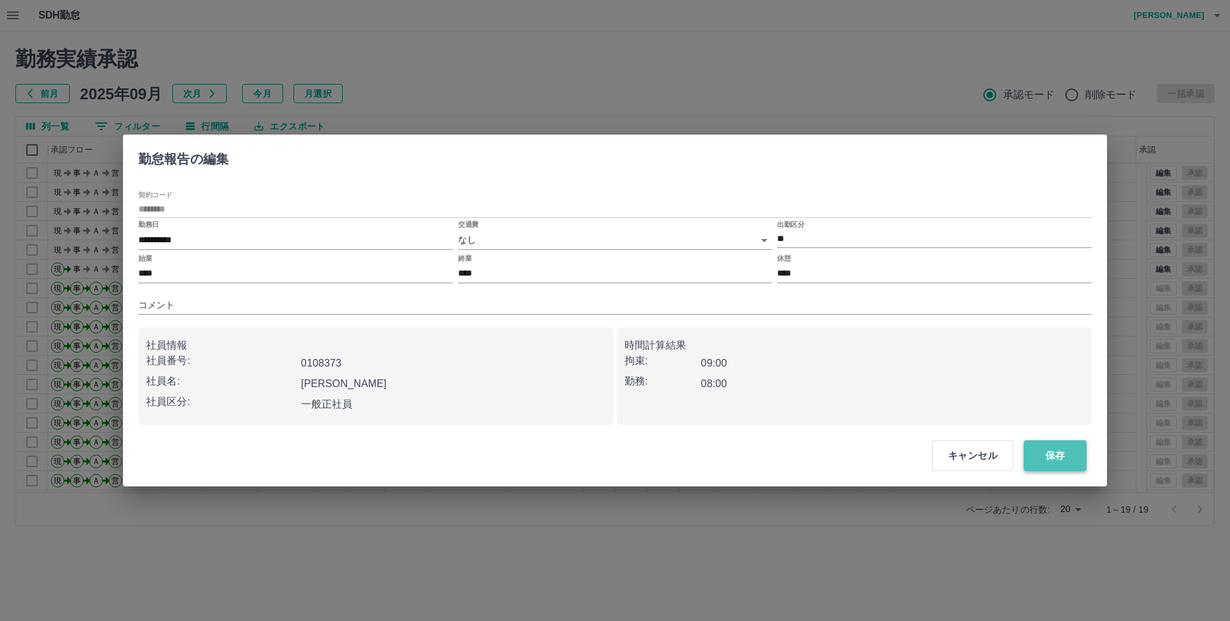
click at [1065, 454] on button "保存" at bounding box center [1055, 455] width 63 height 31
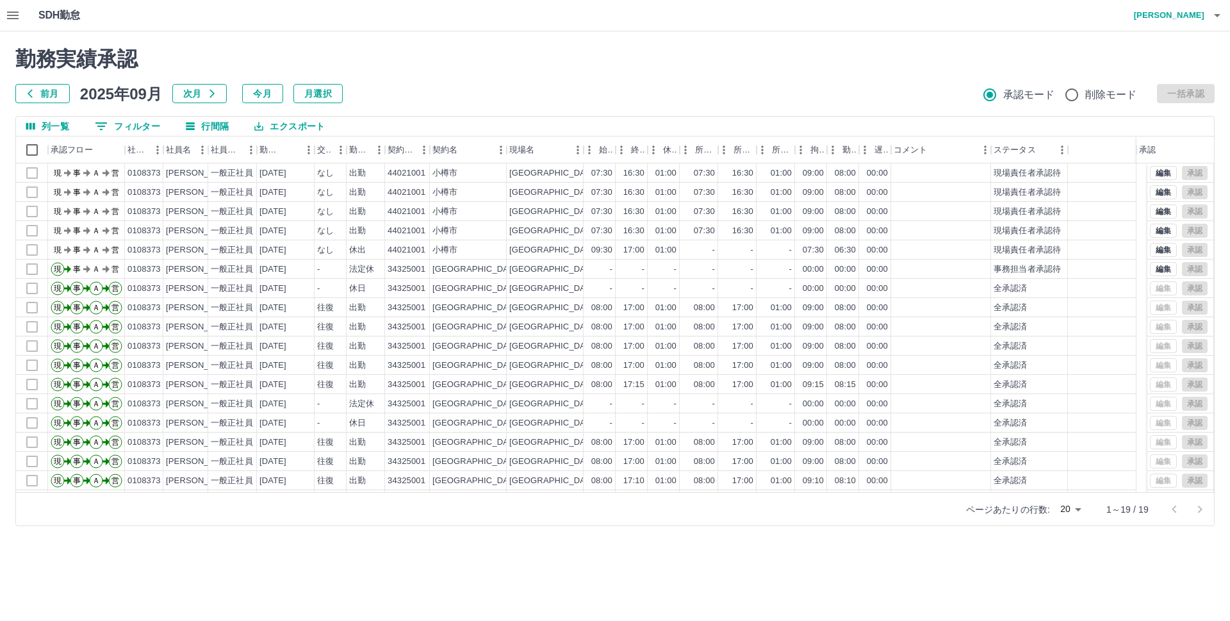
click at [1219, 17] on icon "button" at bounding box center [1217, 15] width 15 height 15
click at [1158, 95] on li "ログアウト" at bounding box center [1162, 93] width 113 height 23
